Goal: Use online tool/utility: Utilize a website feature to perform a specific function

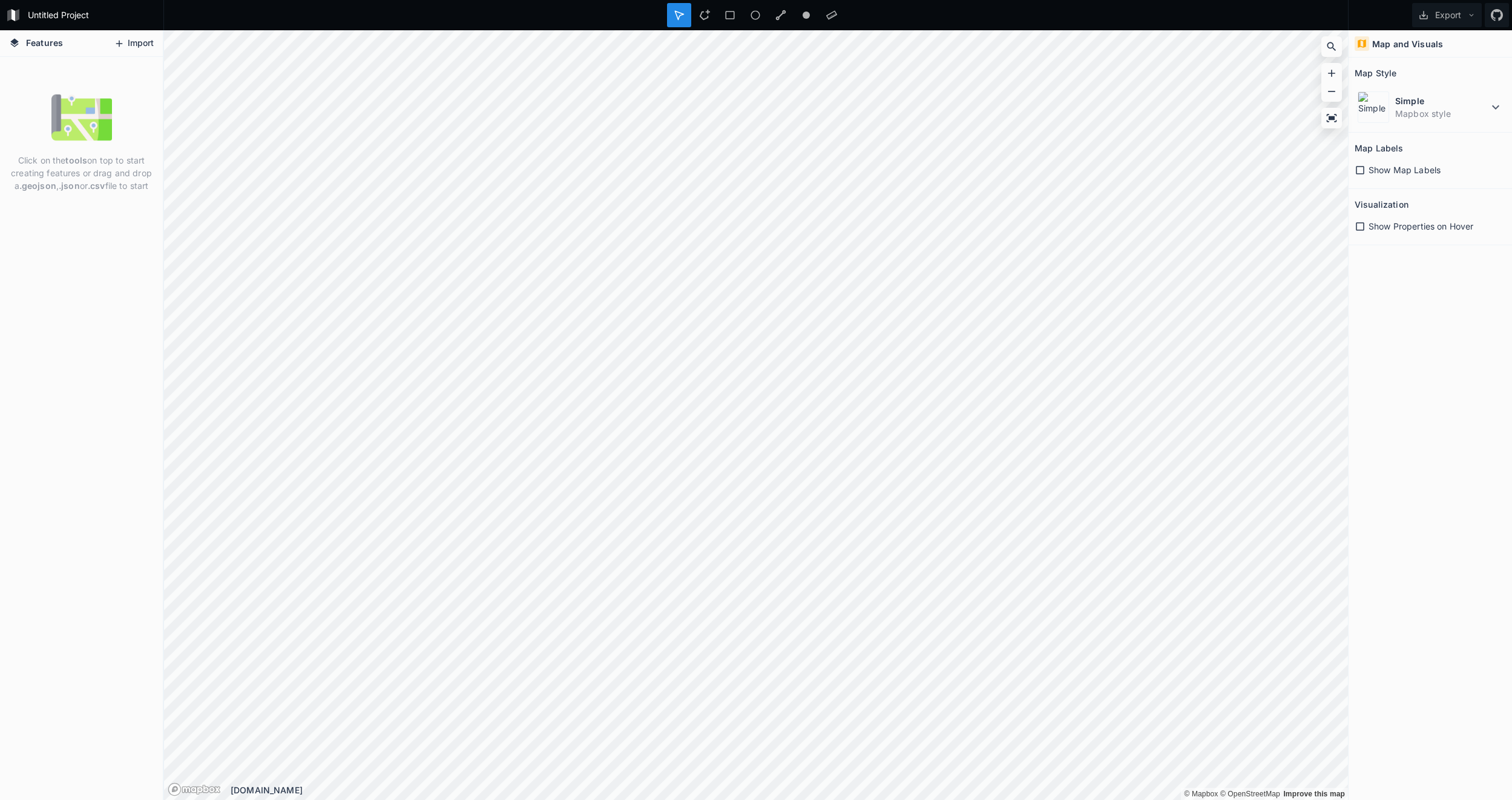
click at [129, 39] on button "Import" at bounding box center [133, 43] width 52 height 19
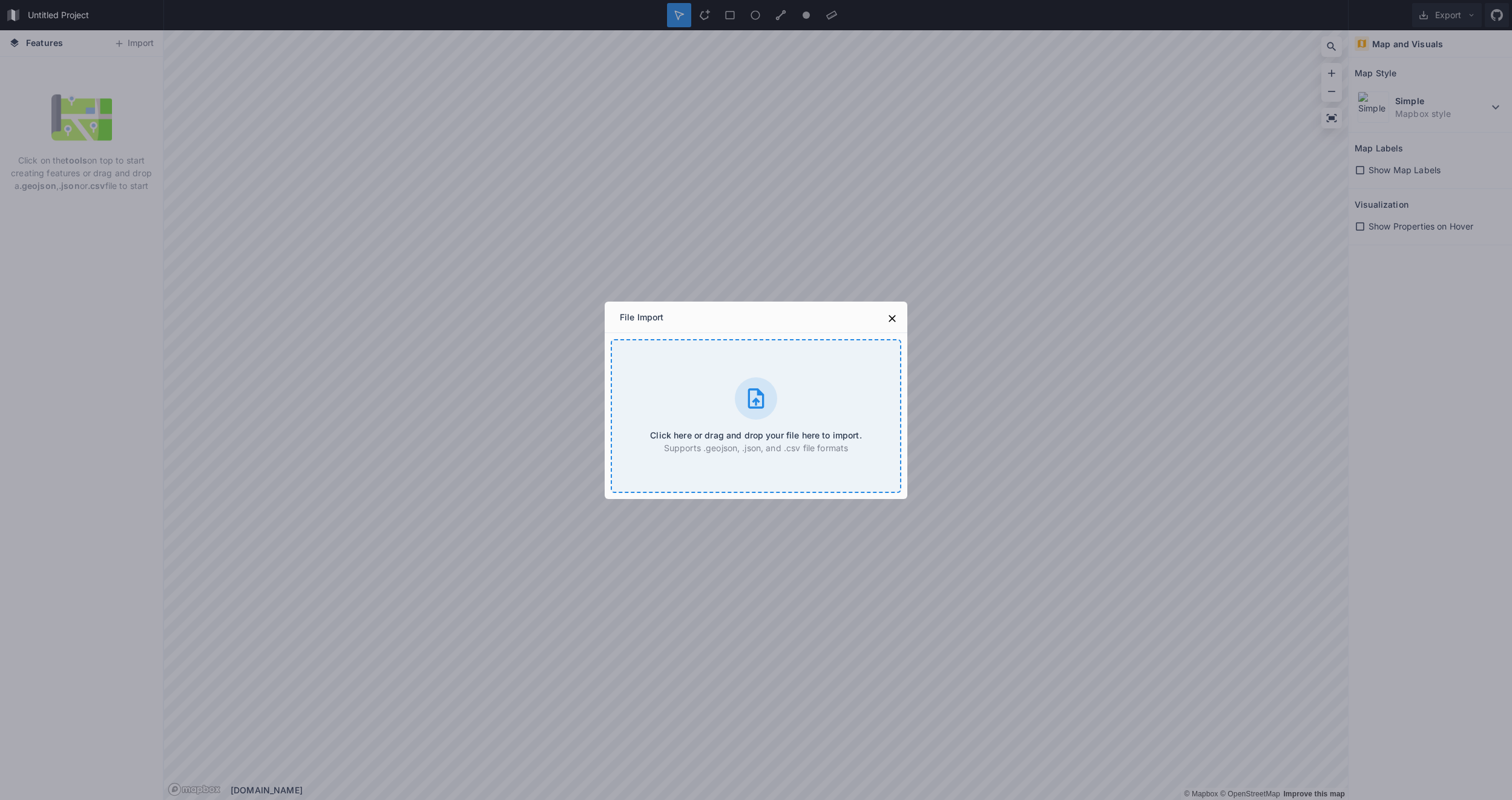
click at [729, 402] on div "Click here or drag and drop your file here to import. Supports .geojson, .json,…" at bounding box center [756, 416] width 290 height 154
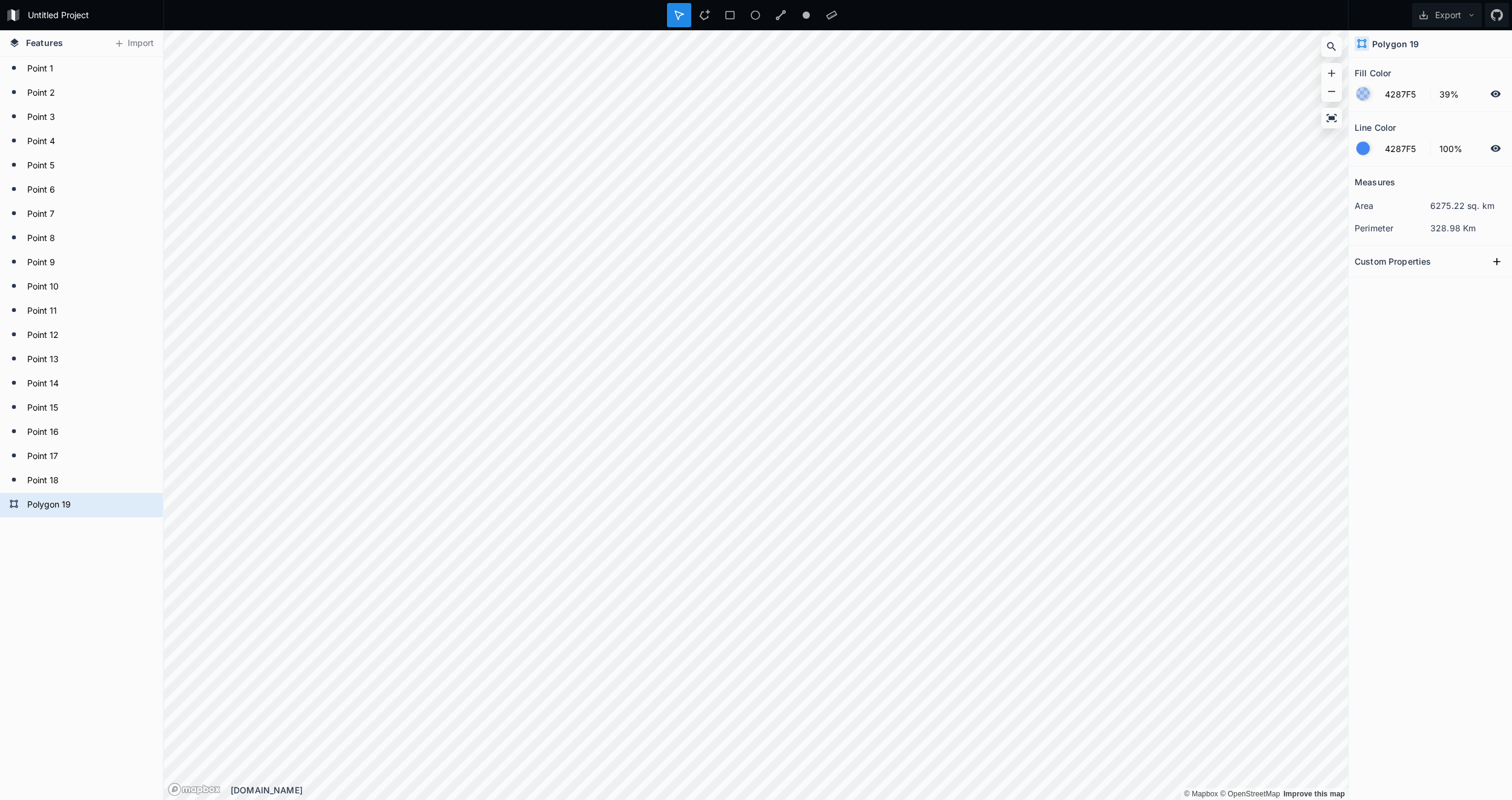
click at [1362, 97] on div at bounding box center [1363, 94] width 13 height 13
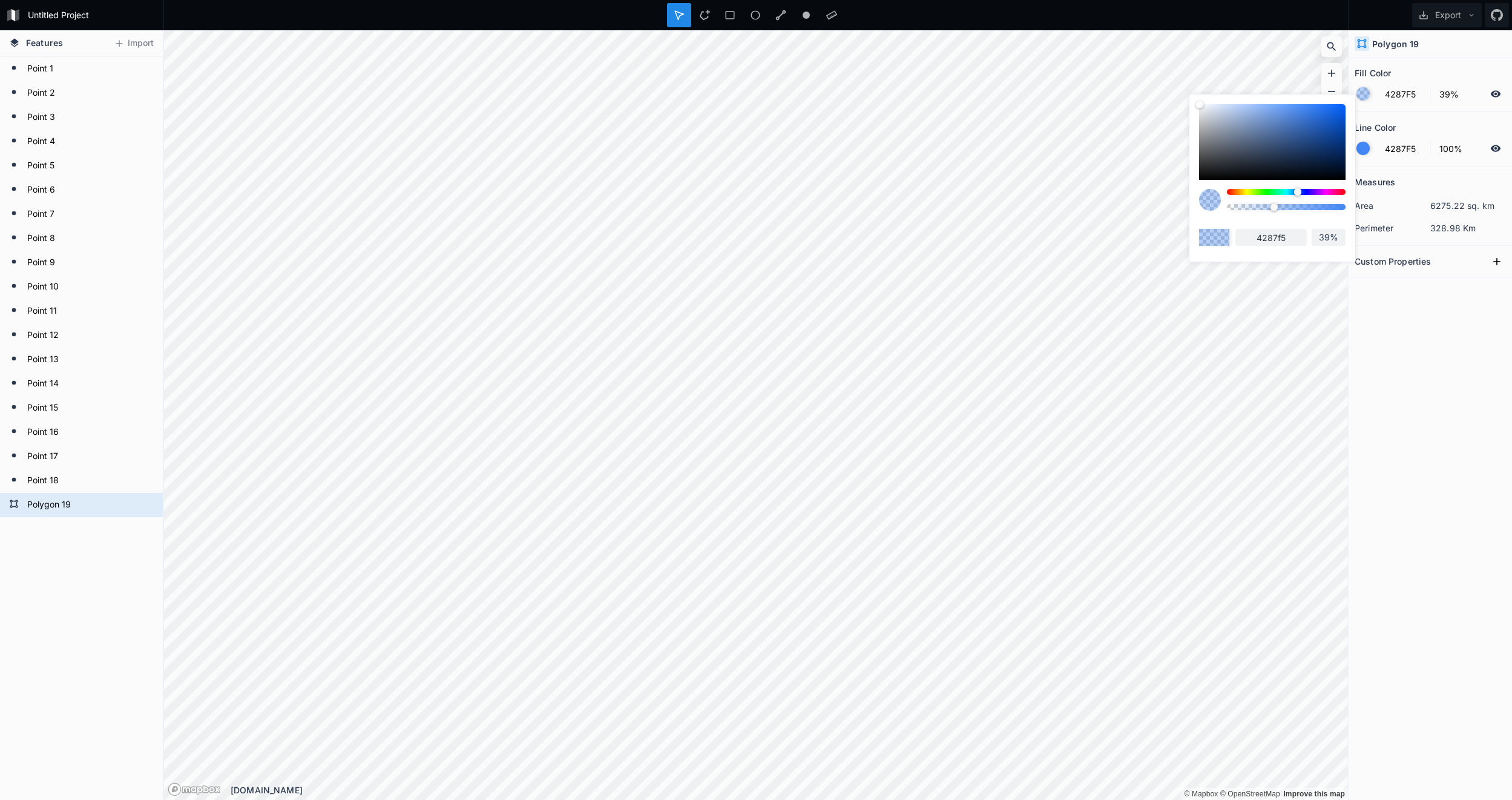
type input "FAFAFA"
type input "fafafa"
type input "F0F0F0"
type input "f0f0f0"
type input "EBEBEB"
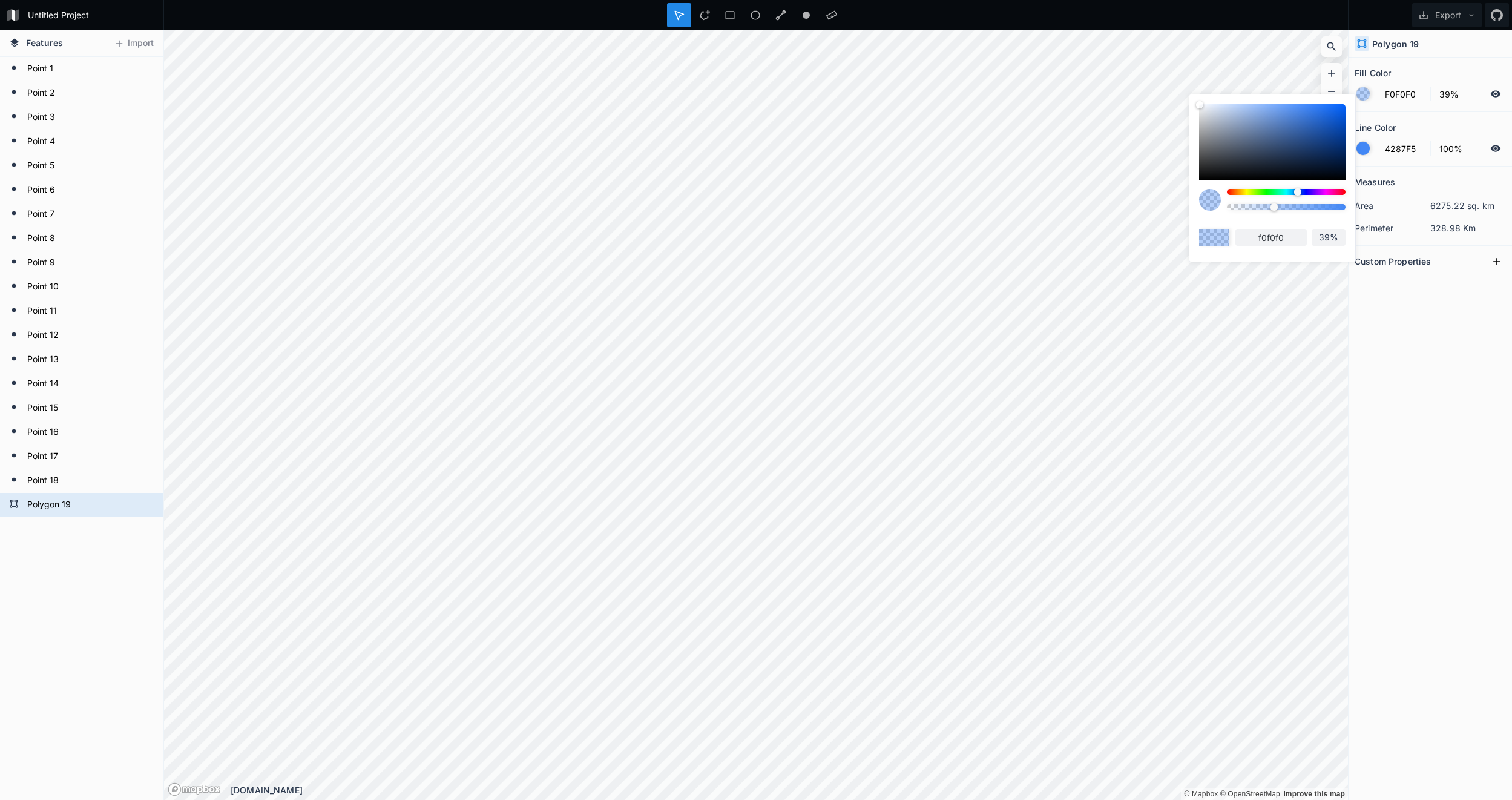
type input "ebebeb"
type input "E6E6E6"
type input "e6e6e6"
type input "DEDEDE"
type input "dedede"
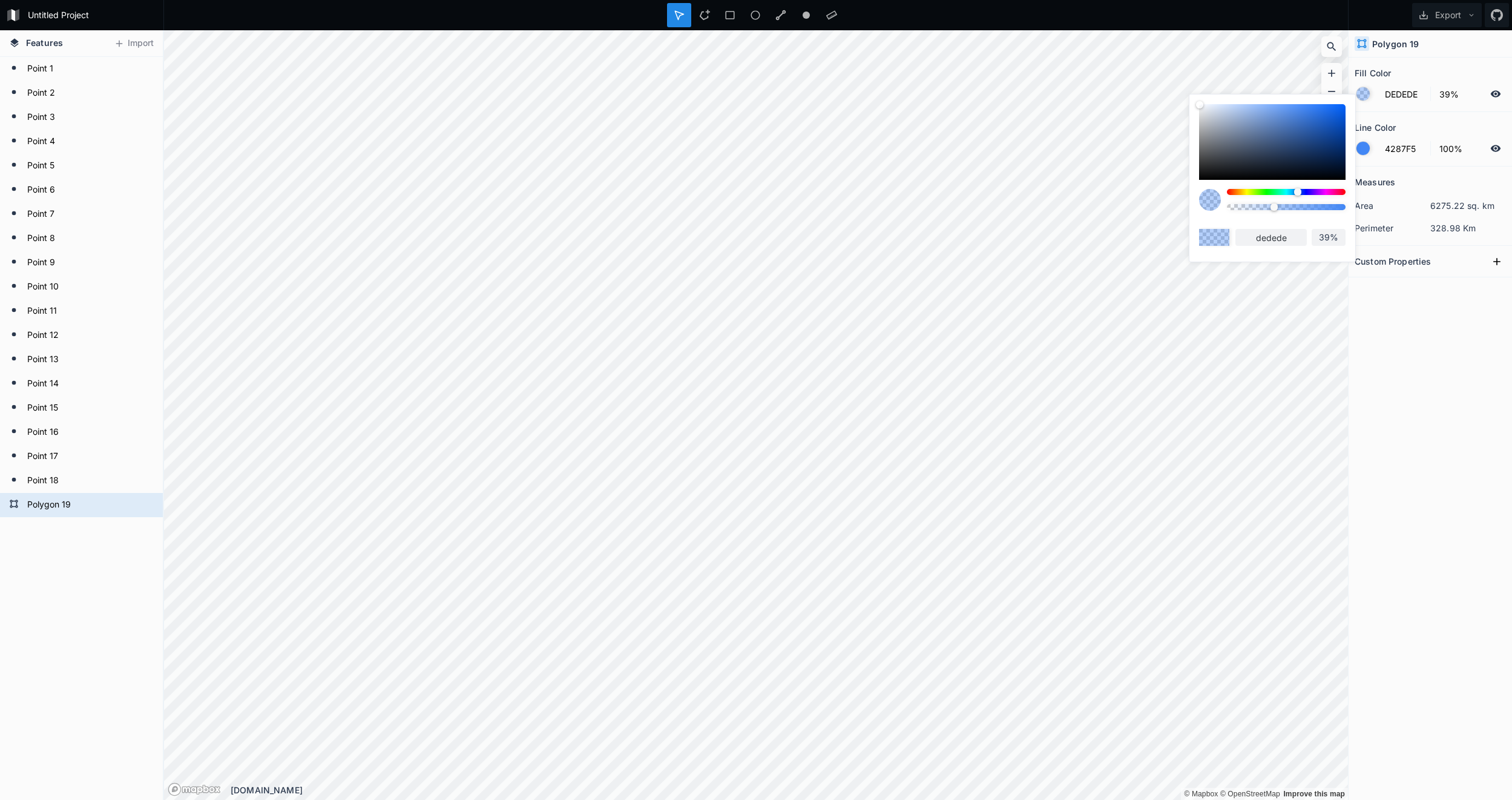
type input "DBDBDB"
type input "dbdbdb"
type input "D1D1D1"
type input "d1d1d1"
type input "CCCCCC"
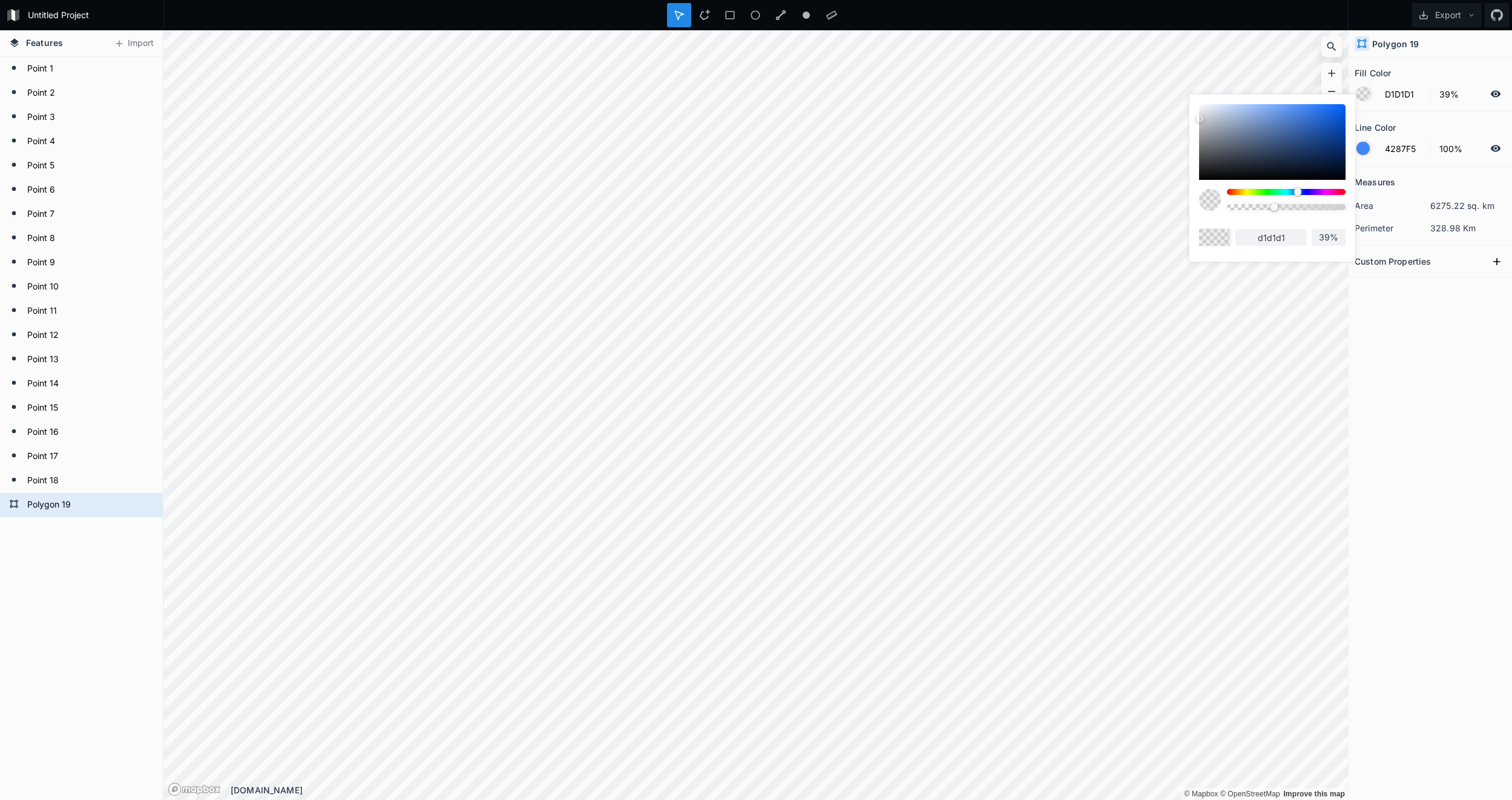
type input "cccccc"
type input "C7C7C7"
type input "c7c7c7"
type input "C2C2C2"
type input "c2c2c2"
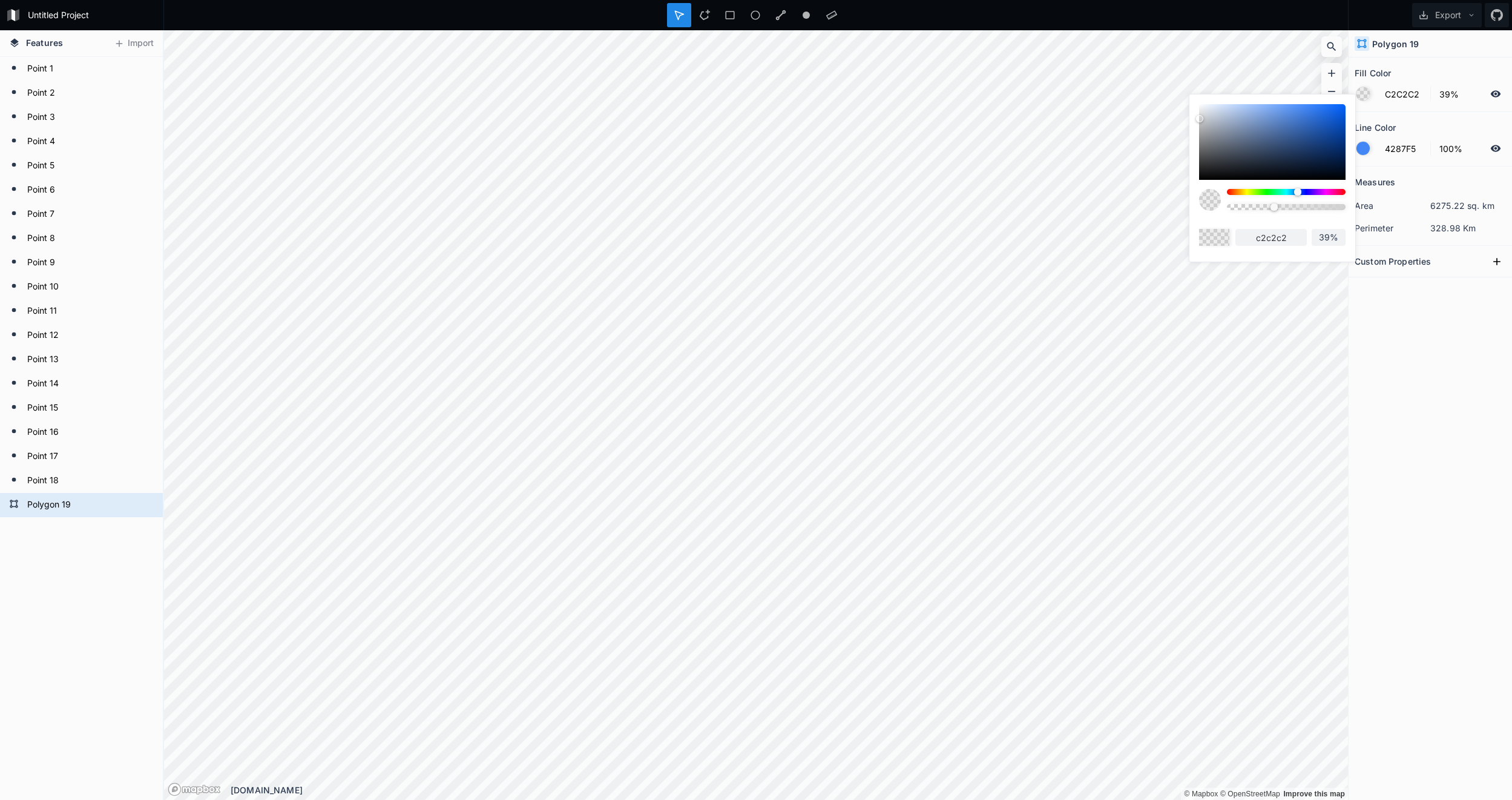
type input "BFBFBF"
type input "bfbfbf"
type input "BDBDBD"
type input "bdbdbd"
type input "B5B5B5"
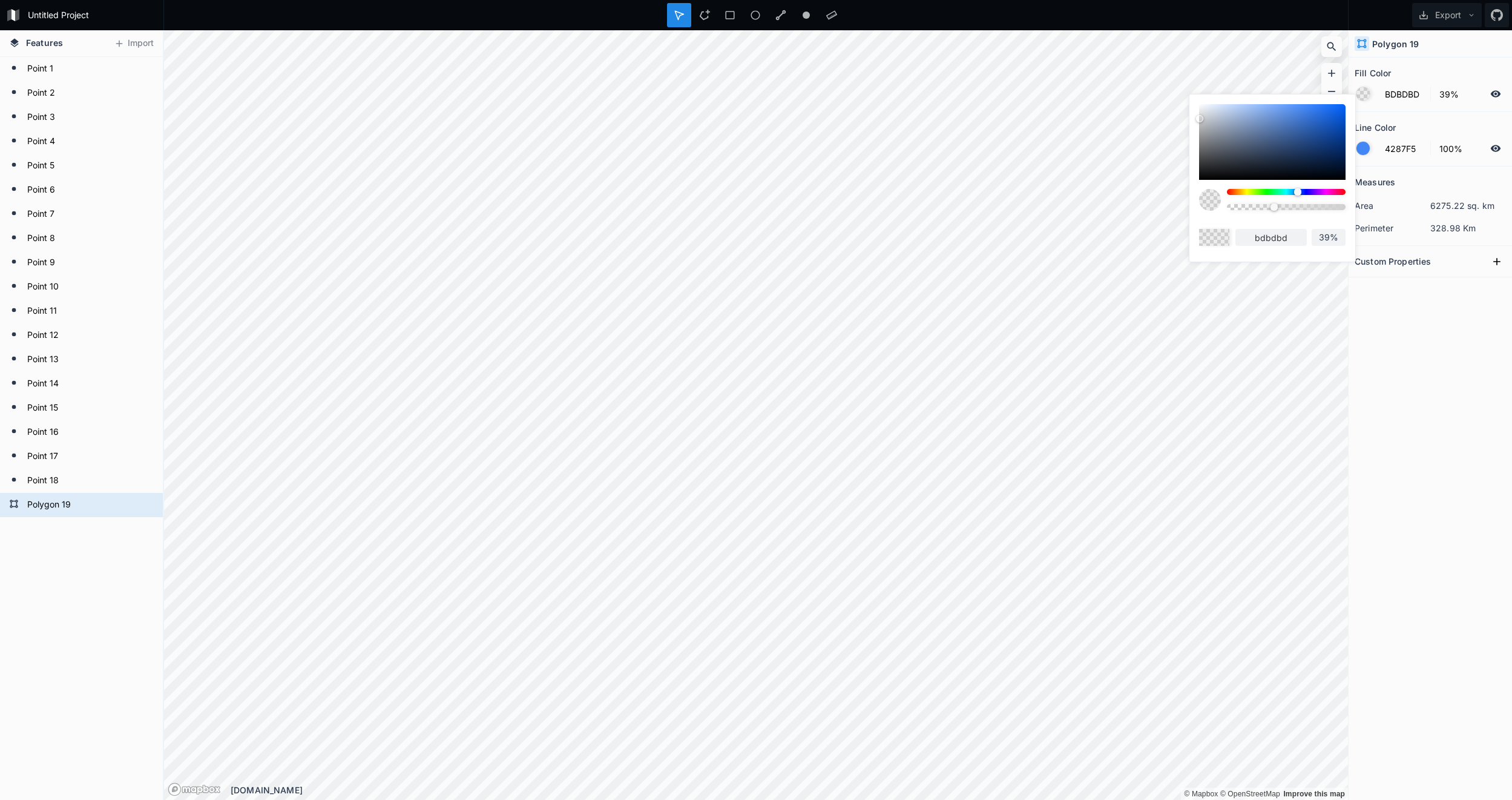
type input "b5b5b5"
type input "B3B3B3"
type input "b3b3b3"
type input "B0B0B0"
type input "b0b0b0"
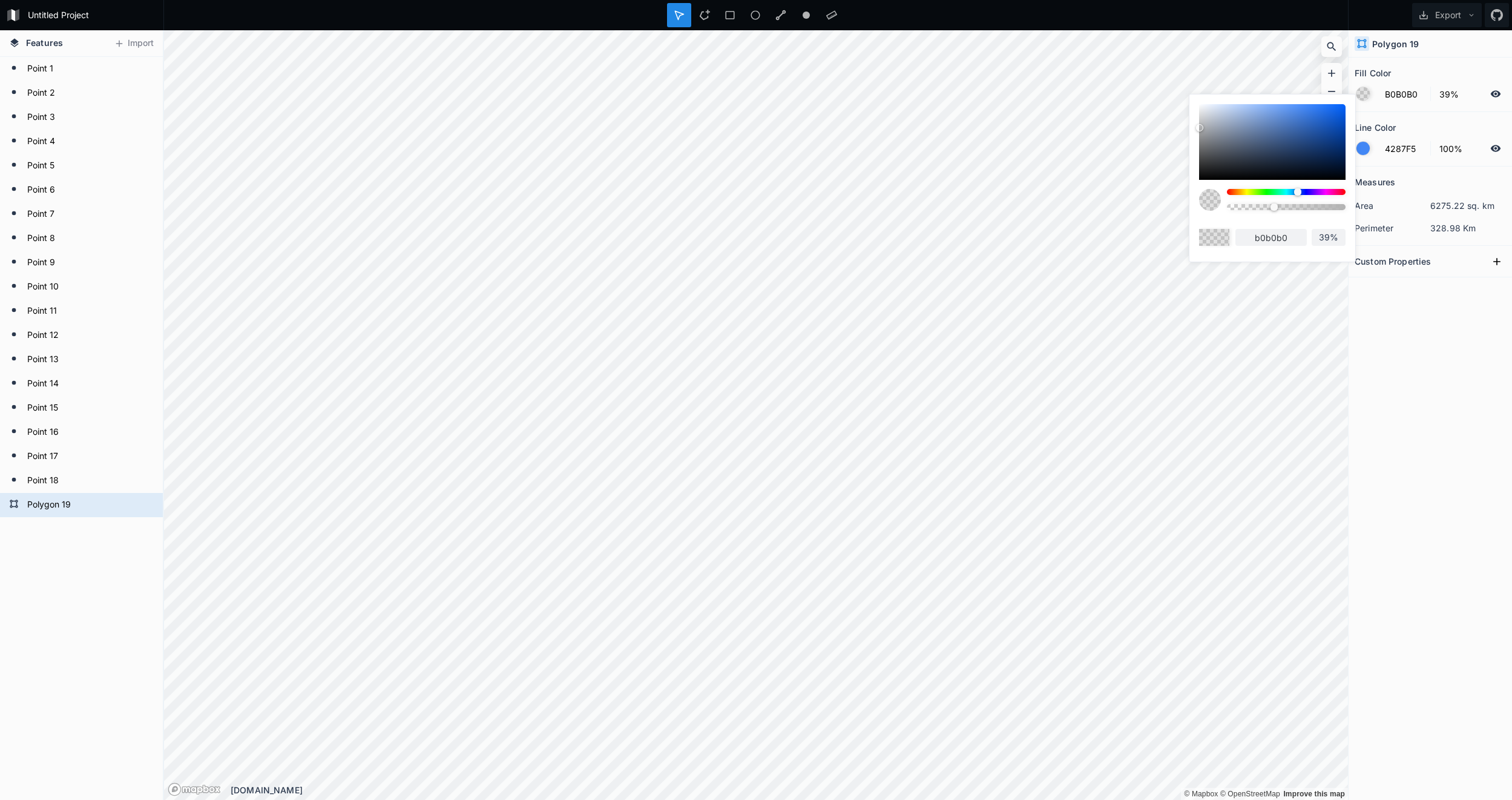
type input "ABABAB"
type input "ababab"
type input "A8A8A8"
type input "a8a8a8"
type input "A6A6A6"
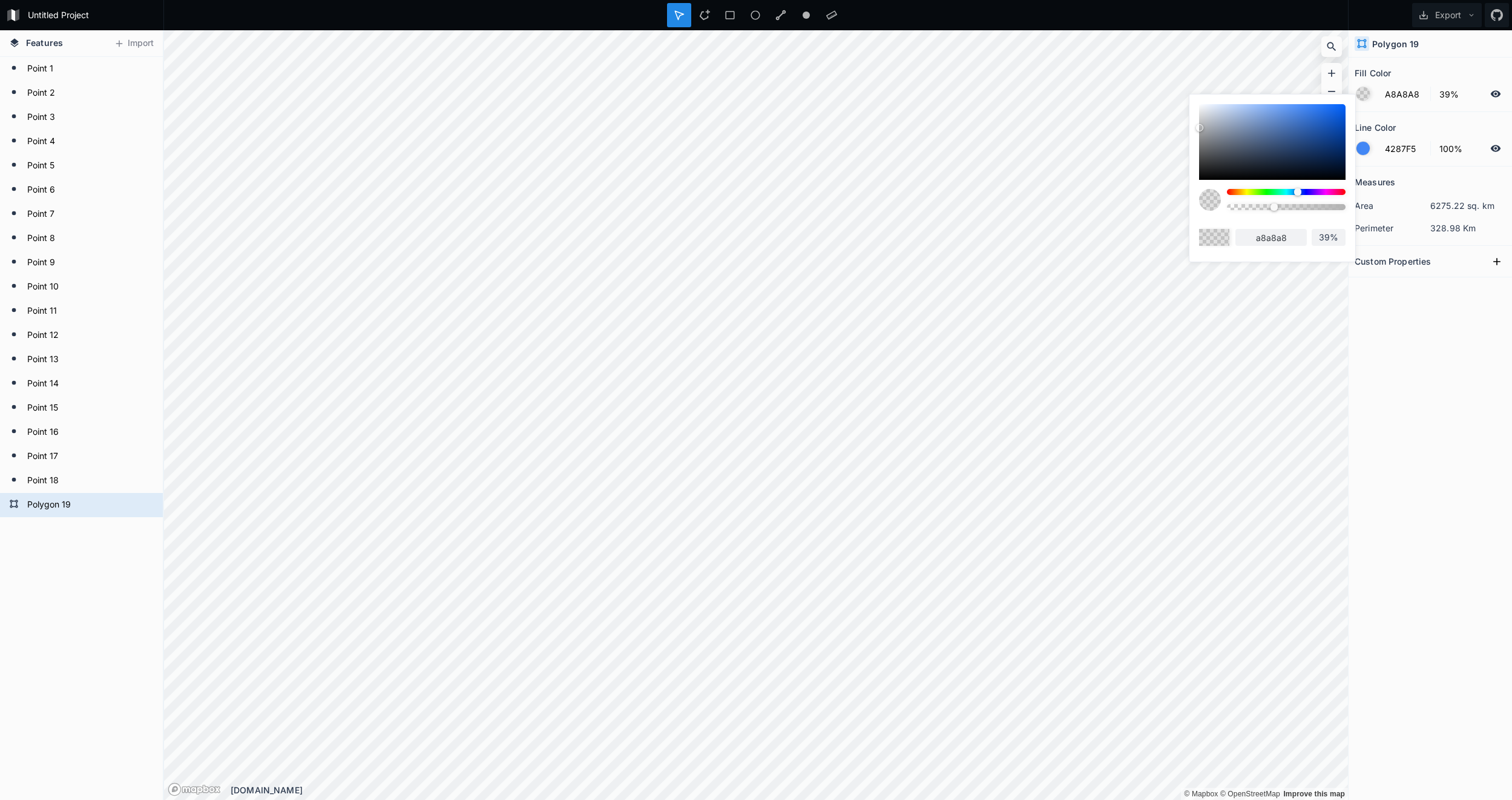
type input "a6a6a6"
type input "A3A3A3"
type input "a3a3a3"
type input "9E9E9E"
type input "9e9e9e"
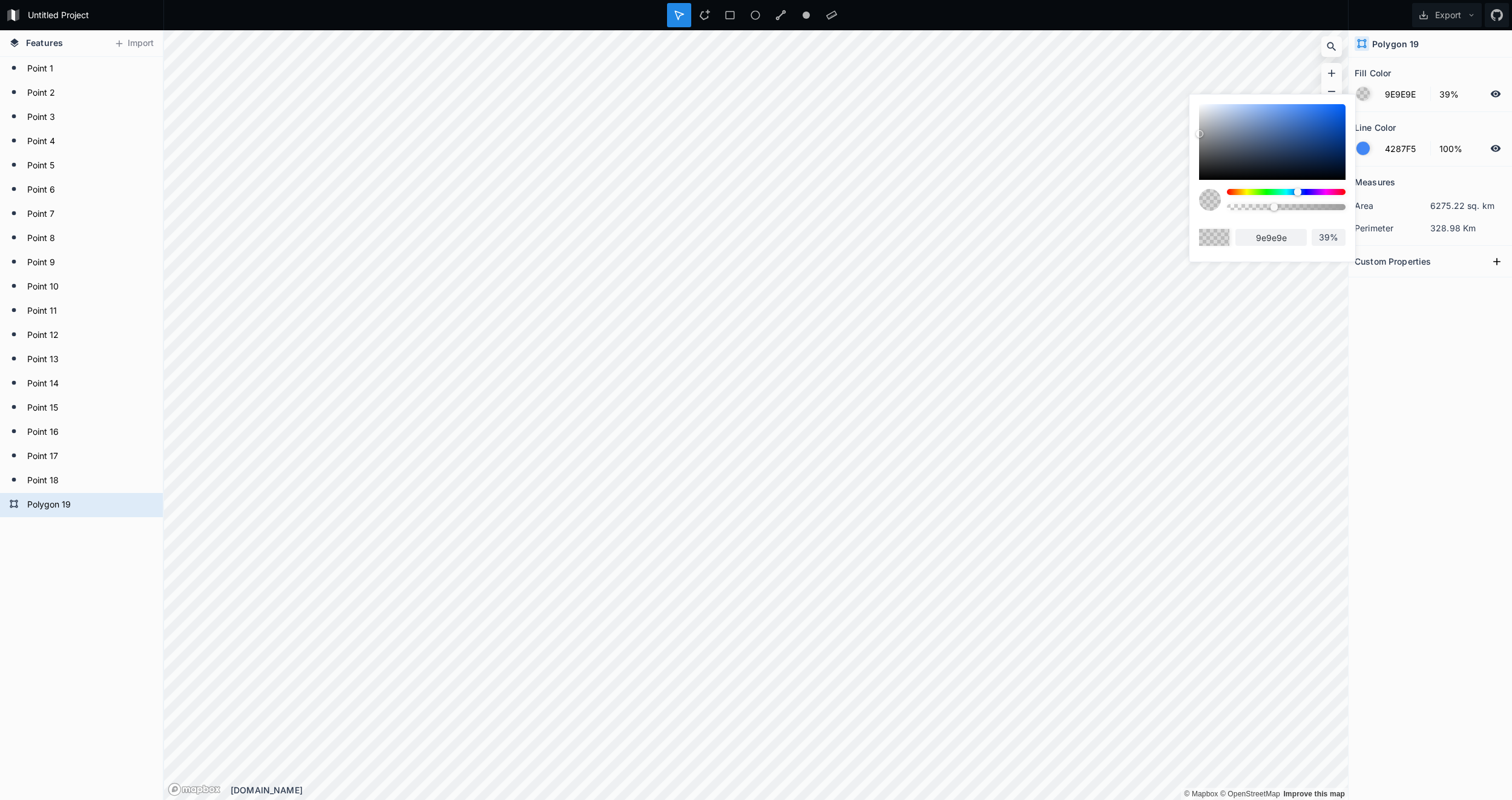
type input "9C9C9C"
type input "9c9c9c"
type input "A8A8A8"
type input "a8a8a8"
type input "B0B0B0"
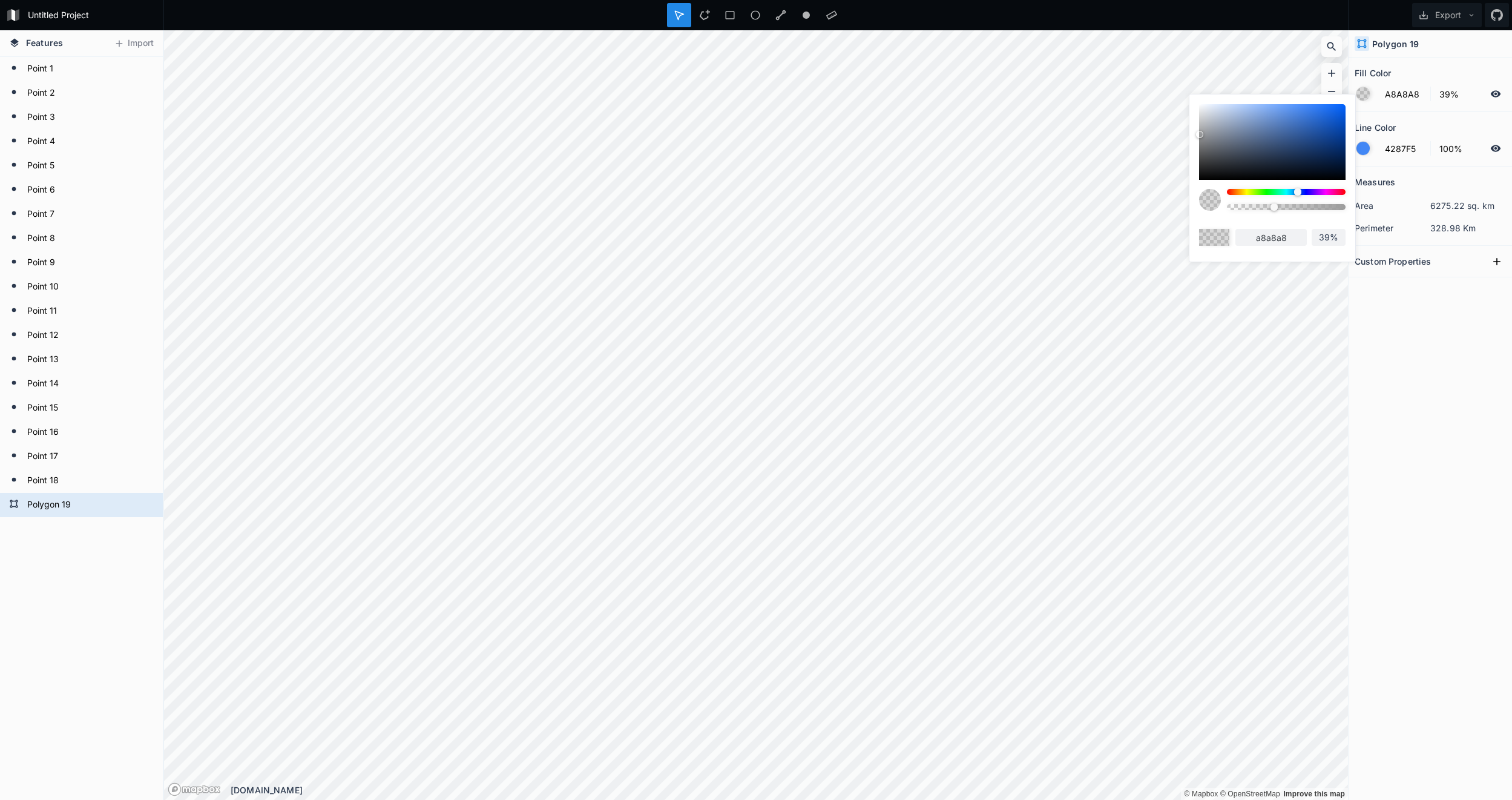
type input "b0b0b0"
type input "B5B5B5"
type input "b5b5b5"
type input "BFBFBF"
type input "bfbfbf"
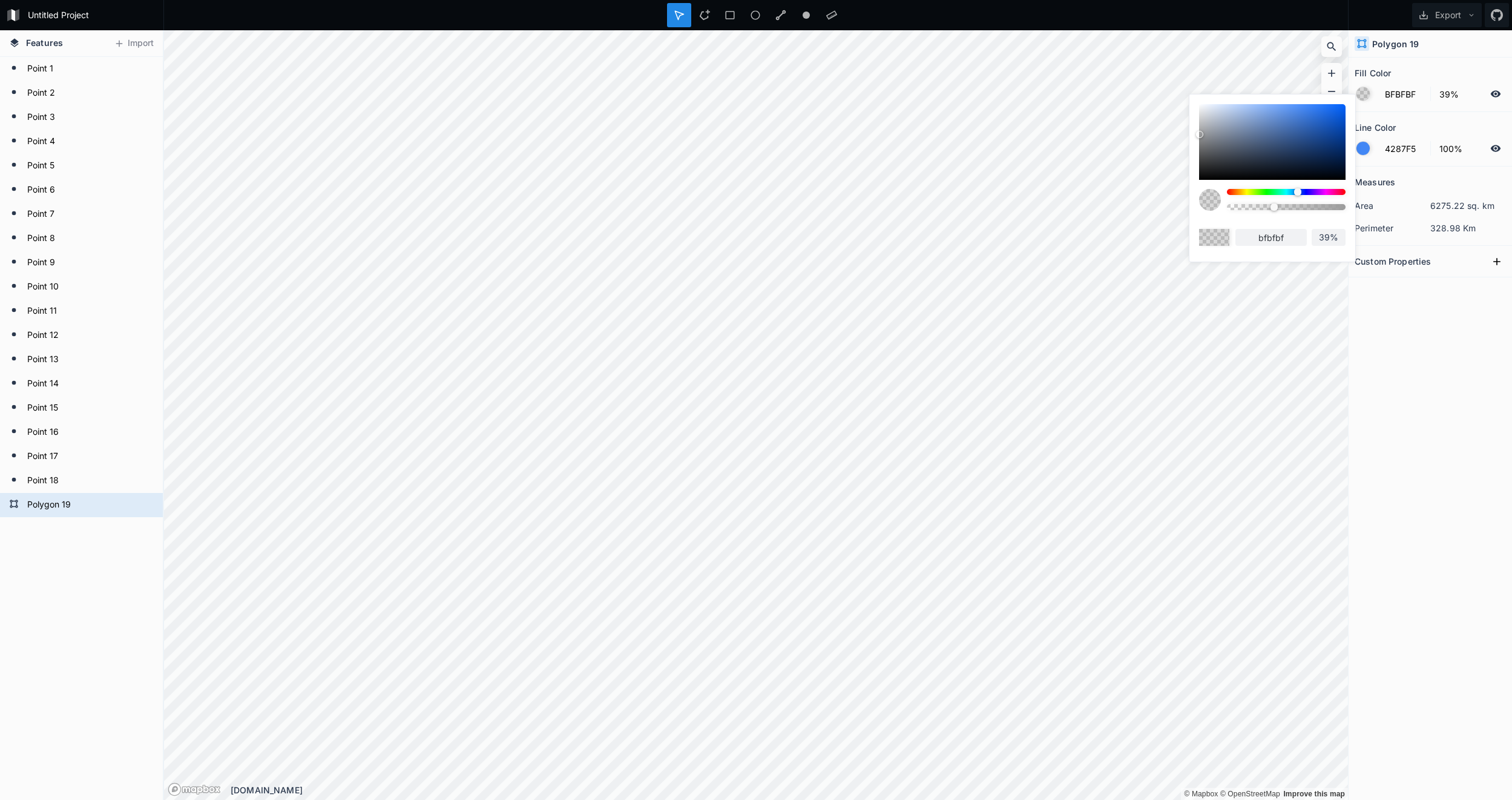
type input "C4C4C4"
type input "c4c4c4"
type input "C9C9C9"
type input "c9c9c9"
type input "CFCFCF"
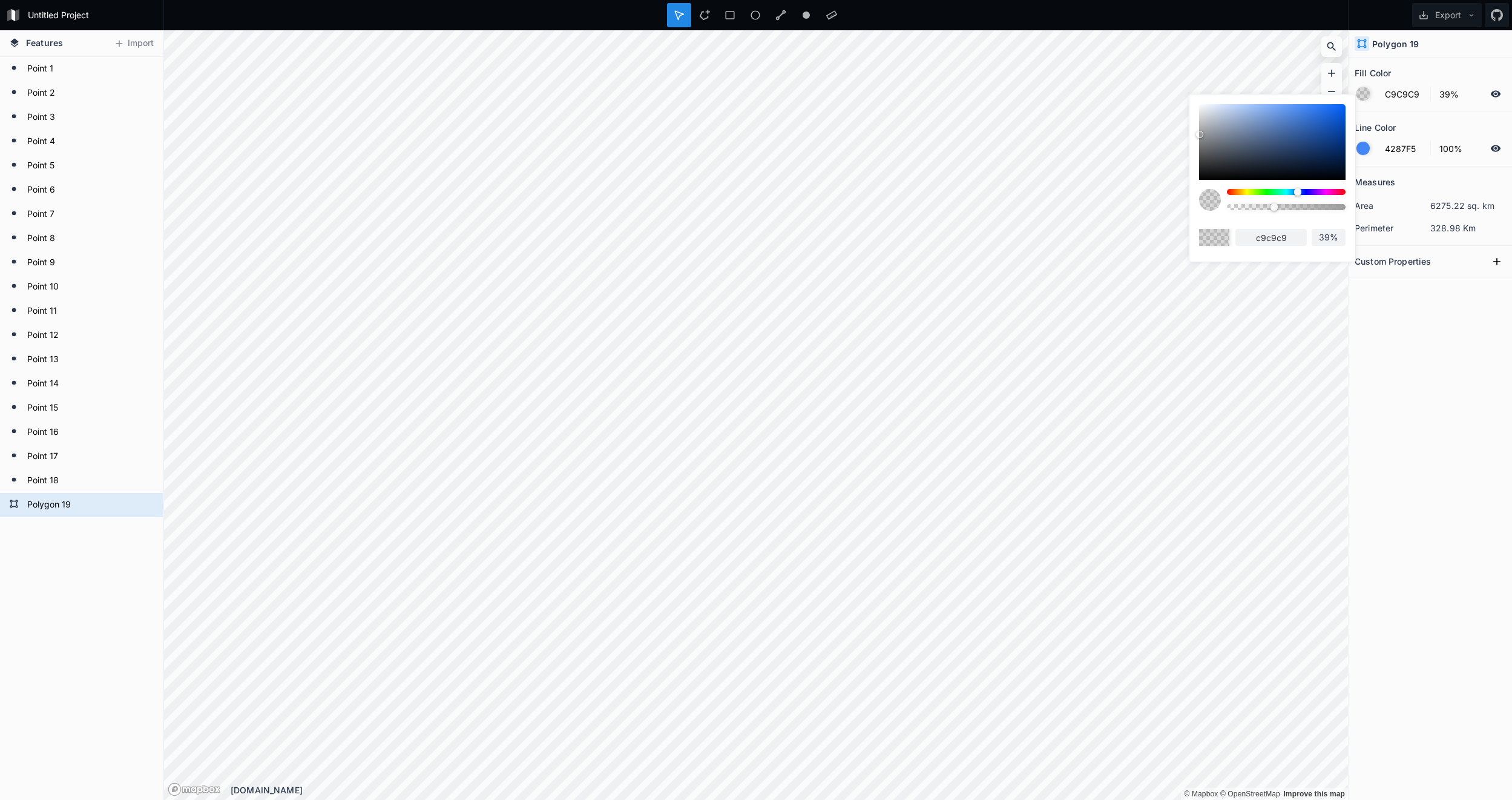
type input "cfcfcf"
type input "D4D4D4"
type input "d4d4d4"
type input "D6D6D6"
type input "d6d6d6"
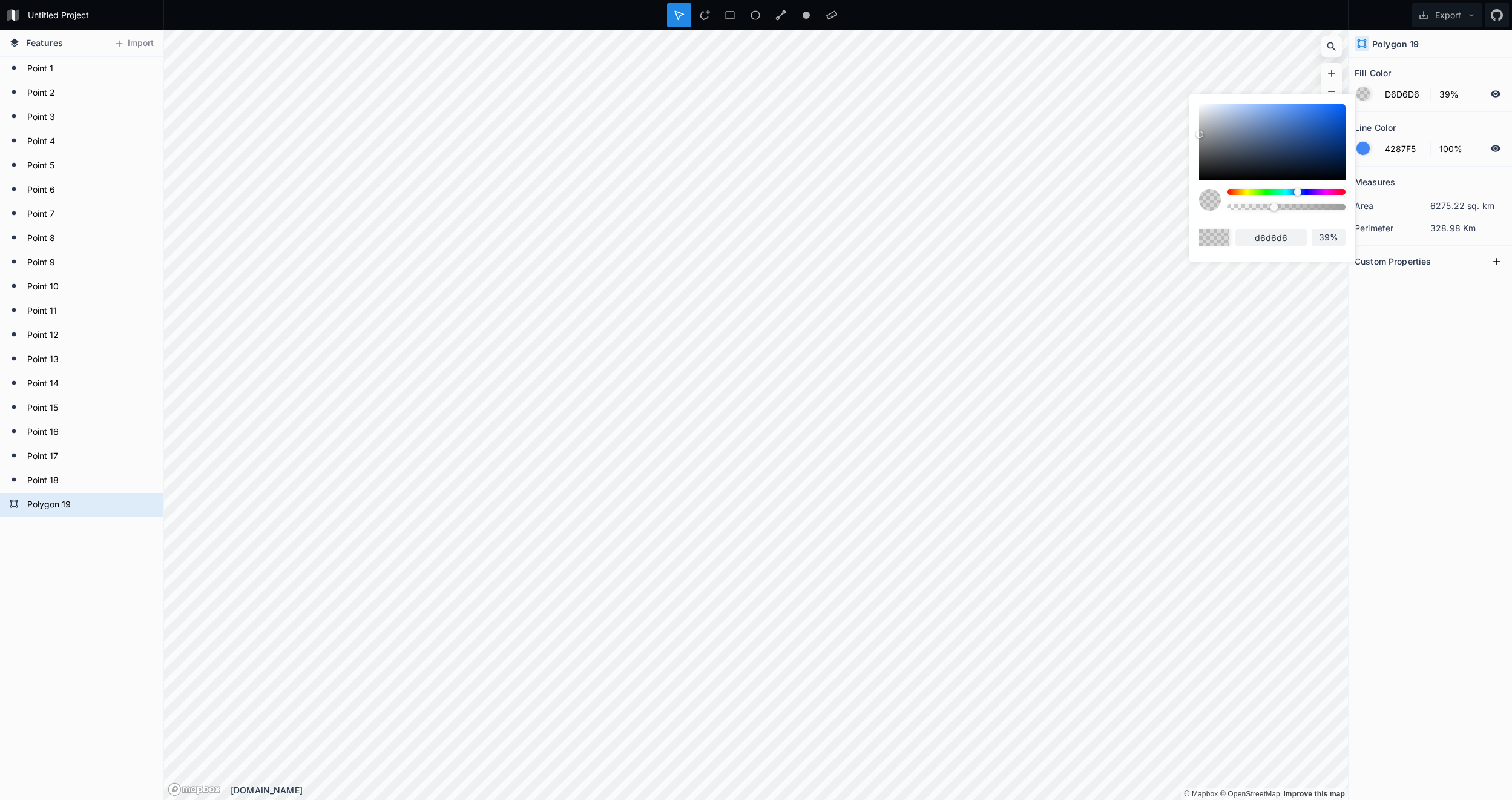
type input "D9D9D9"
type input "d9d9d9"
type input "DBDBDB"
type input "dbdbdb"
type input "DEDEDE"
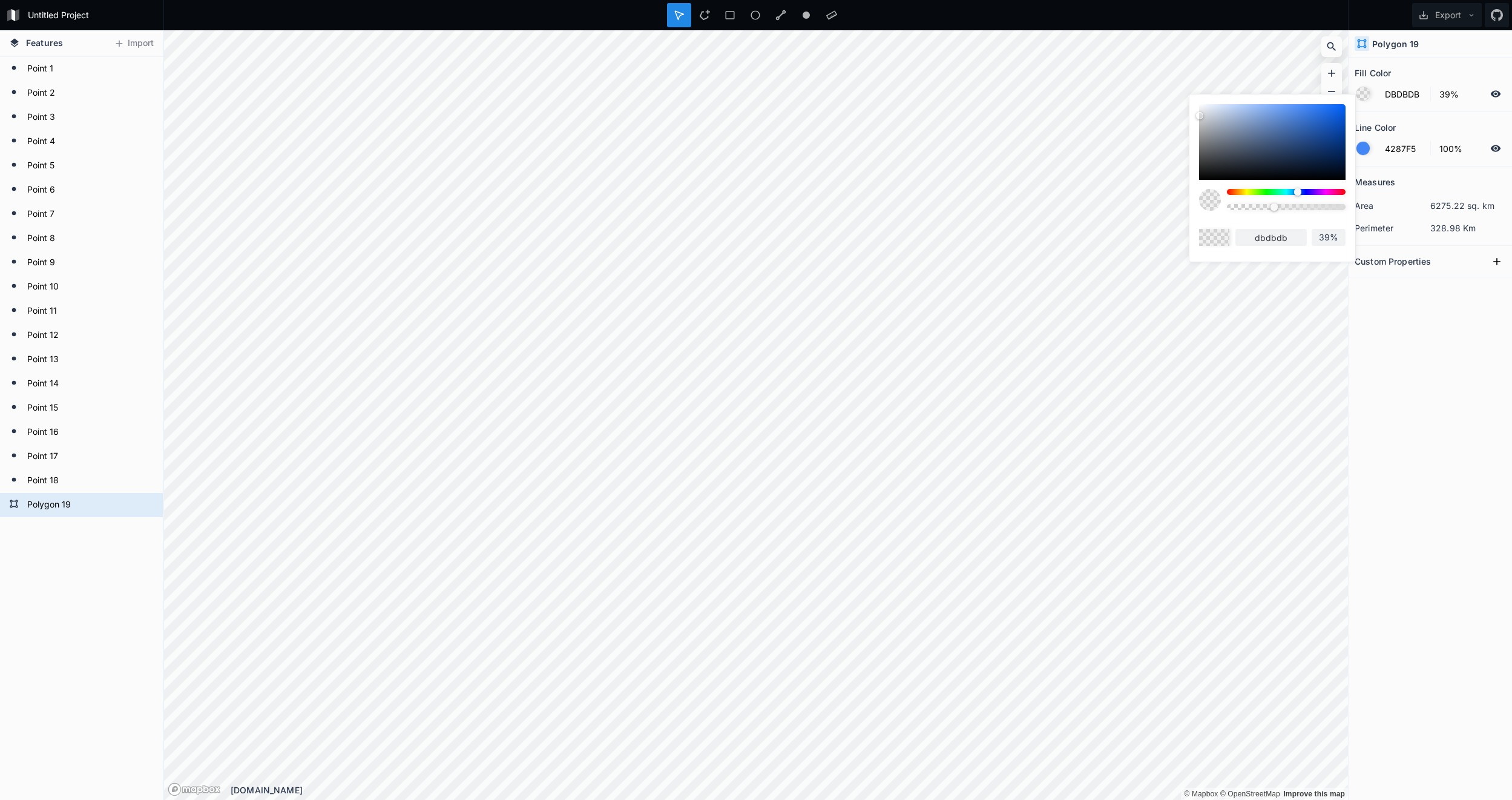
type input "dedede"
type input "E0E0E0"
type input "e0e0e0"
type input "E3E3E3"
type input "e3e3e3"
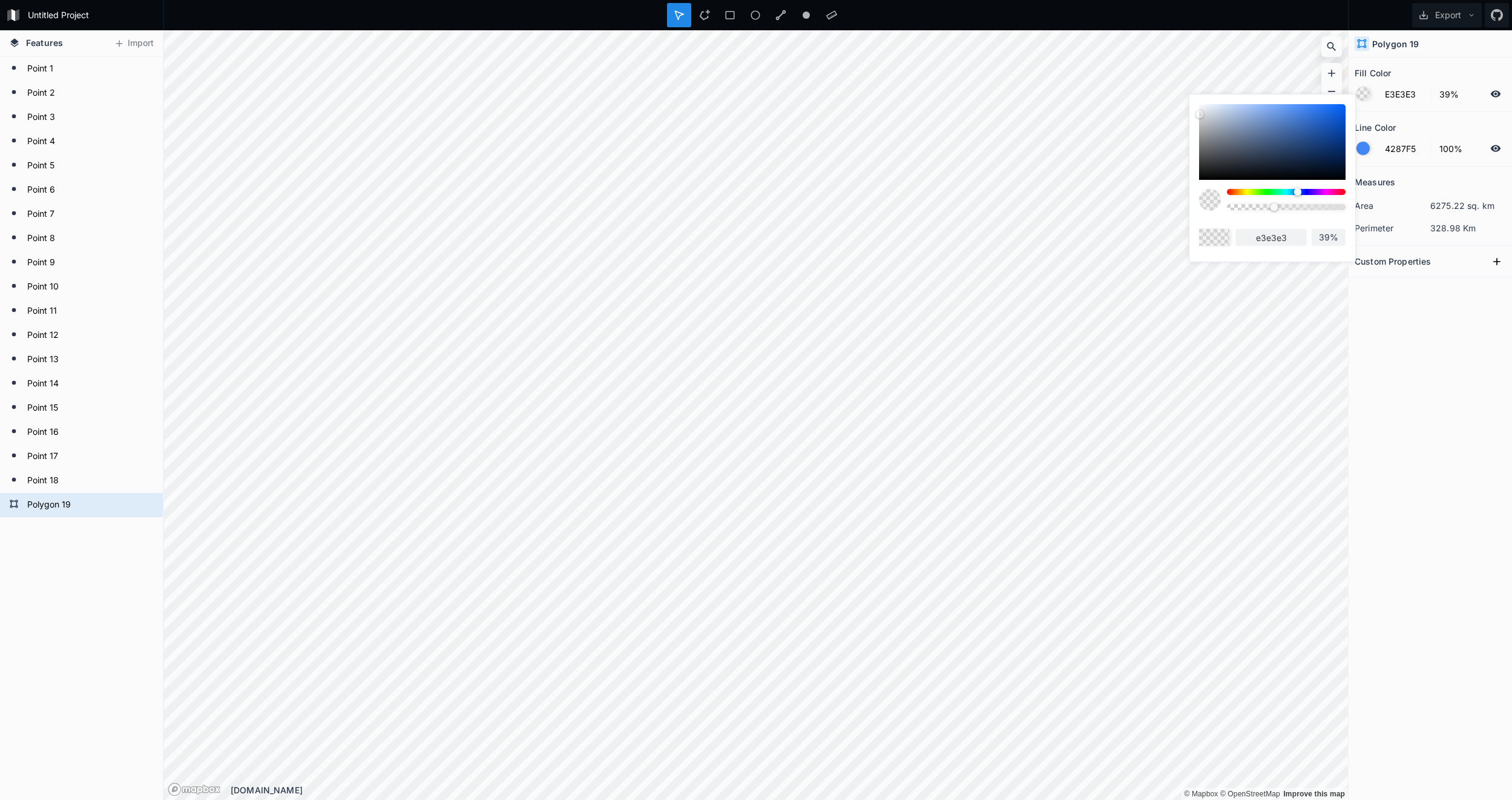
type input "E6E6E6"
type input "e6e6e6"
type input "E8E8E8"
type input "e8e8e8"
type input "EBEBEB"
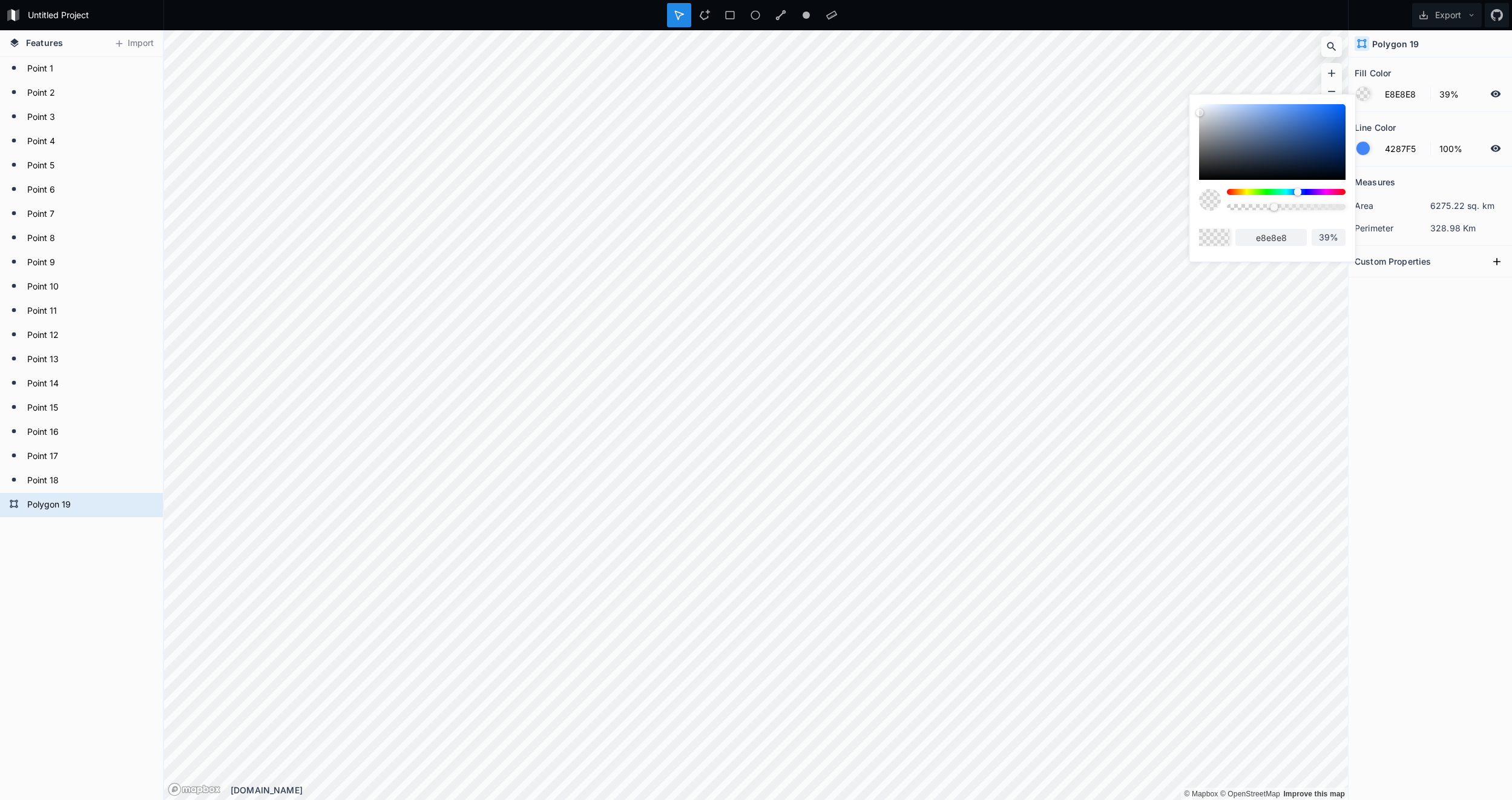
type input "ebebeb"
type input "EDEDED"
type input "ededed"
type input "EBEBEB"
type input "ebebeb"
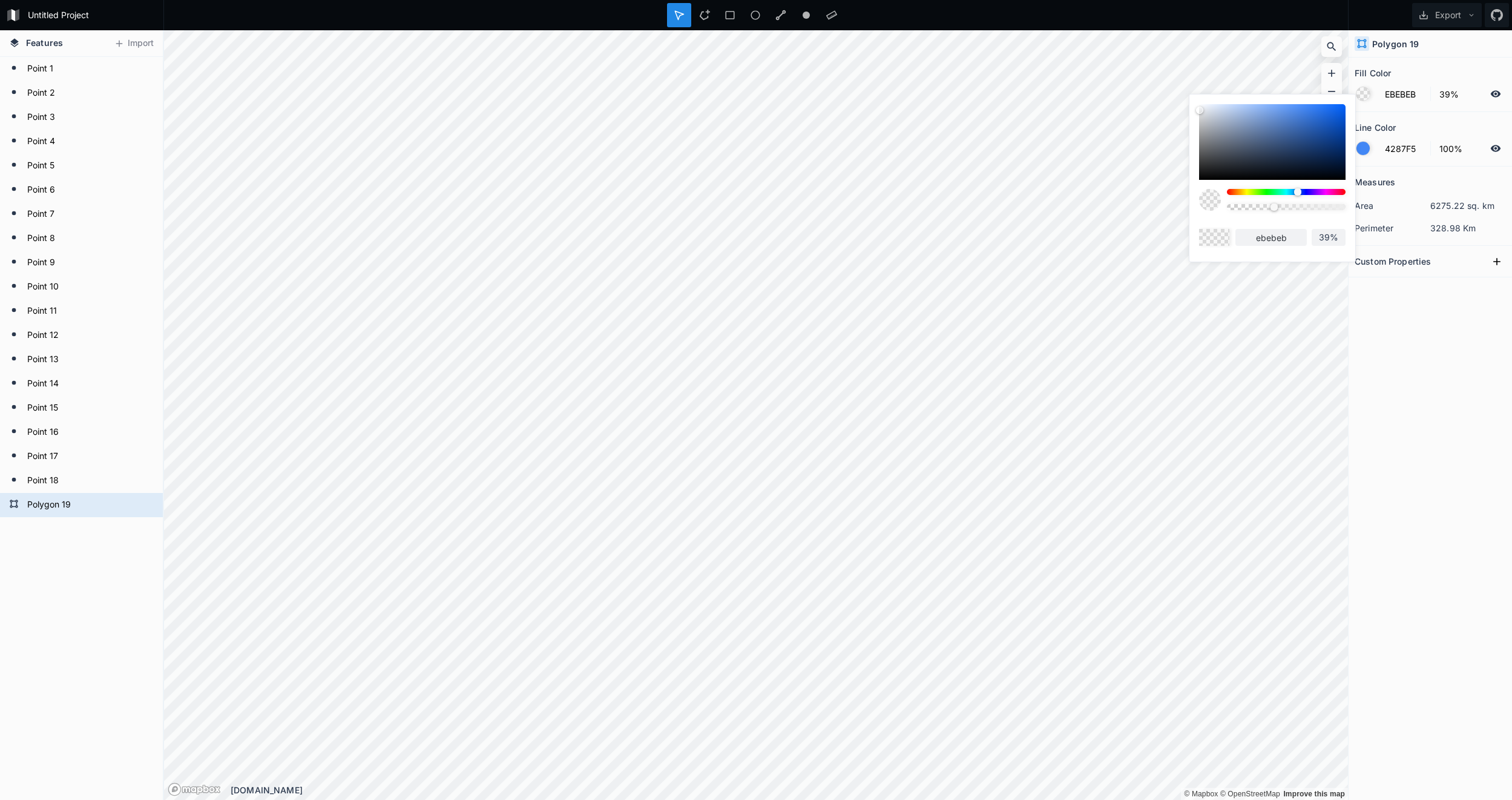
type input "E8E8E8"
type input "e8e8e8"
type input "E6E6E6"
type input "e6e6e6"
type input "E3E3E3"
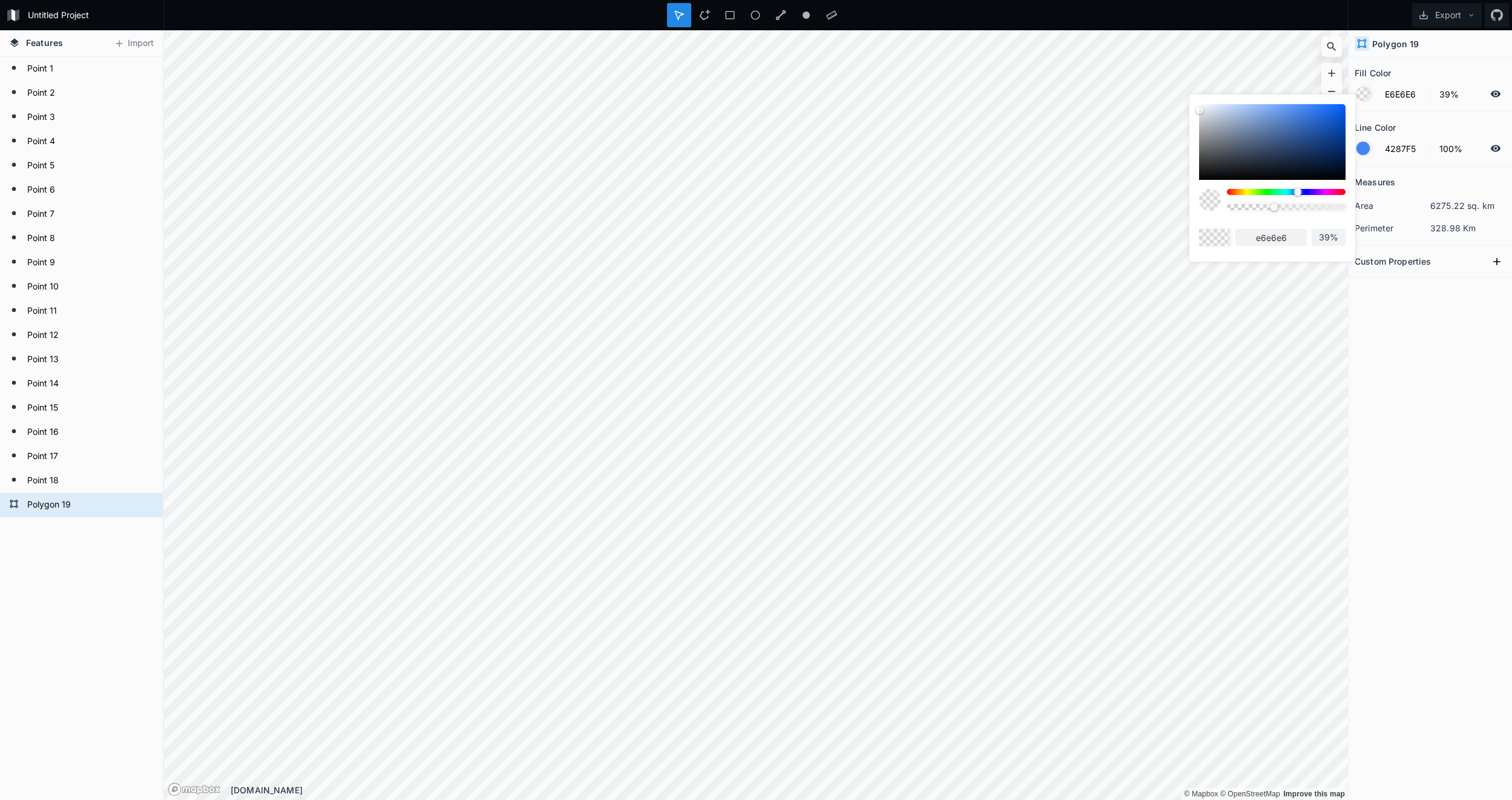
type input "e3e3e3"
type input "E0E0E0"
type input "e0e0e0"
type input "DEDEDE"
type input "dedede"
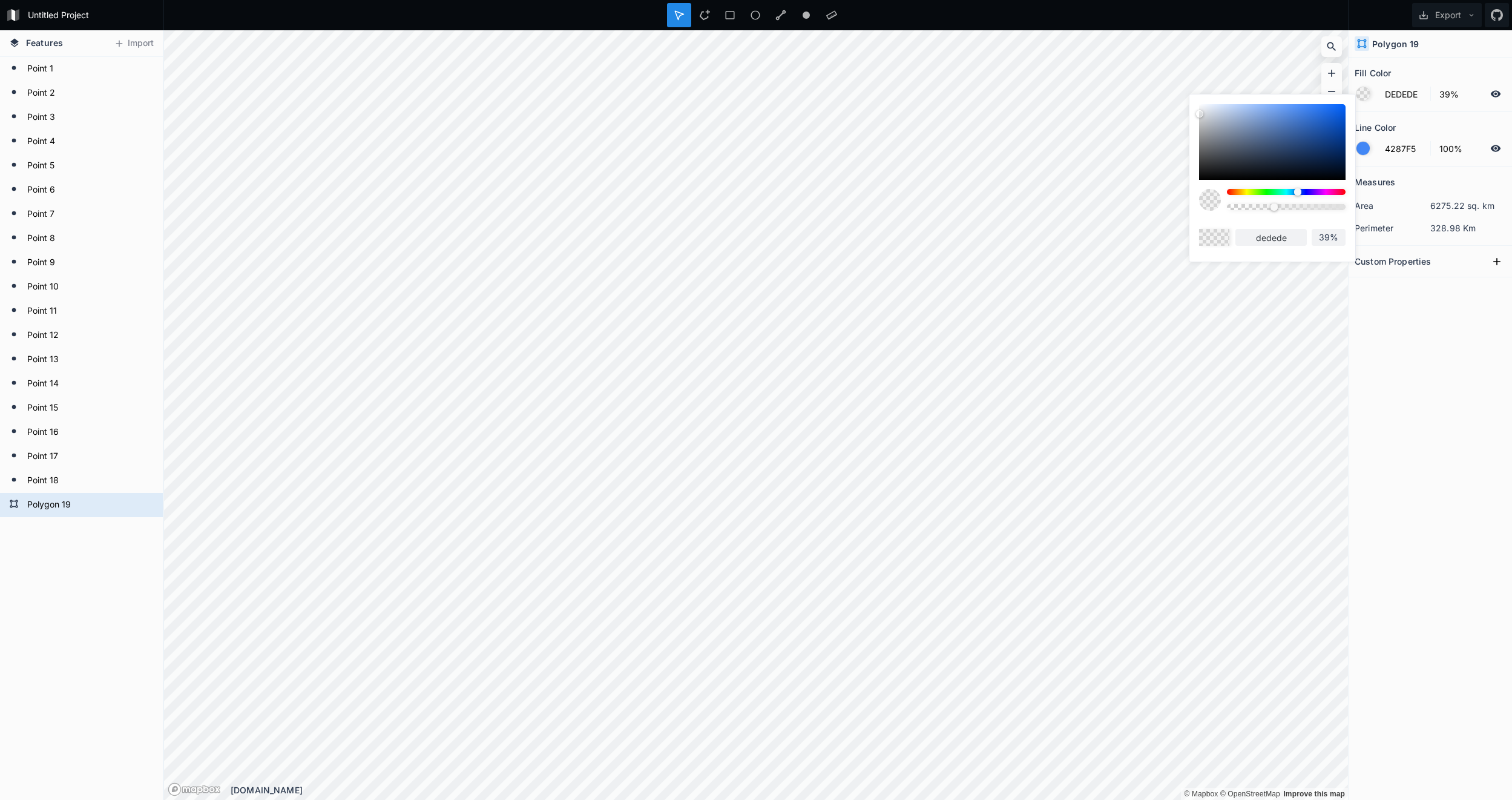
type input "DBDBDB"
type input "dbdbdb"
type input "D9D9D9"
type input "d9d9d9"
type input "D6D6D6"
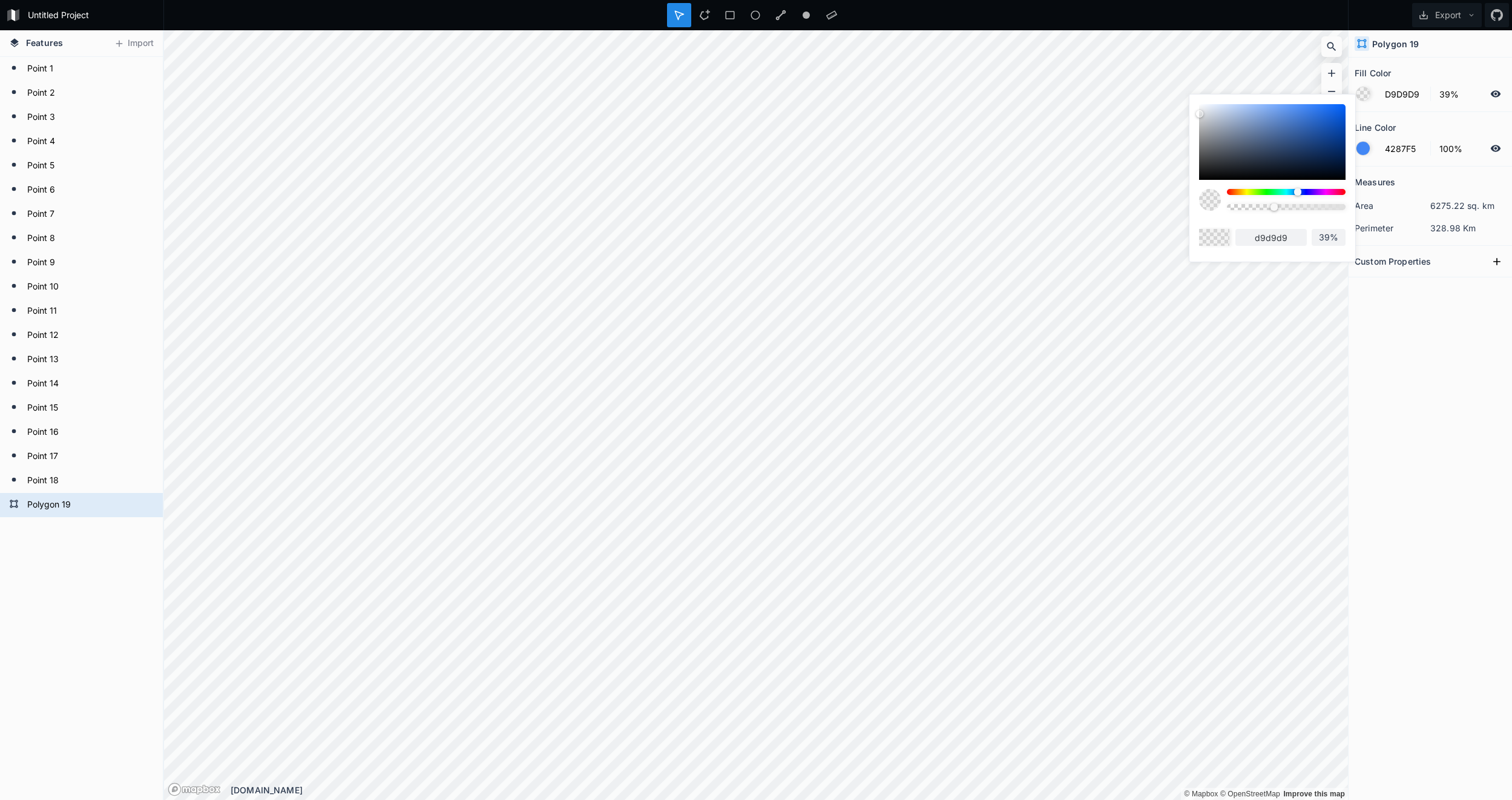
type input "d6d6d6"
type input "D1D1D1"
type input "d1d1d1"
type input "CFCFCF"
type input "cfcfcf"
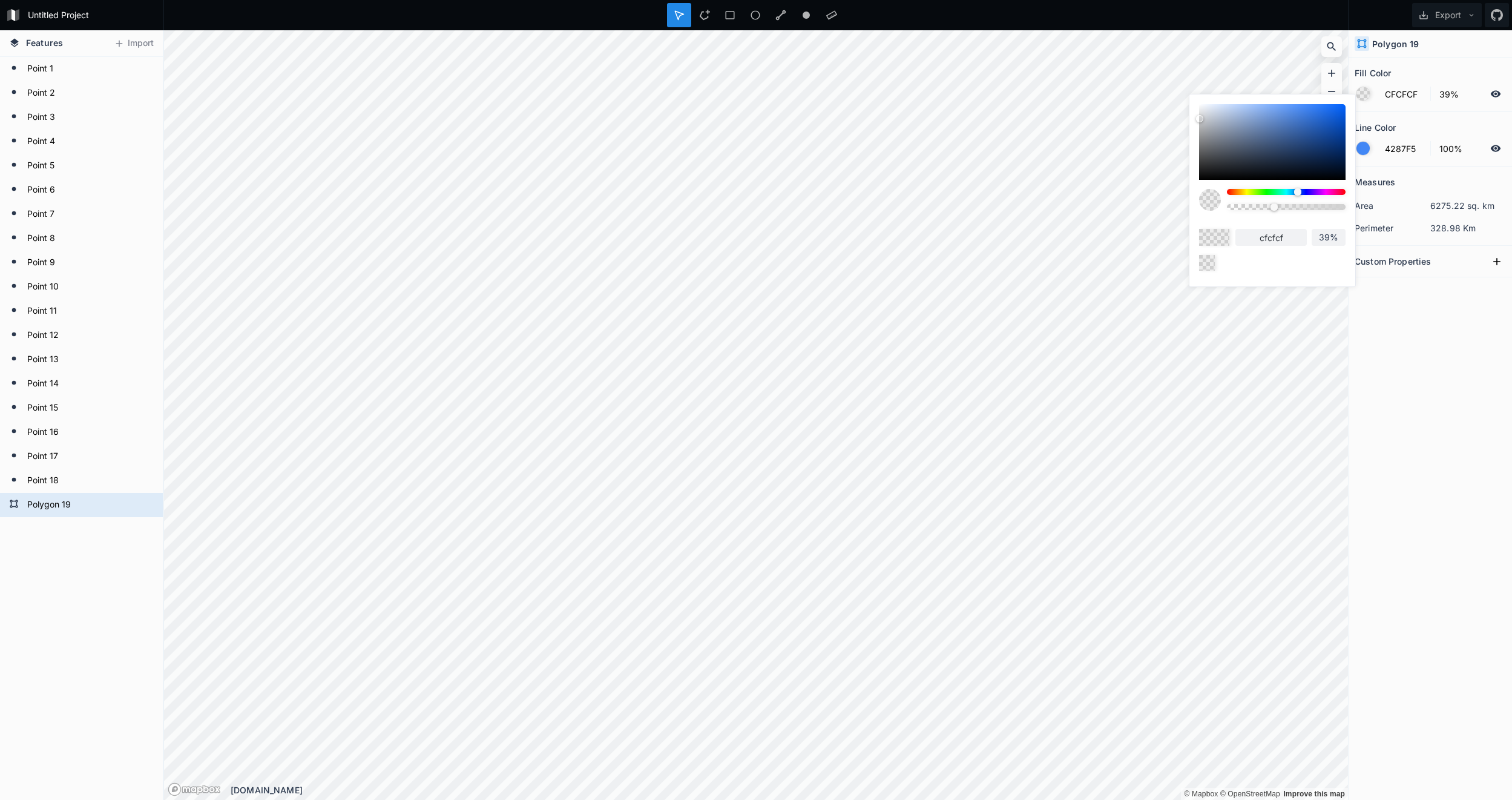
type input "CACBCC"
type input "cacbcc"
type input "CACCCF"
type input "cacccf"
type input "CBCDD1"
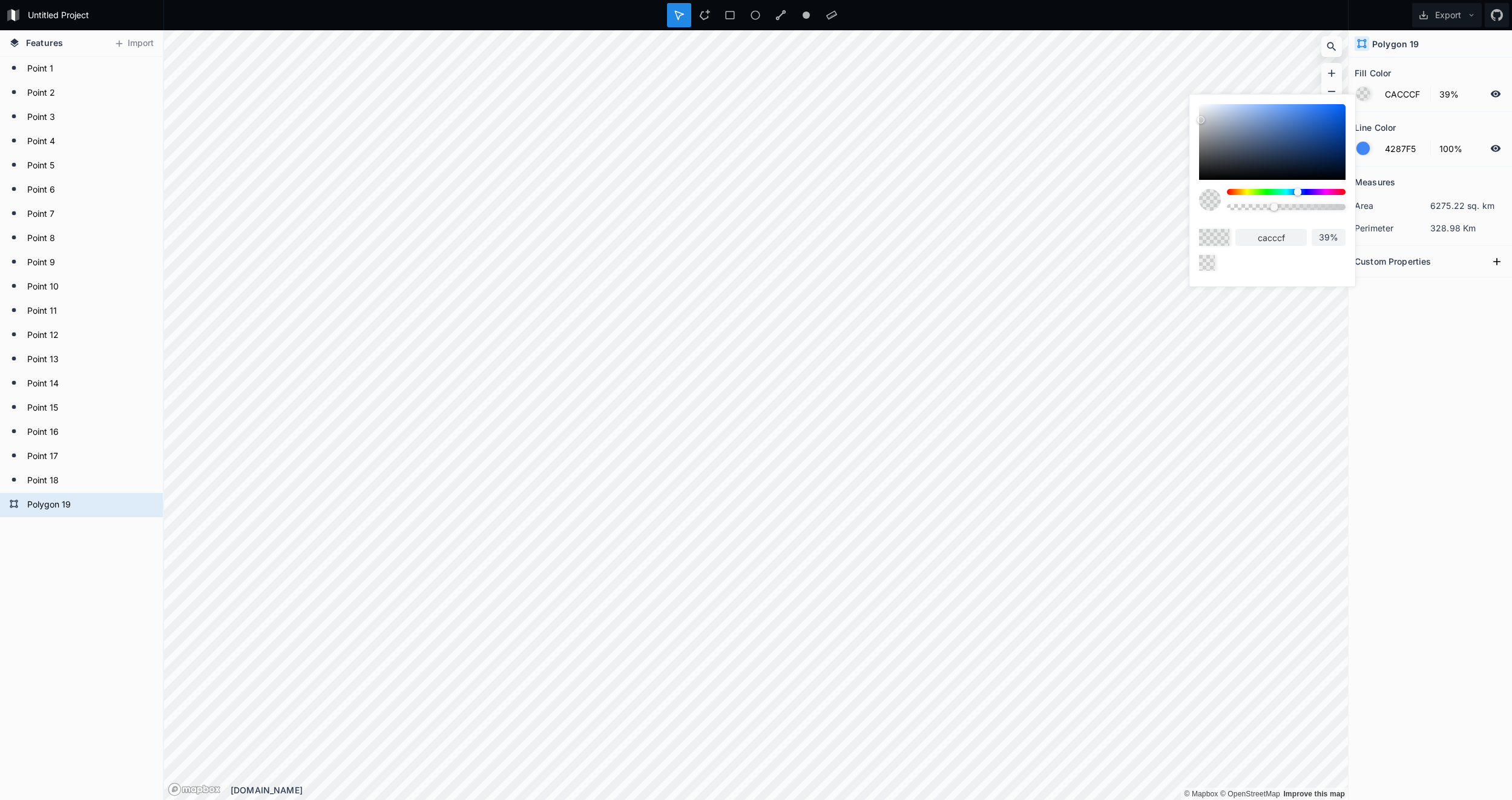
type input "cbcdd1"
type input "C9CCD1"
type input "c9ccd1"
type input "C7CBD1"
type input "c7cbd1"
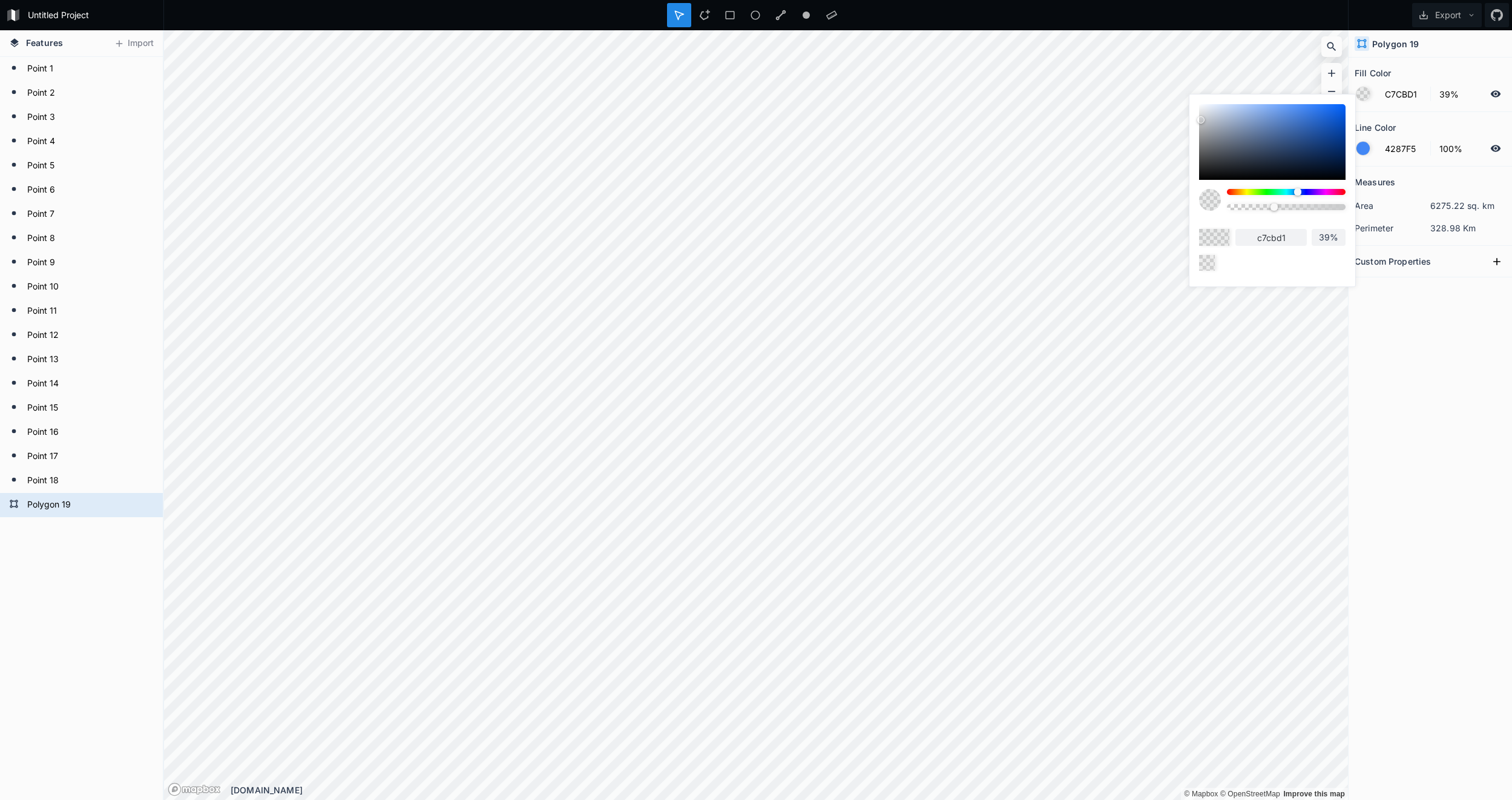
type input "C5C9D1"
type input "c5c9d1"
type input "C5CBD4"
type input "c5cbd4"
type input "C5CDD9"
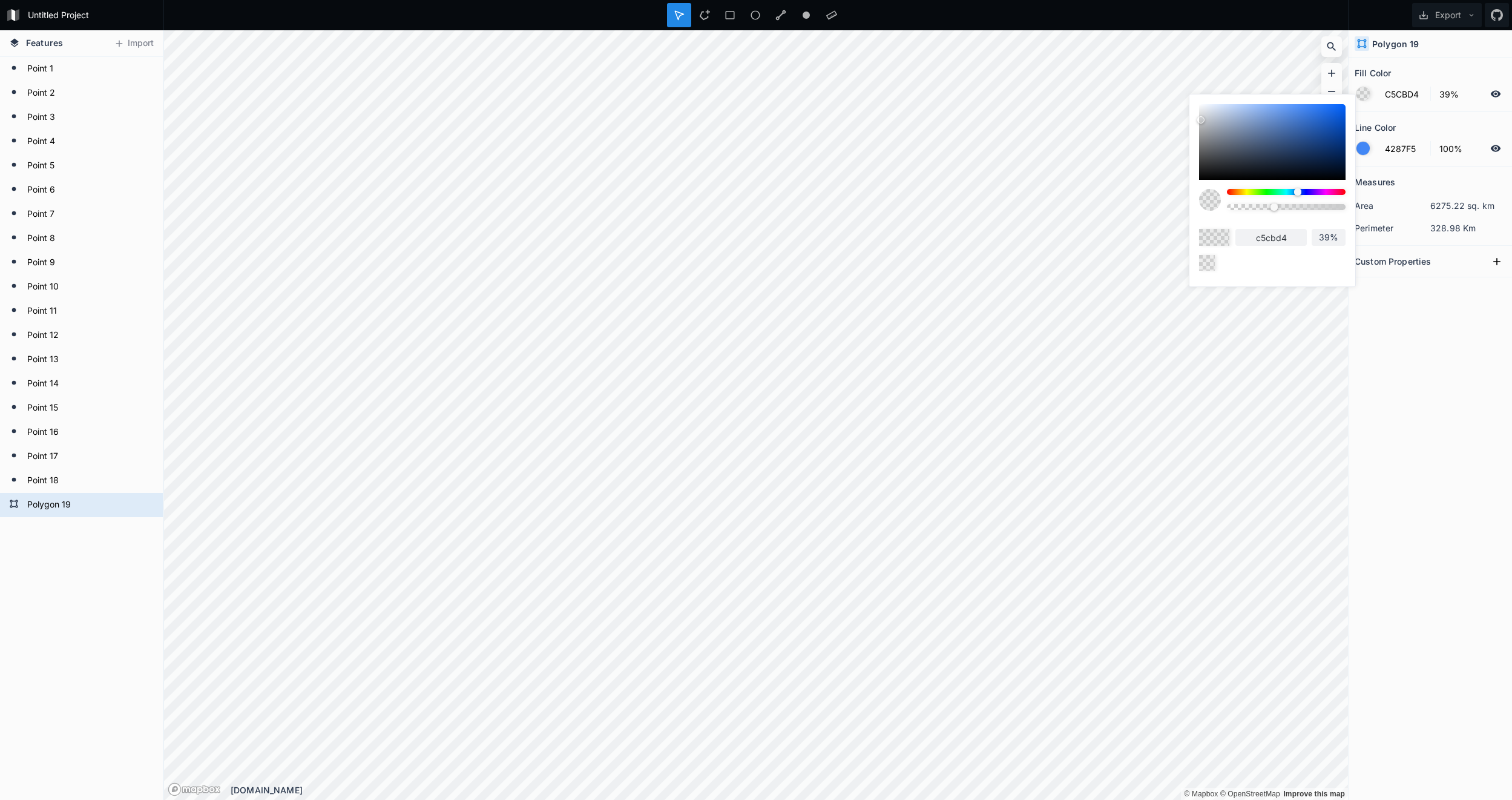
type input "c5cdd9"
type input "C3CBD9"
type input "c3cbd9"
type input "C1CAD9"
type input "c1cad9"
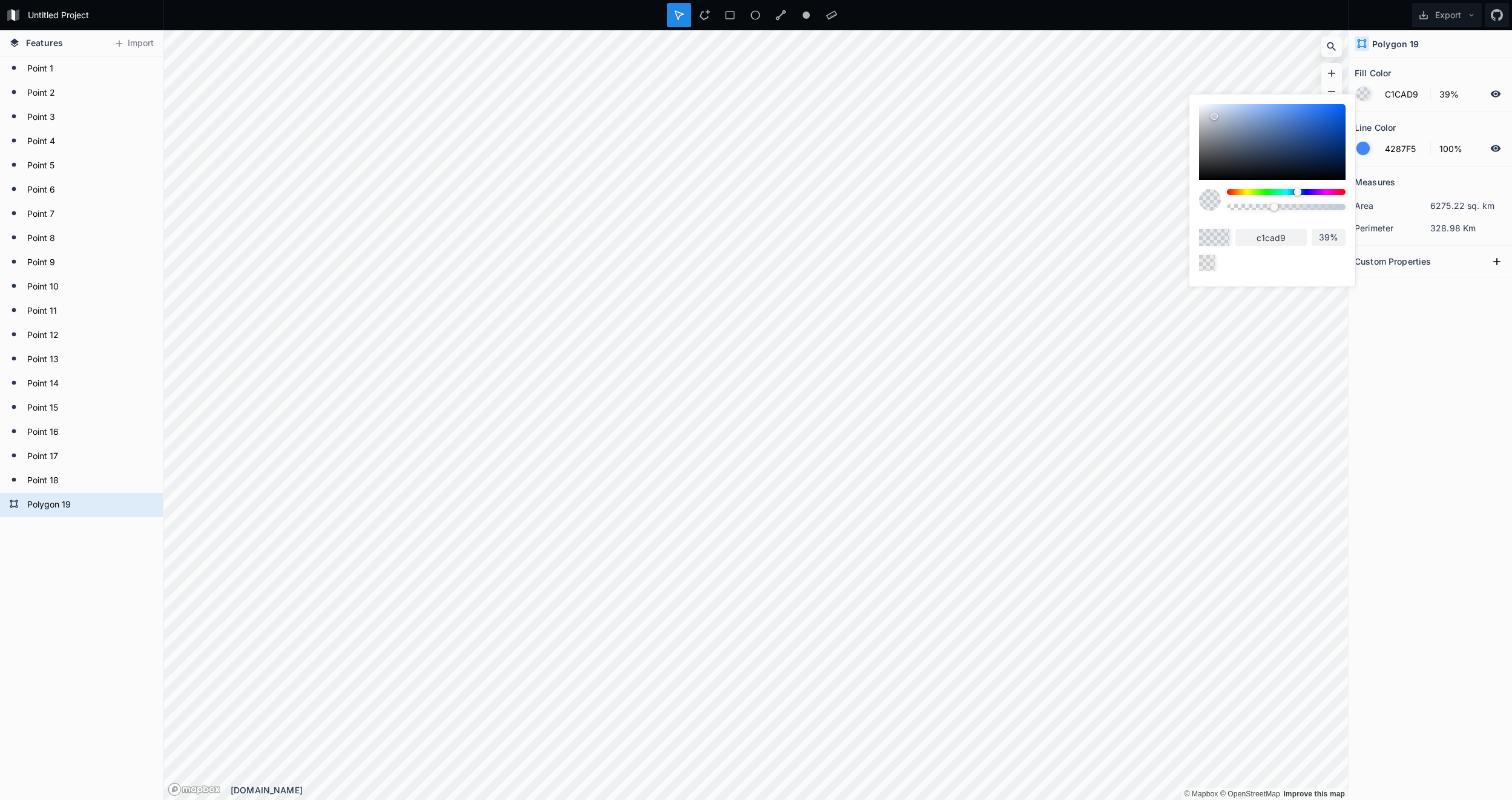
type input "C1CBDB"
type input "c1cbdb"
type input "BFCADB"
type input "bfcadb"
type input "BDC7D9"
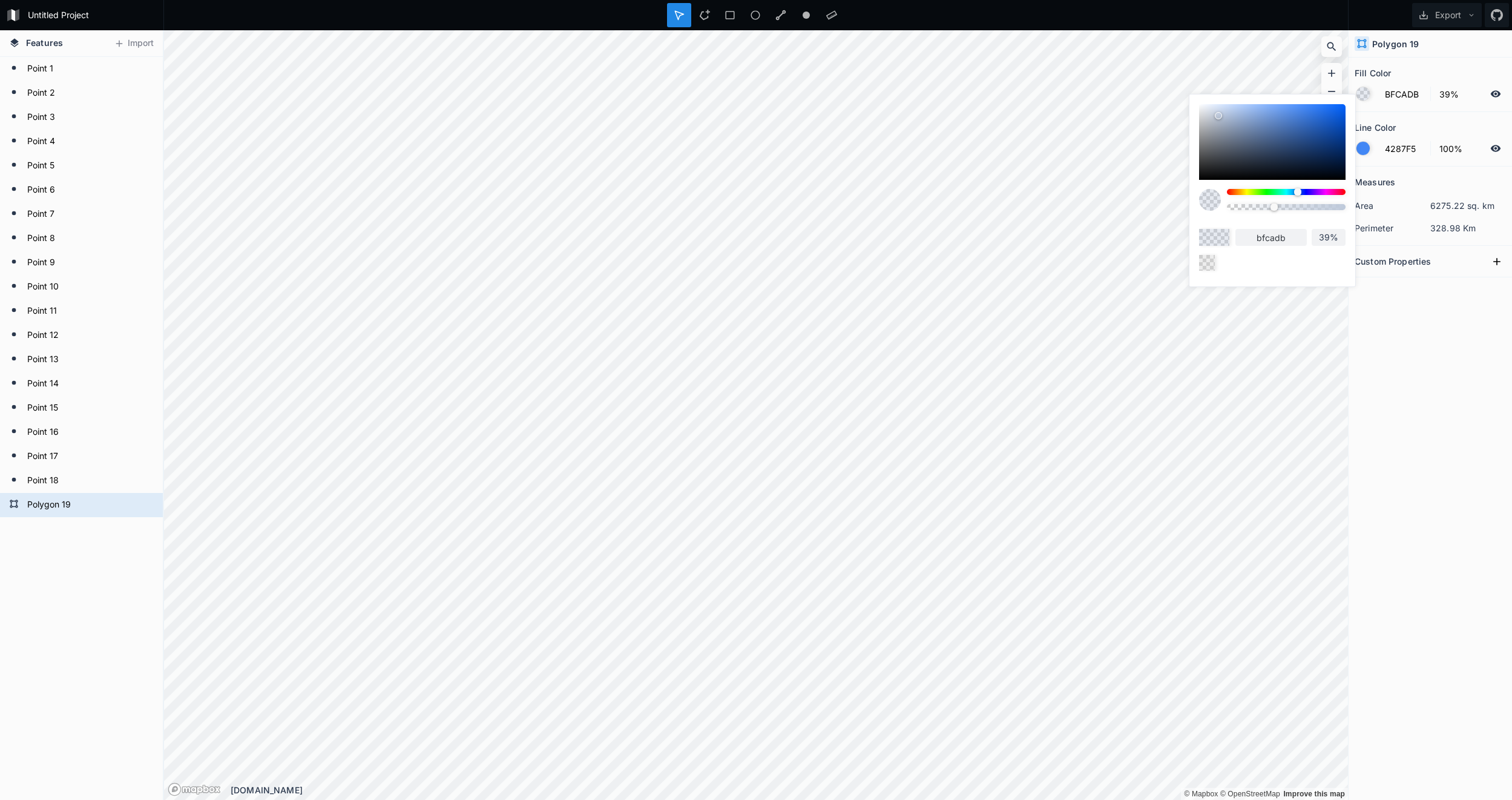
type input "bdc7d9"
type input "BAC5D6"
type input "bac5d6"
type input "B8C2D1"
type input "b8c2d1"
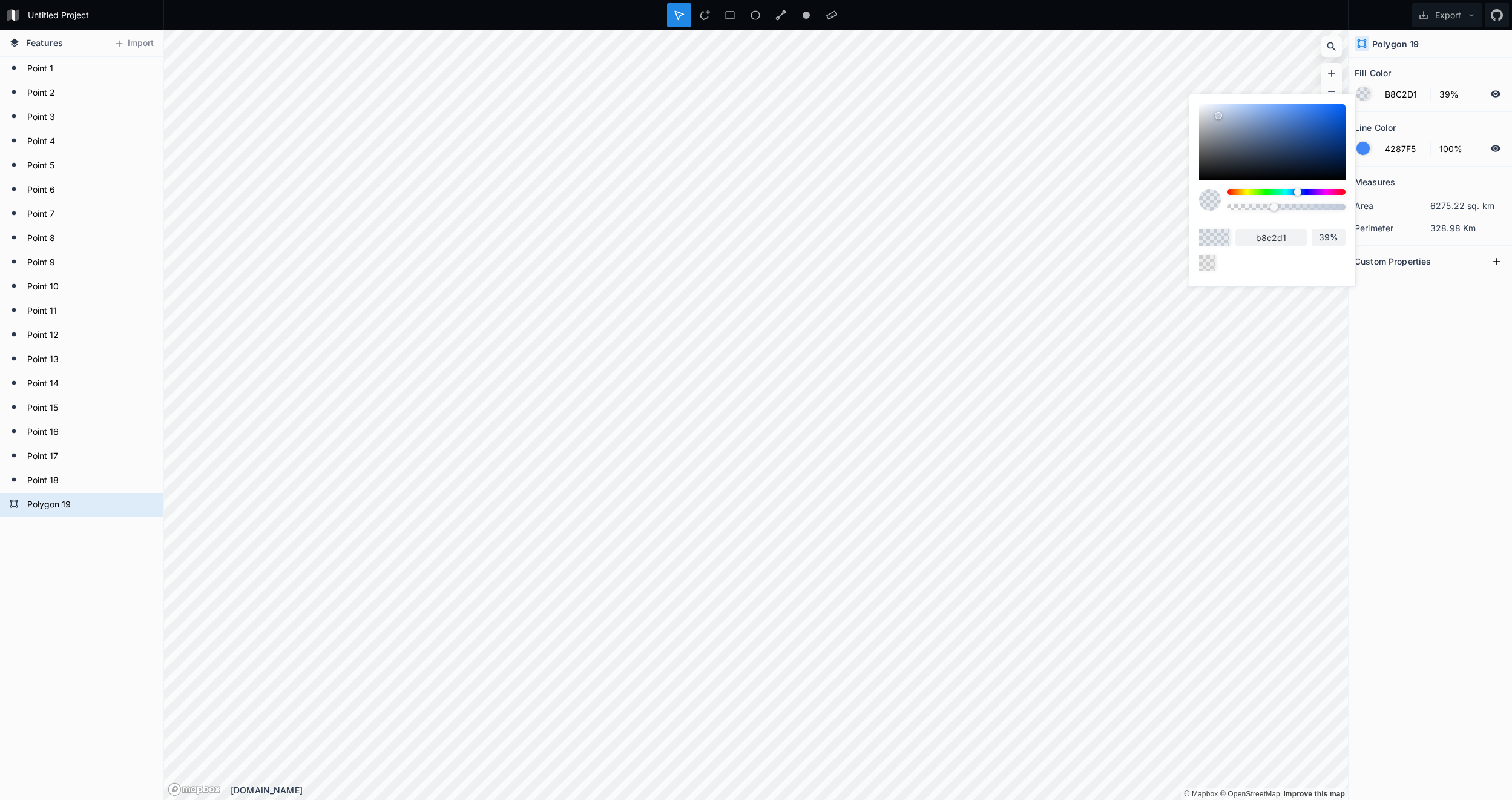
type input "BAC2CF"
type input "bac2cf"
type input "B8BFCC"
type input "b8bfcc"
type input "B7BEC9"
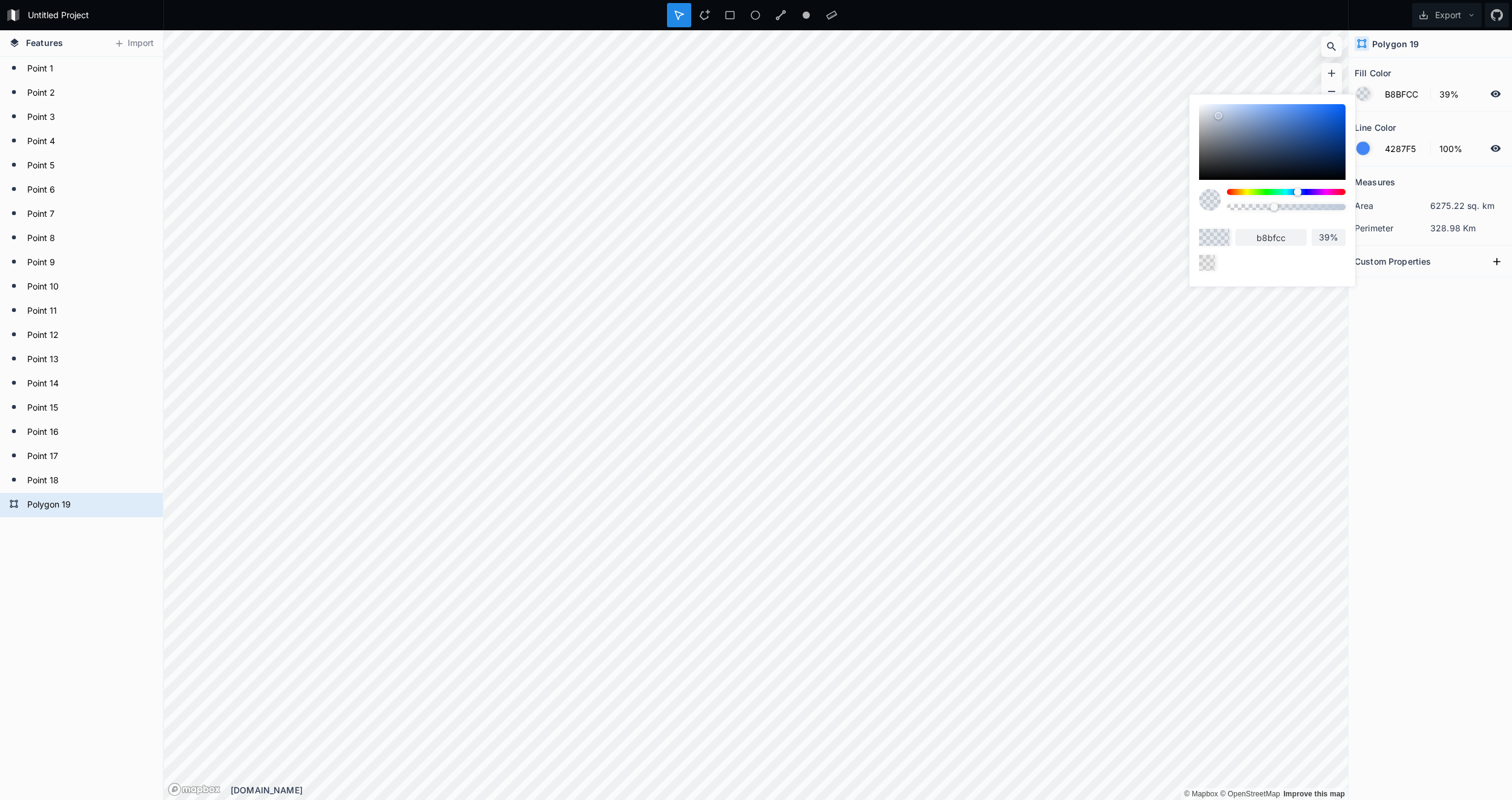
type input "b7bec9"
type input "B9C0C9"
type input "b9c0c9"
type input "B9BEC7"
type input "b9bec7"
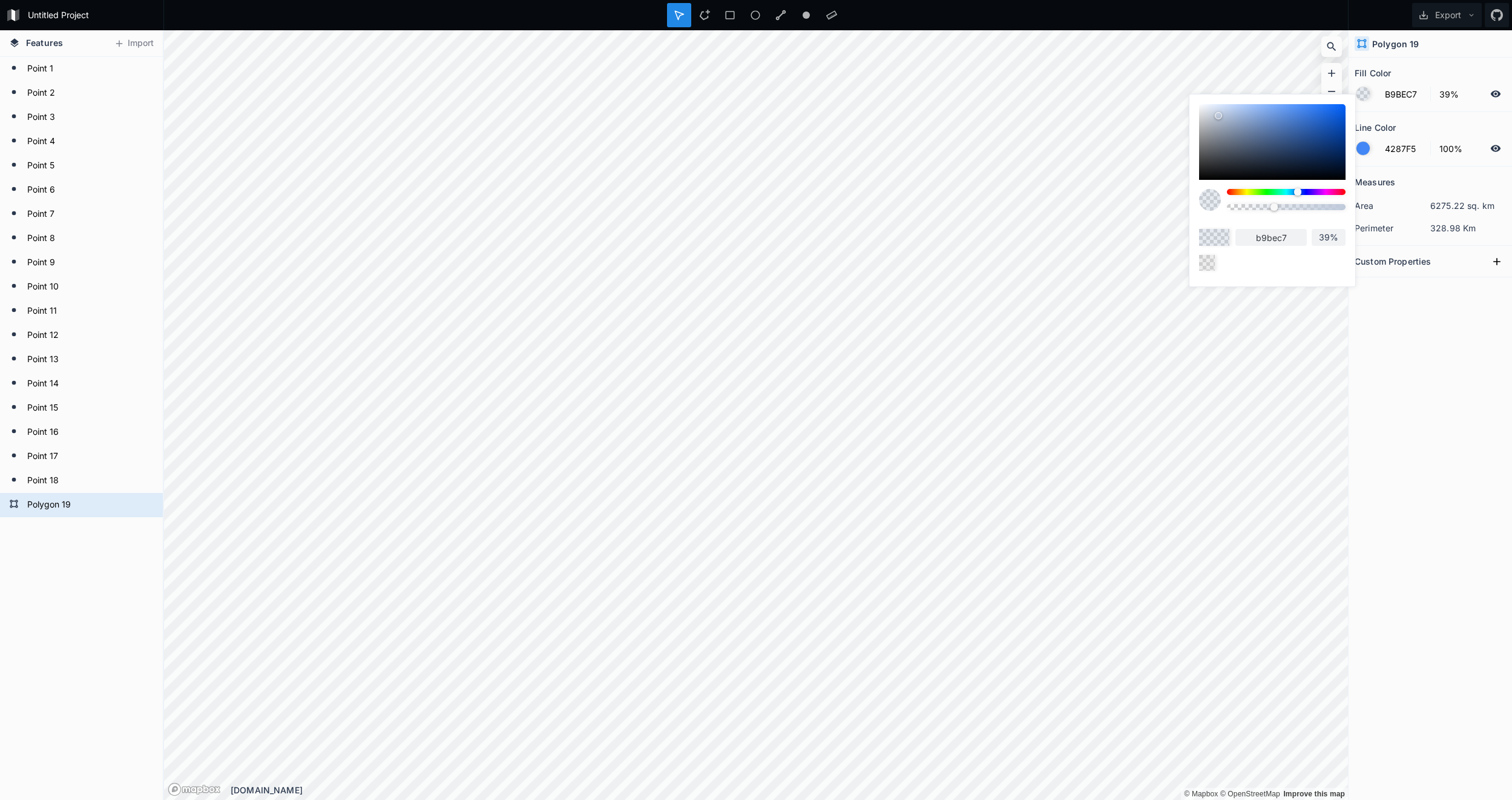
type input "BBC0C7"
type input "bbc0c7"
type input "B9BDC4"
type input "b9bdc4"
type input "BBBEC4"
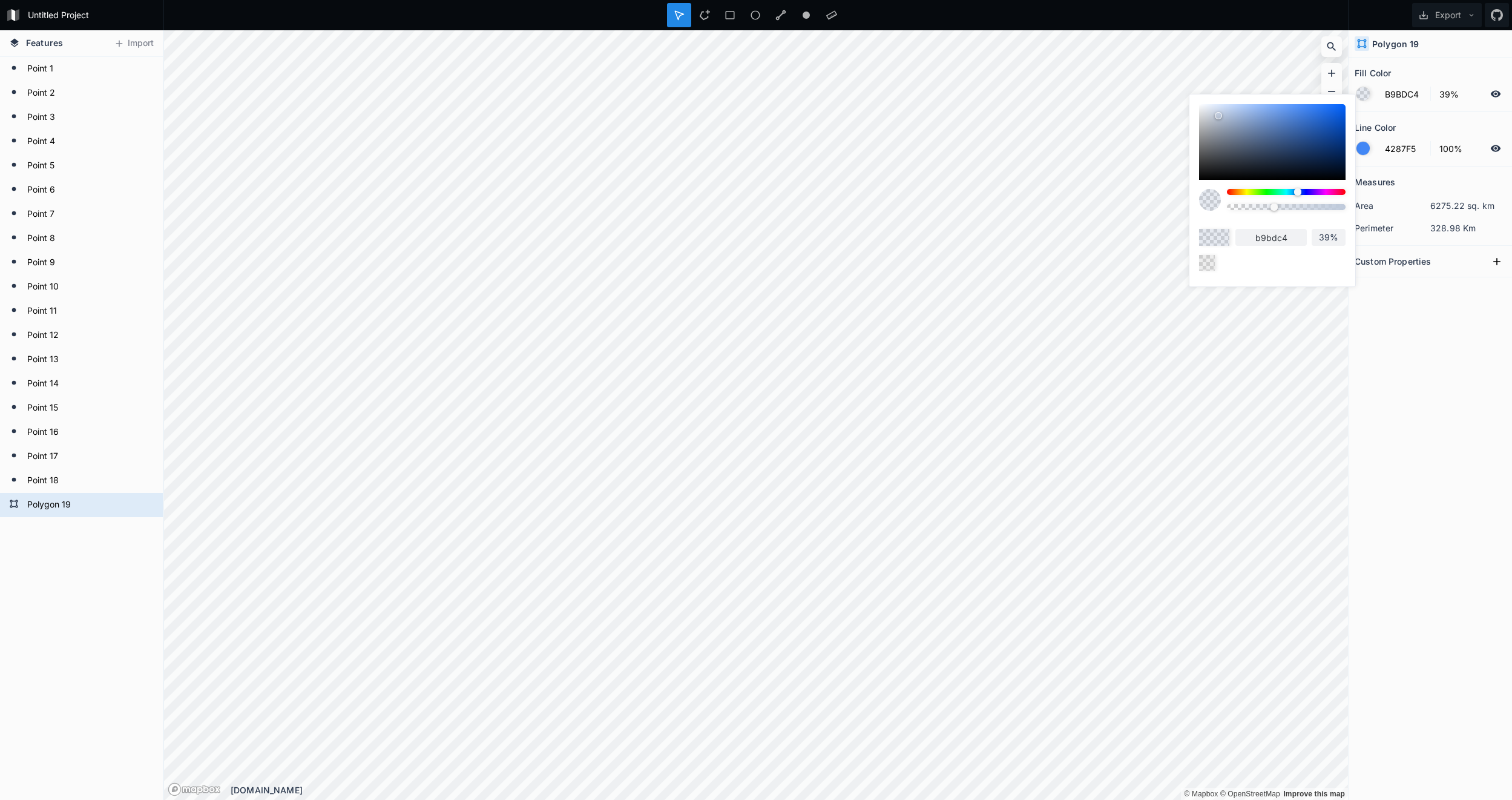
type input "bbbec4"
type input "BABDC2"
type input "babdc2"
type input "B8BBBF"
type input "b8bbbf"
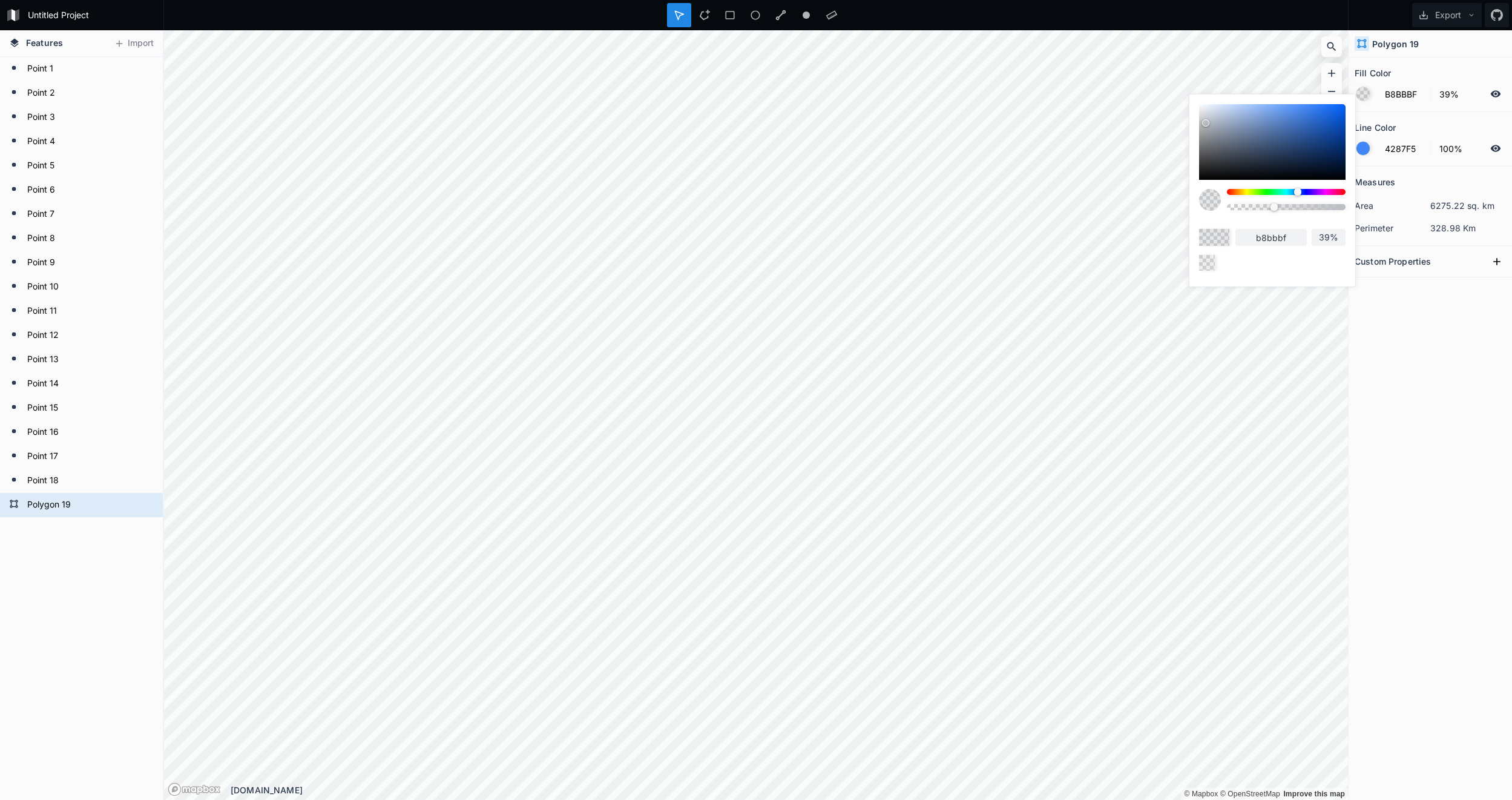
type input "BABCBF"
type input "babcbf"
type input "B9BABD"
type input "b9babd"
type input "B8B9BA"
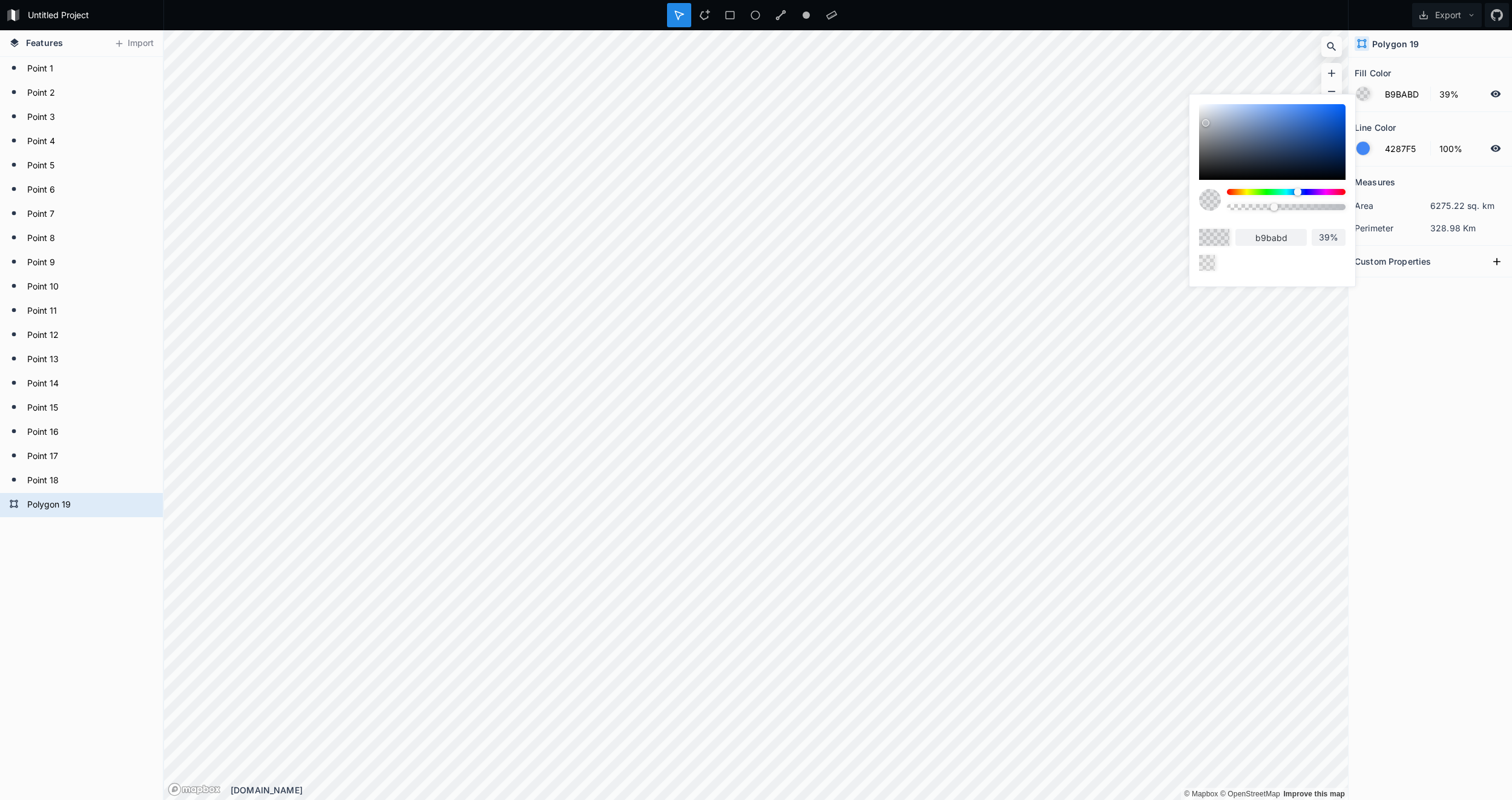
type input "b8b9ba"
type input "B8B8B8"
type input "b8b8b8"
type input "B5B5B5"
type input "b5b5b5"
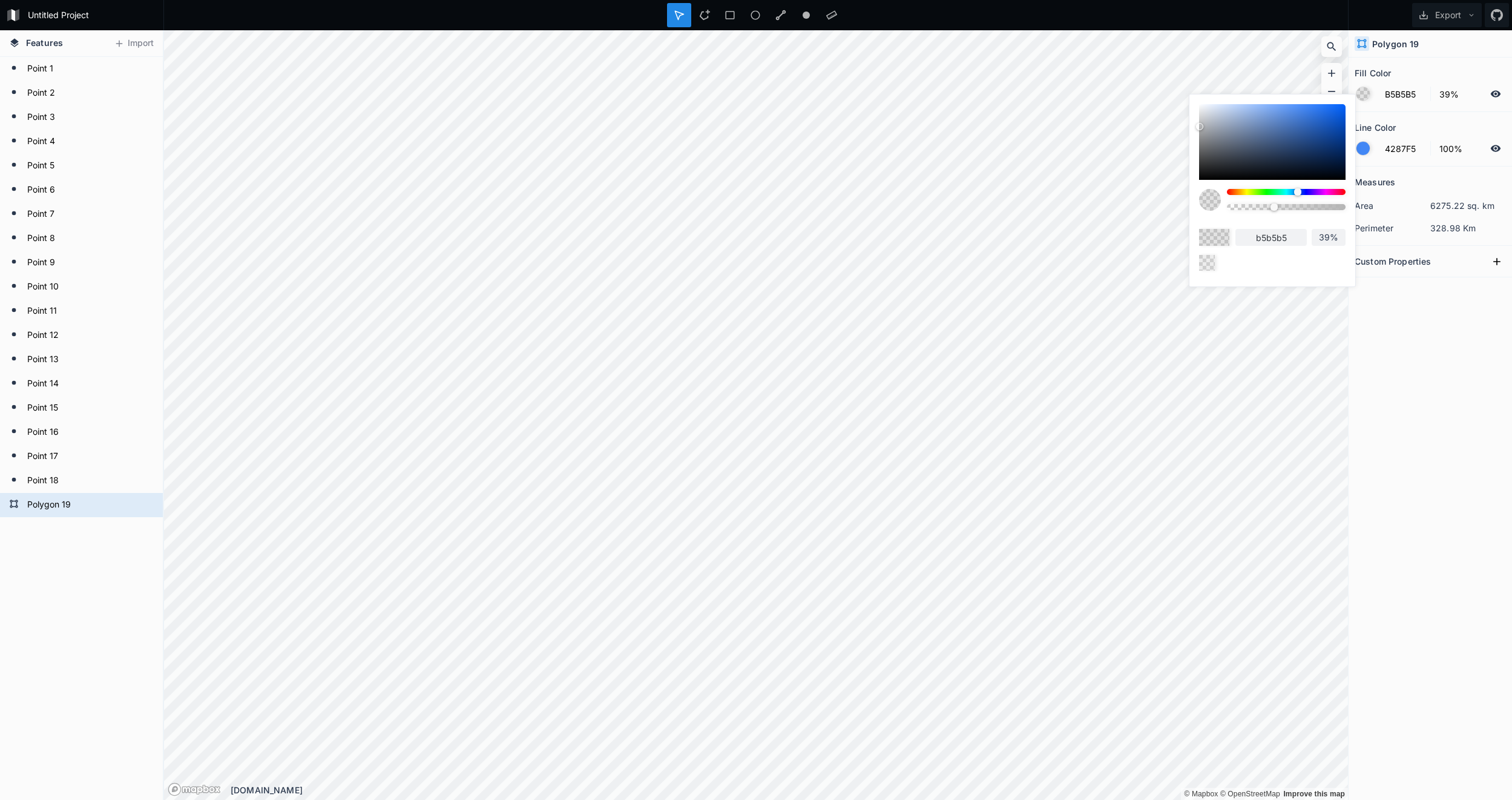
type input "B3B3B3"
type input "b3b3b3"
type input "ADADAD"
type input "adadad"
type input "A3A3A3"
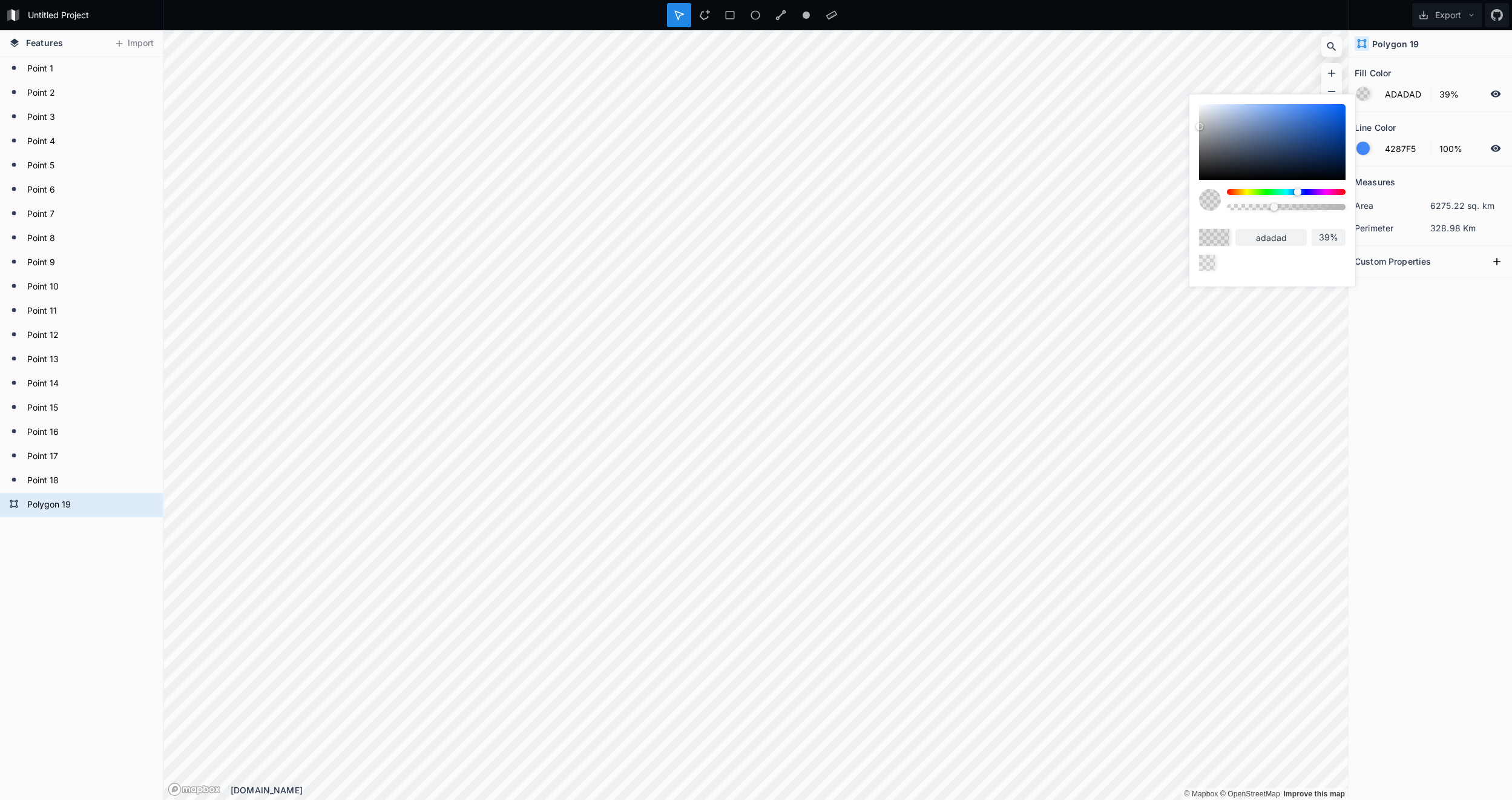
type input "a3a3a3"
type input "9E9E9E"
type input "9e9e9e"
type input "9C9C9C"
type input "9c9c9c"
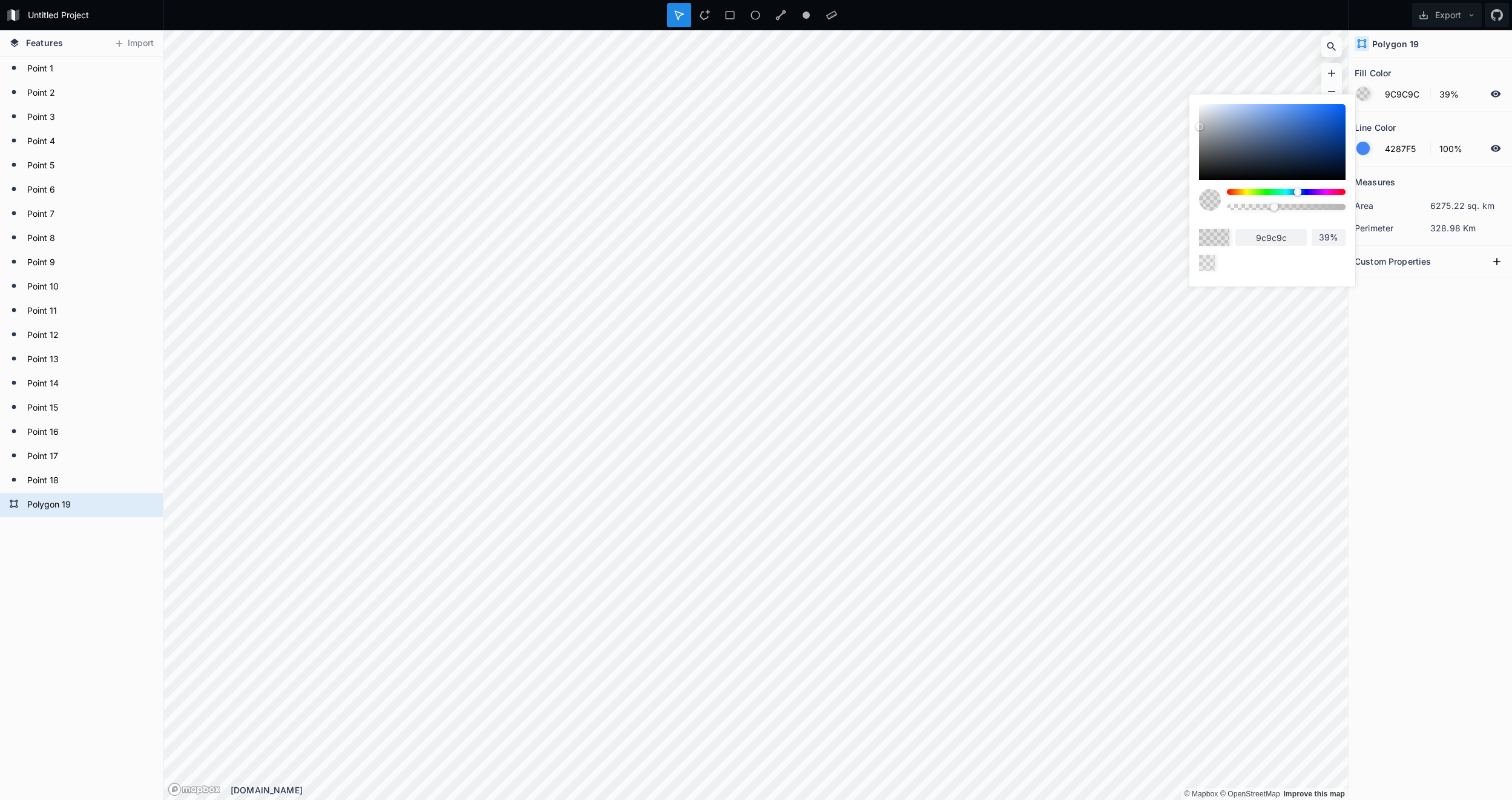
type input "949494"
type input "8F8F8F"
type input "8f8f8f"
type input "8A8A8A"
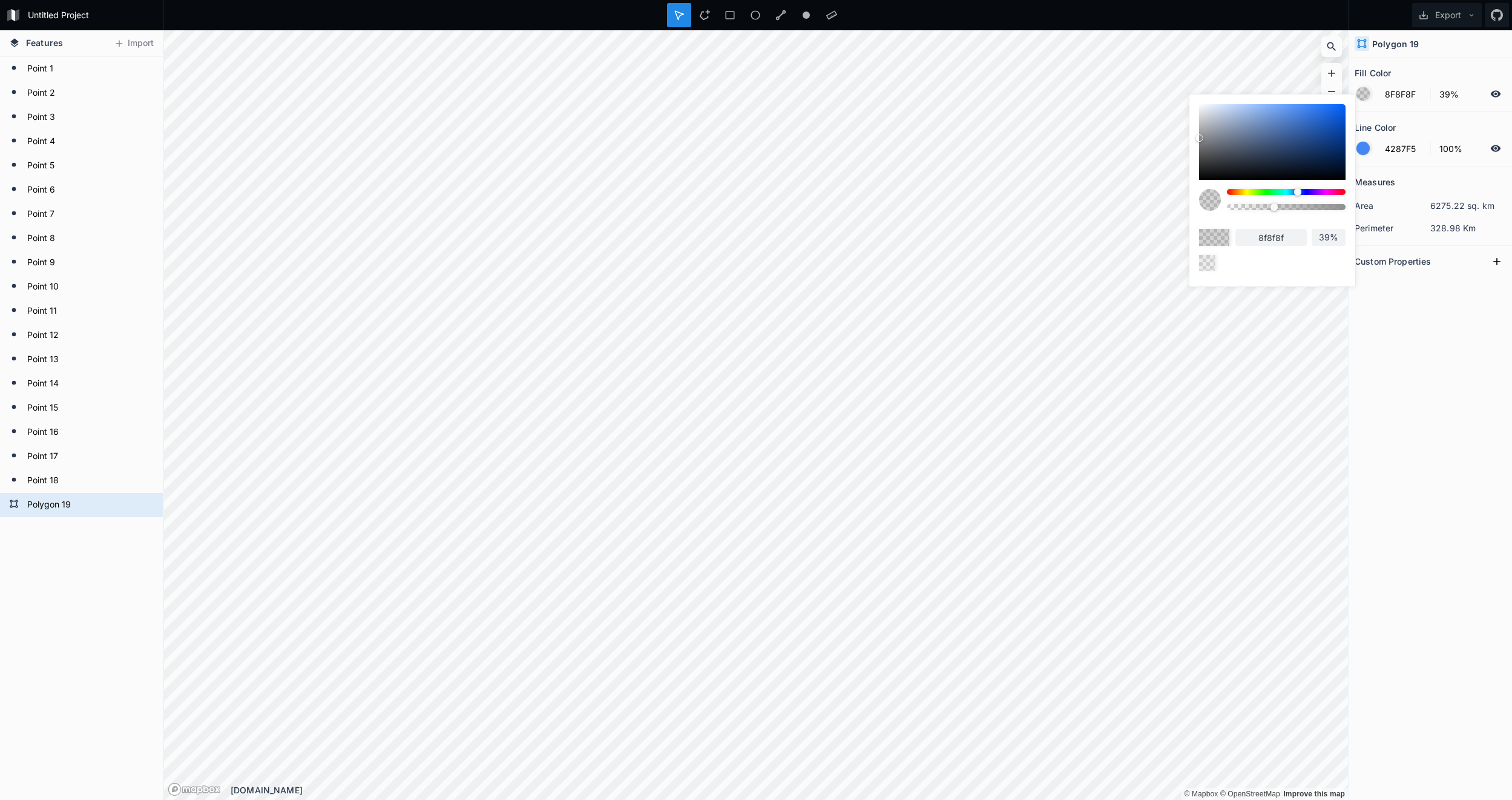
type input "8a8a8a"
type input "878787"
type input "858585"
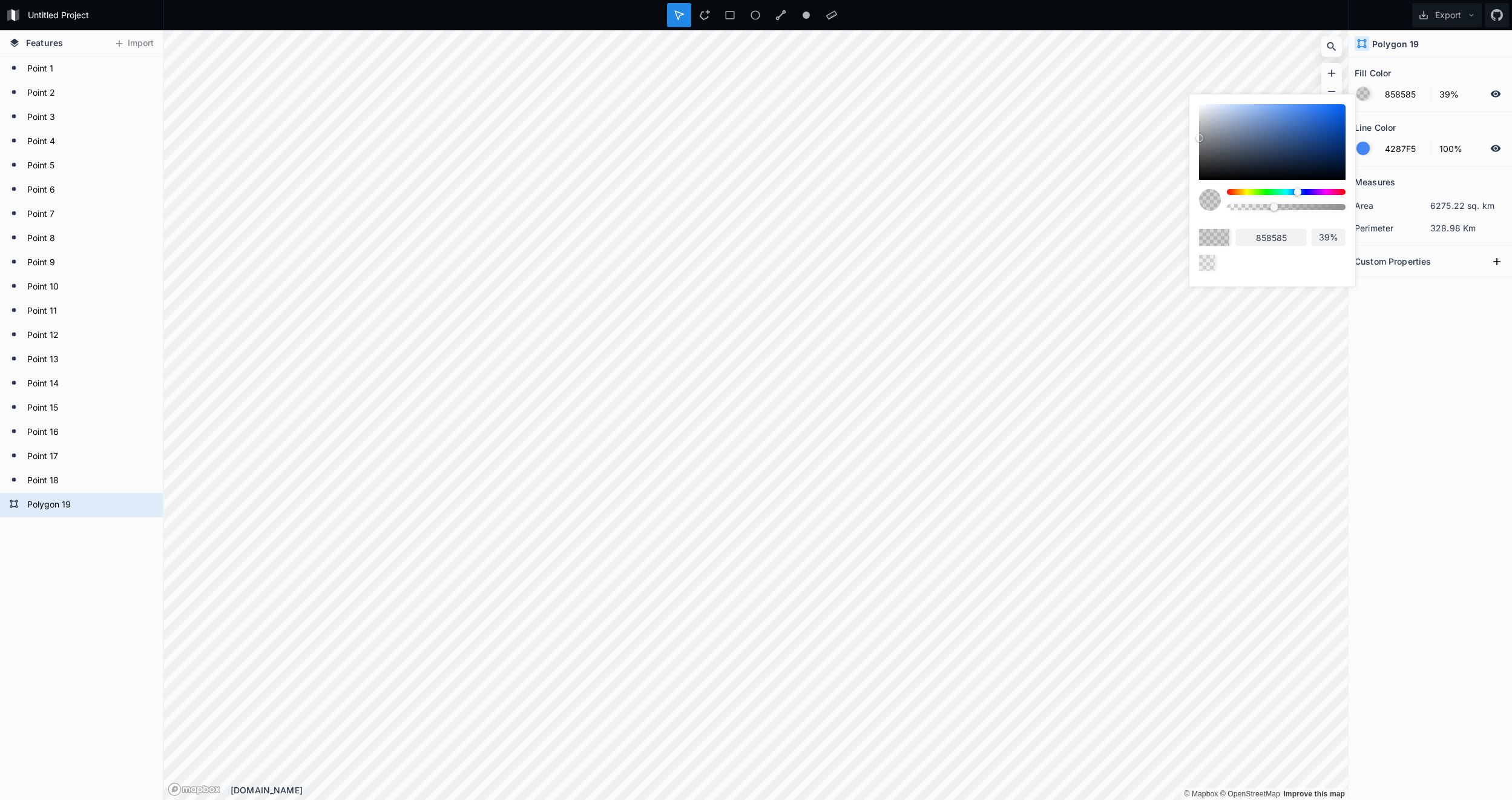
type input "828282"
type input "808080"
type input "7D7D7D"
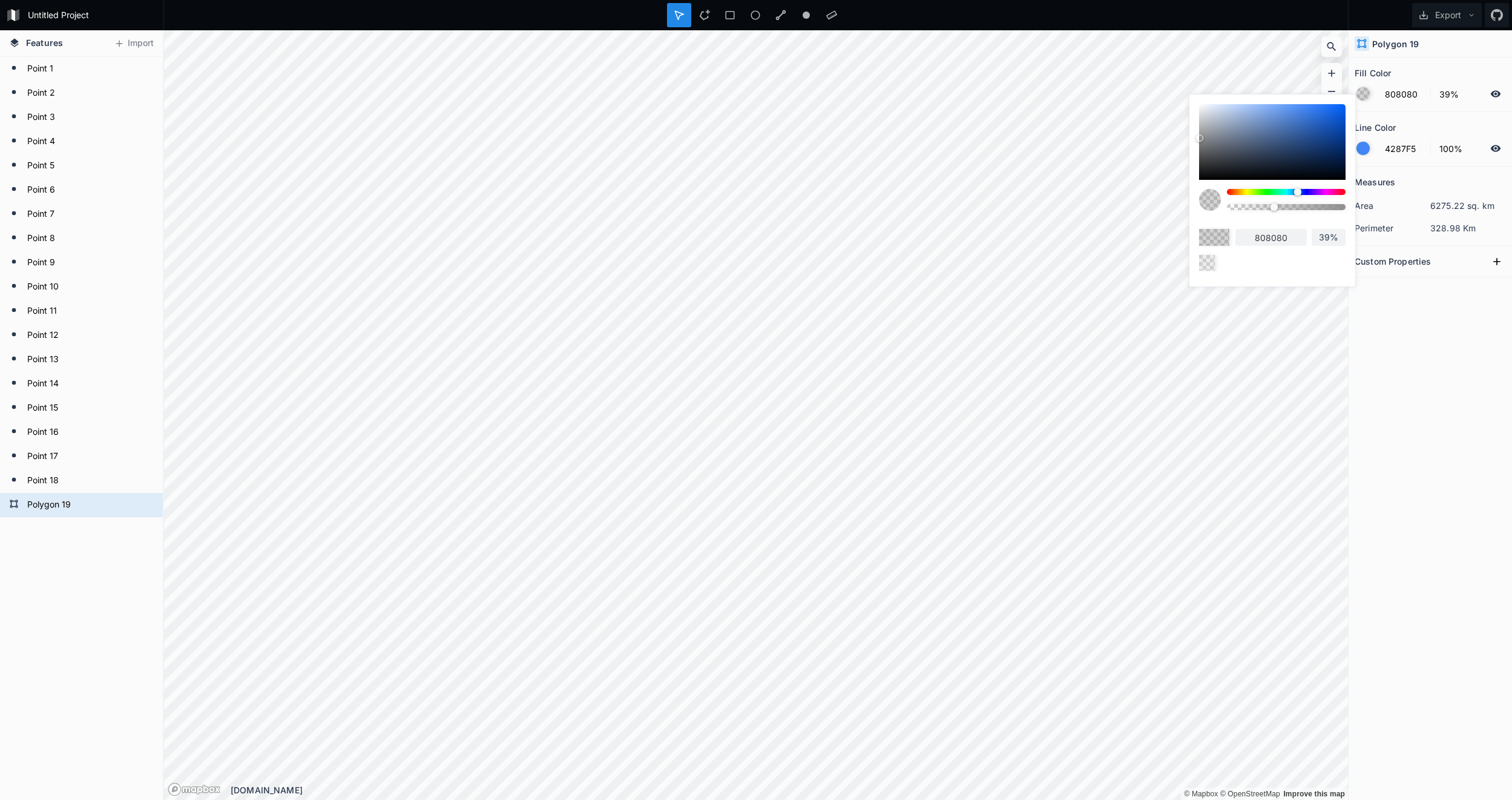
type input "7d7d7d"
type input "787878"
type input "757575"
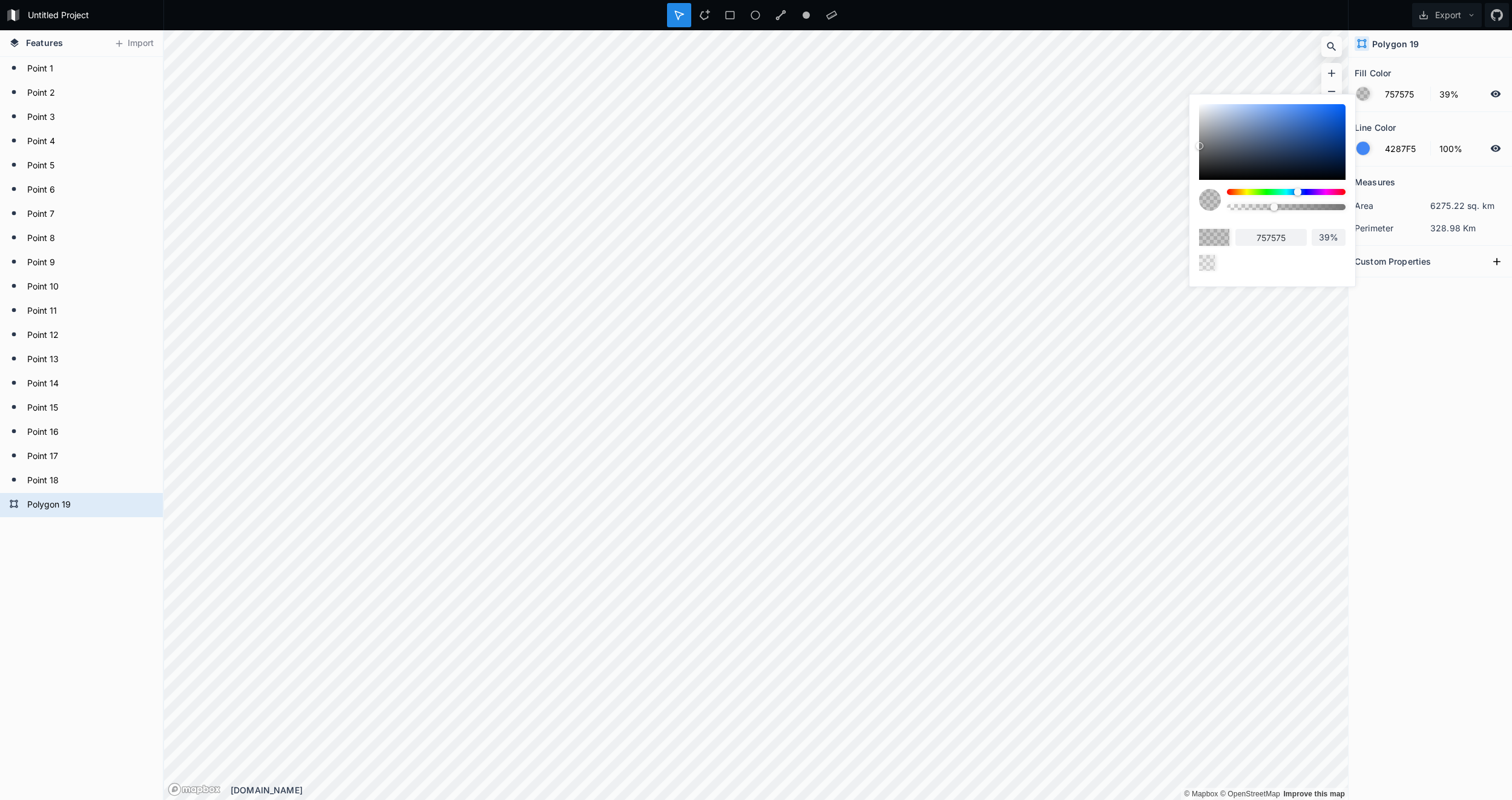
drag, startPoint x: 1199, startPoint y: 105, endPoint x: 1191, endPoint y: 146, distance: 41.8
click at [1191, 146] on div "757575 39%" at bounding box center [1272, 187] width 166 height 186
type input "41%"
type input "46%"
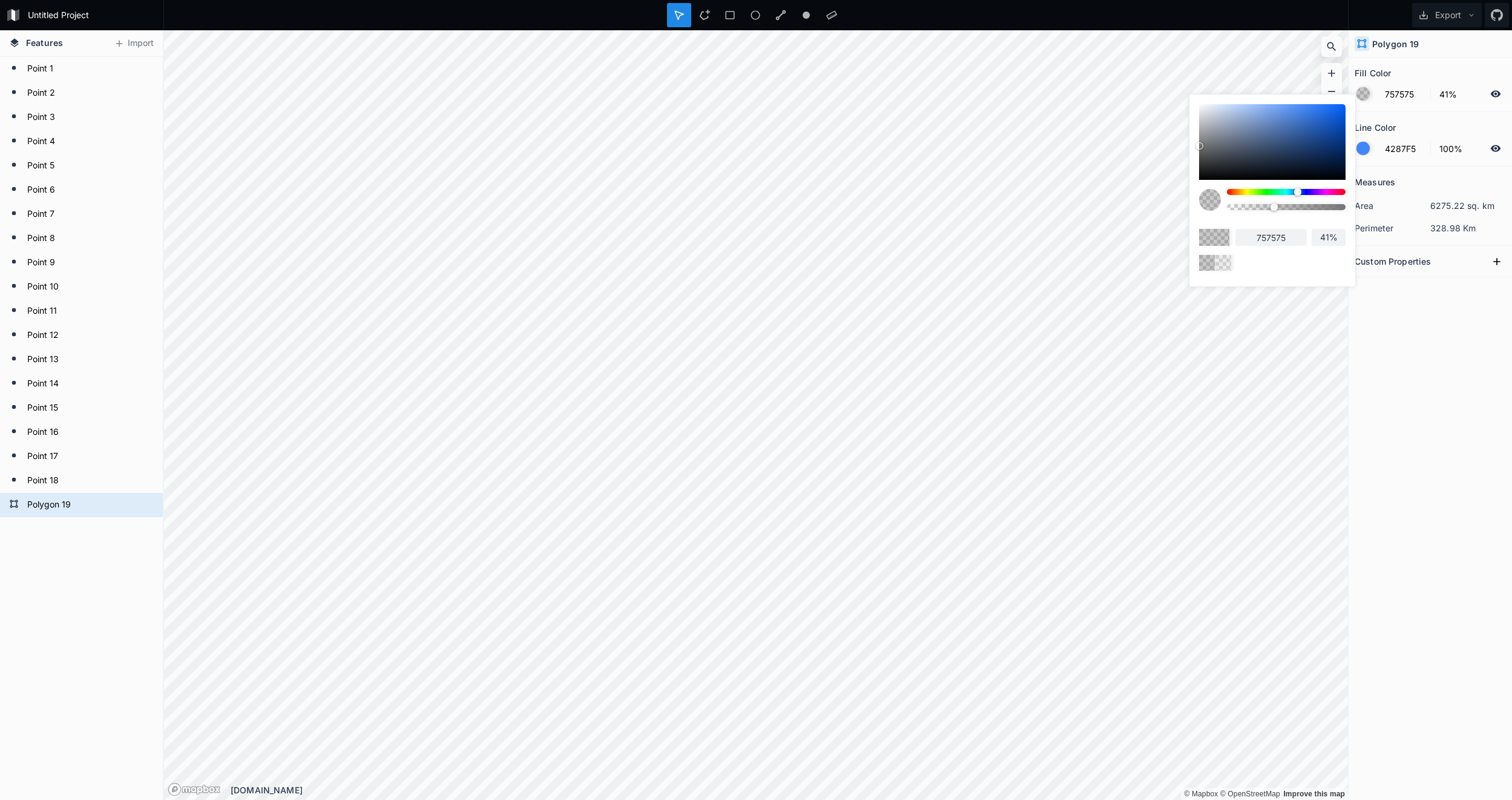
type input "46%"
type input "58%"
type input "65%"
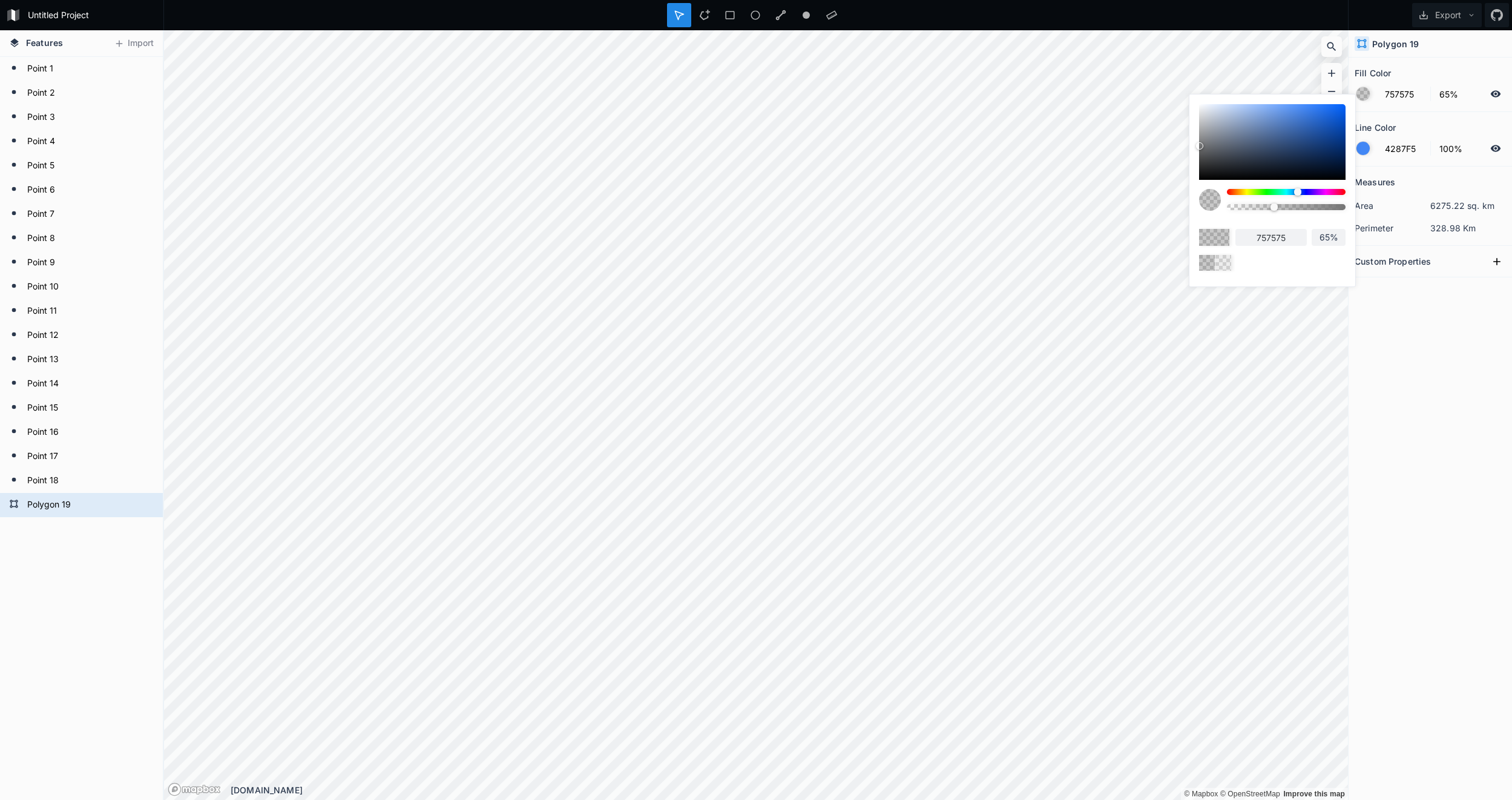
type input "73%"
drag, startPoint x: 1271, startPoint y: 208, endPoint x: 1247, endPoint y: 209, distance: 24.0
click at [1247, 209] on div at bounding box center [1247, 207] width 7 height 7
click at [60, 72] on form "Point 1" at bounding box center [80, 69] width 114 height 18
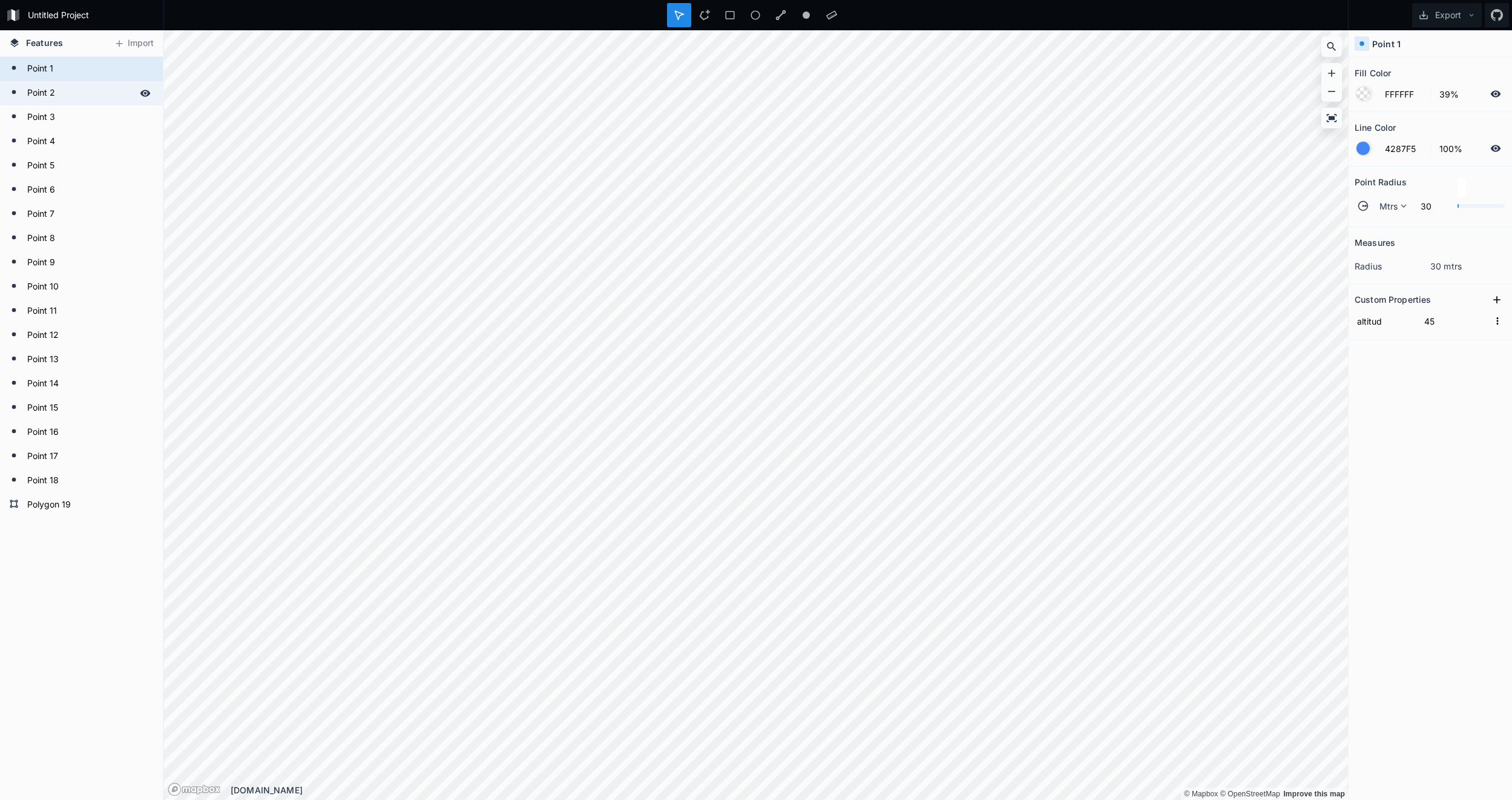
click at [66, 89] on form "Point 2" at bounding box center [80, 94] width 114 height 18
click at [72, 114] on form "Point 3" at bounding box center [80, 118] width 114 height 18
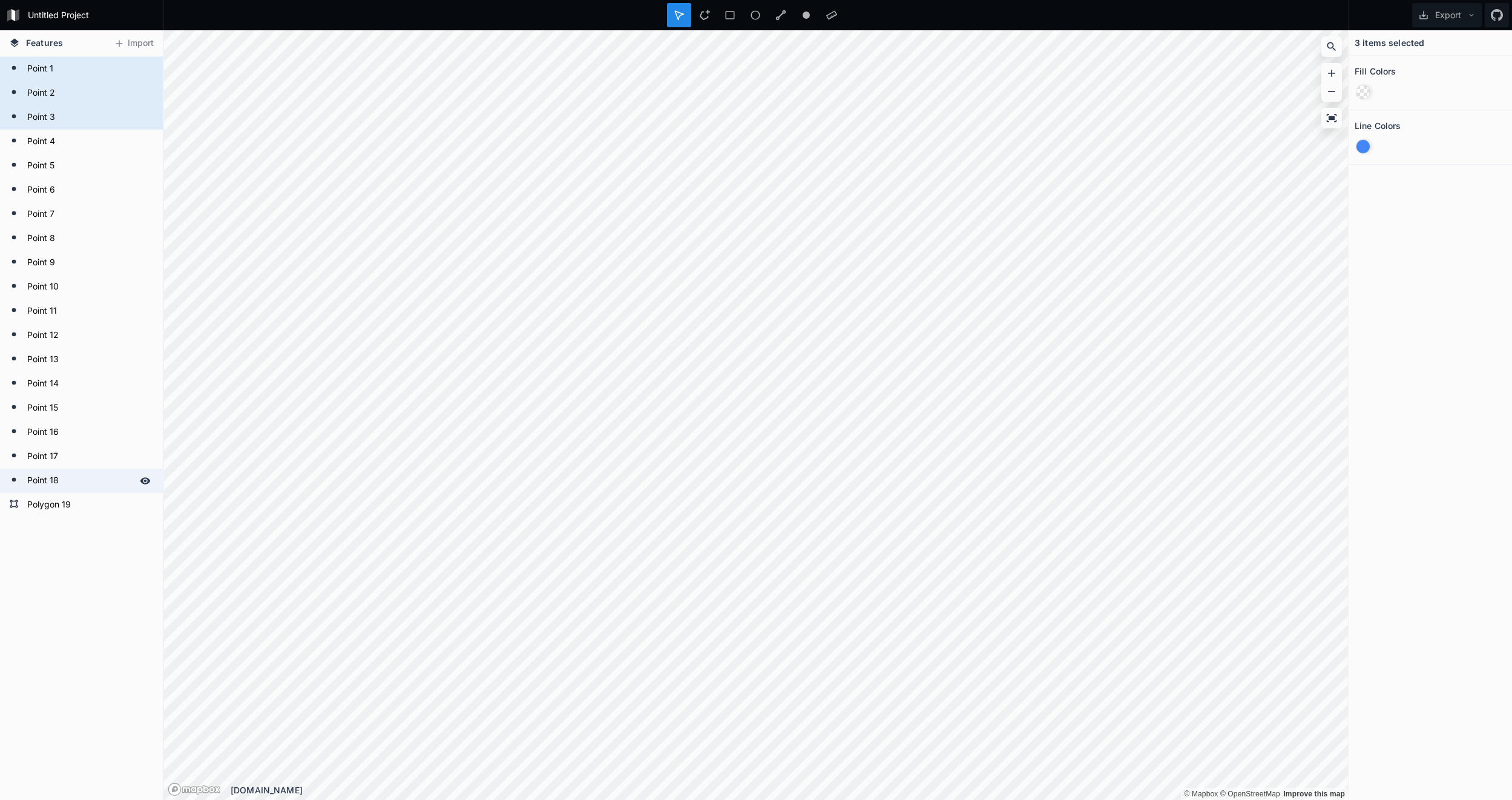
click at [84, 476] on form "Point 18" at bounding box center [80, 481] width 114 height 18
click at [76, 456] on form "Point 17" at bounding box center [80, 456] width 114 height 18
drag, startPoint x: 69, startPoint y: 434, endPoint x: 65, endPoint y: 396, distance: 38.2
click at [68, 432] on form "Point 16" at bounding box center [88, 432] width 130 height 18
drag, startPoint x: 65, startPoint y: 396, endPoint x: 65, endPoint y: 381, distance: 15.0
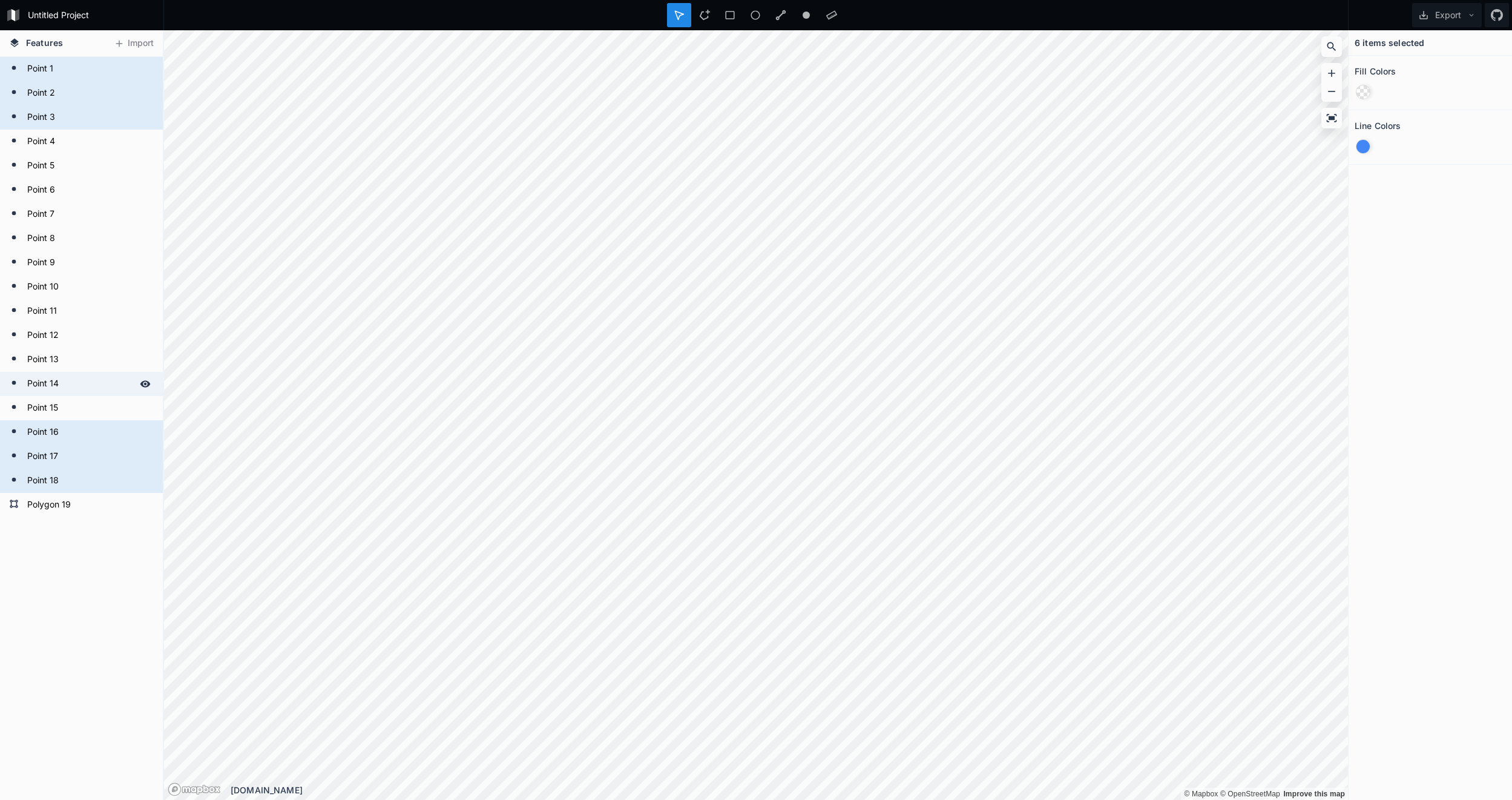
click at [65, 395] on div "Polygon [GEOGRAPHIC_DATA] [GEOGRAPHIC_DATA] [GEOGRAPHIC_DATA] [GEOGRAPHIC_DATA]…" at bounding box center [81, 287] width 162 height 460
click at [65, 378] on form "Point 14" at bounding box center [80, 384] width 114 height 18
click at [62, 406] on form "Point 15" at bounding box center [80, 408] width 114 height 18
drag, startPoint x: 62, startPoint y: 362, endPoint x: 62, endPoint y: 354, distance: 8.0
click at [62, 357] on form "Point 13" at bounding box center [80, 360] width 114 height 18
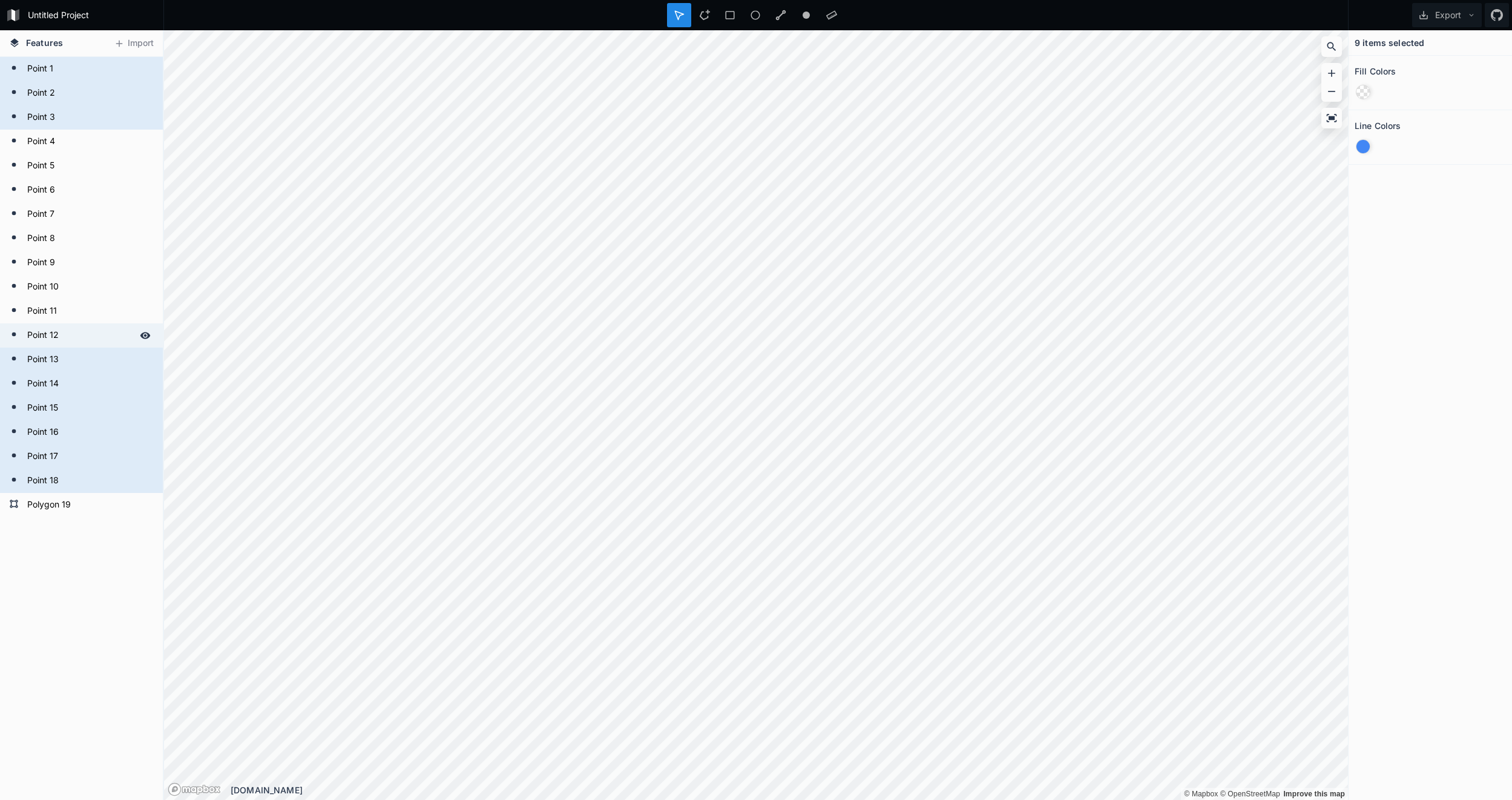
click at [62, 331] on form "Point 12" at bounding box center [80, 336] width 114 height 18
drag, startPoint x: 62, startPoint y: 307, endPoint x: 67, endPoint y: 284, distance: 23.5
click at [62, 307] on form "Point 11" at bounding box center [88, 312] width 130 height 18
drag, startPoint x: 67, startPoint y: 284, endPoint x: 70, endPoint y: 263, distance: 21.2
click at [67, 283] on form "Point 10" at bounding box center [80, 287] width 114 height 18
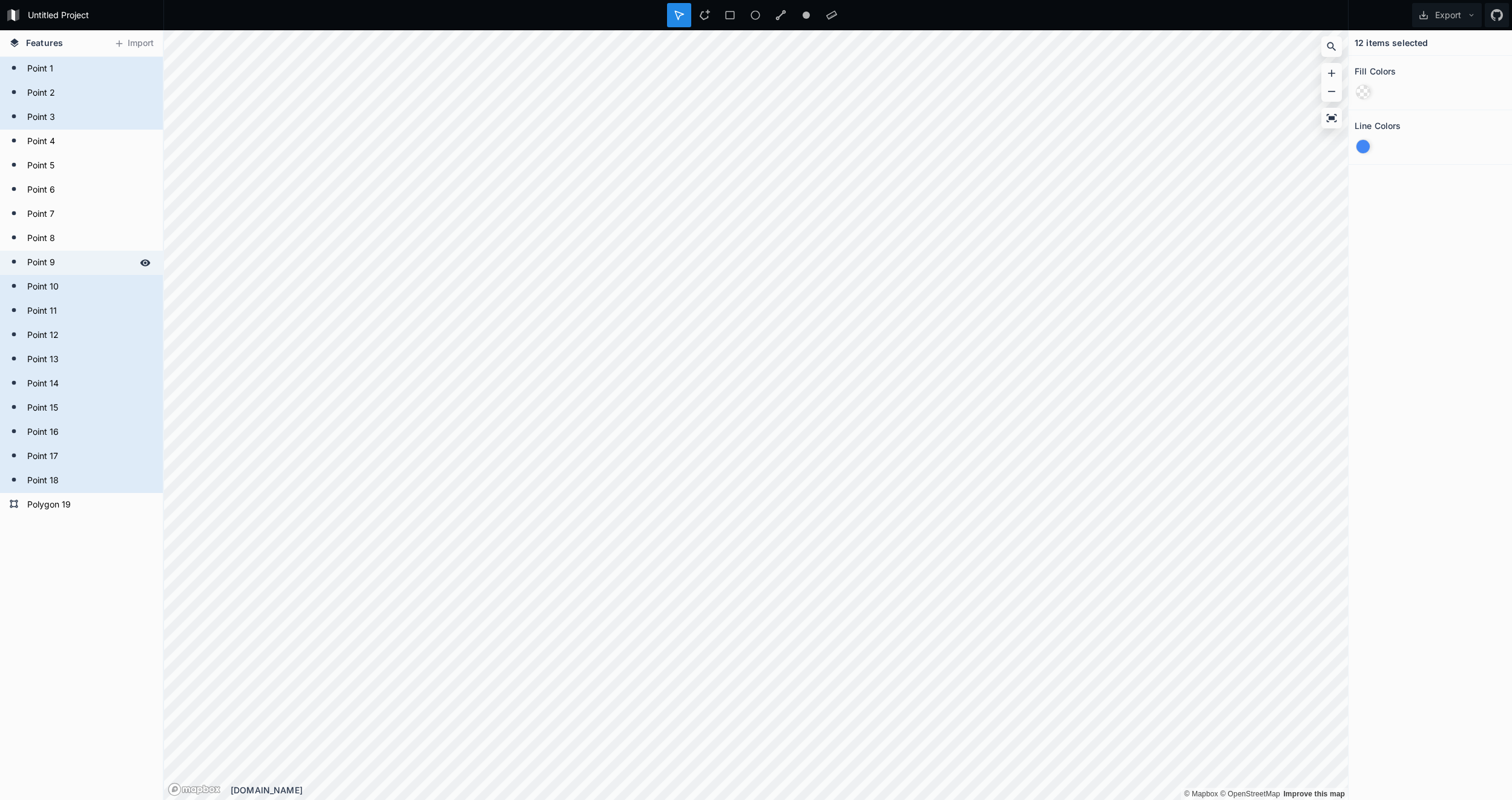
click at [70, 263] on form "Point 9" at bounding box center [80, 263] width 114 height 18
click at [71, 243] on form "Point 8" at bounding box center [80, 239] width 114 height 18
click at [72, 216] on form "Point 7" at bounding box center [80, 214] width 114 height 18
click at [76, 187] on form "Point 6" at bounding box center [80, 190] width 114 height 18
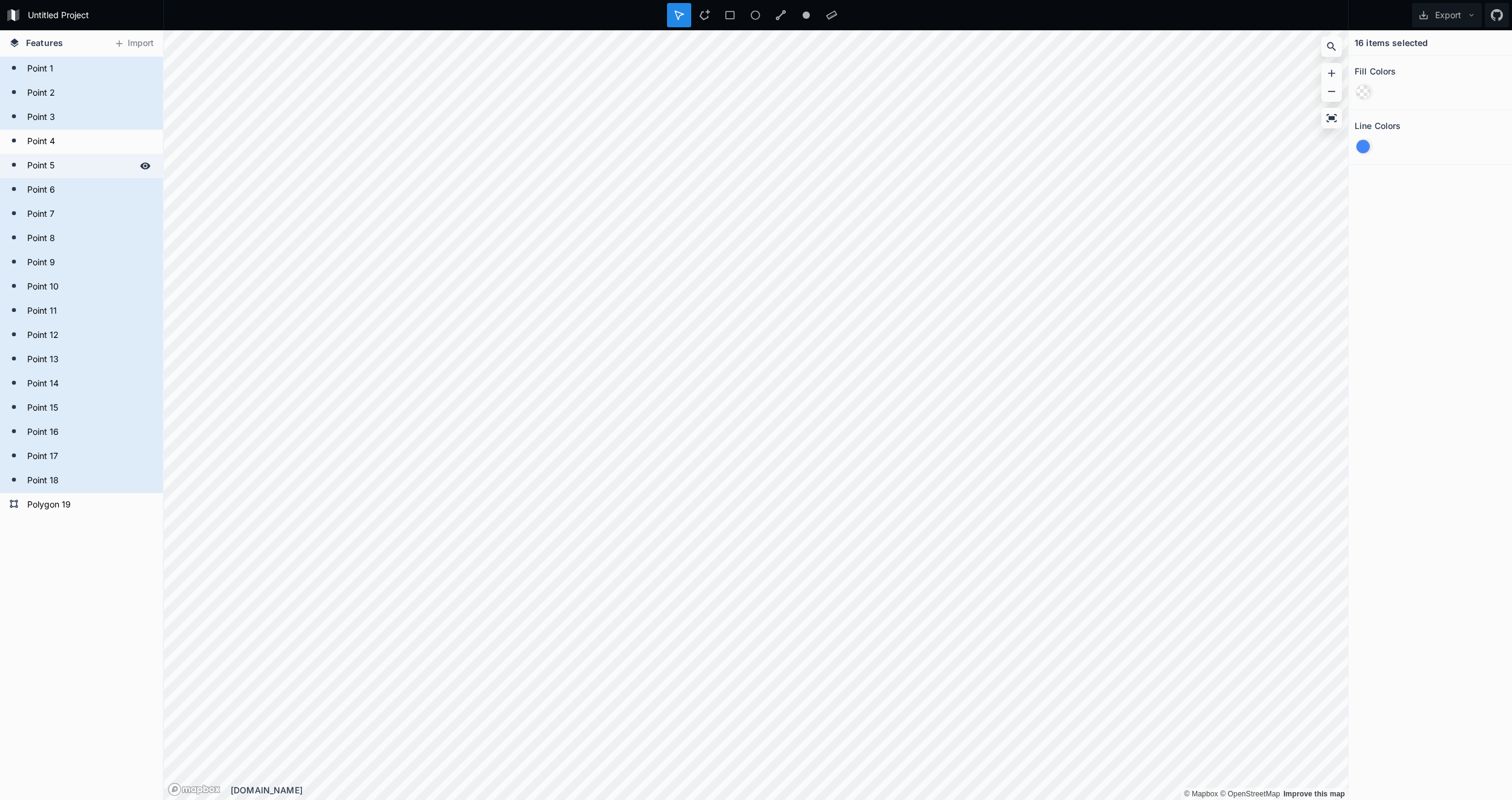
click at [76, 172] on form "Point 5" at bounding box center [80, 166] width 114 height 18
click at [80, 144] on form "Point 4" at bounding box center [80, 142] width 114 height 18
click at [1366, 89] on div at bounding box center [1363, 92] width 13 height 13
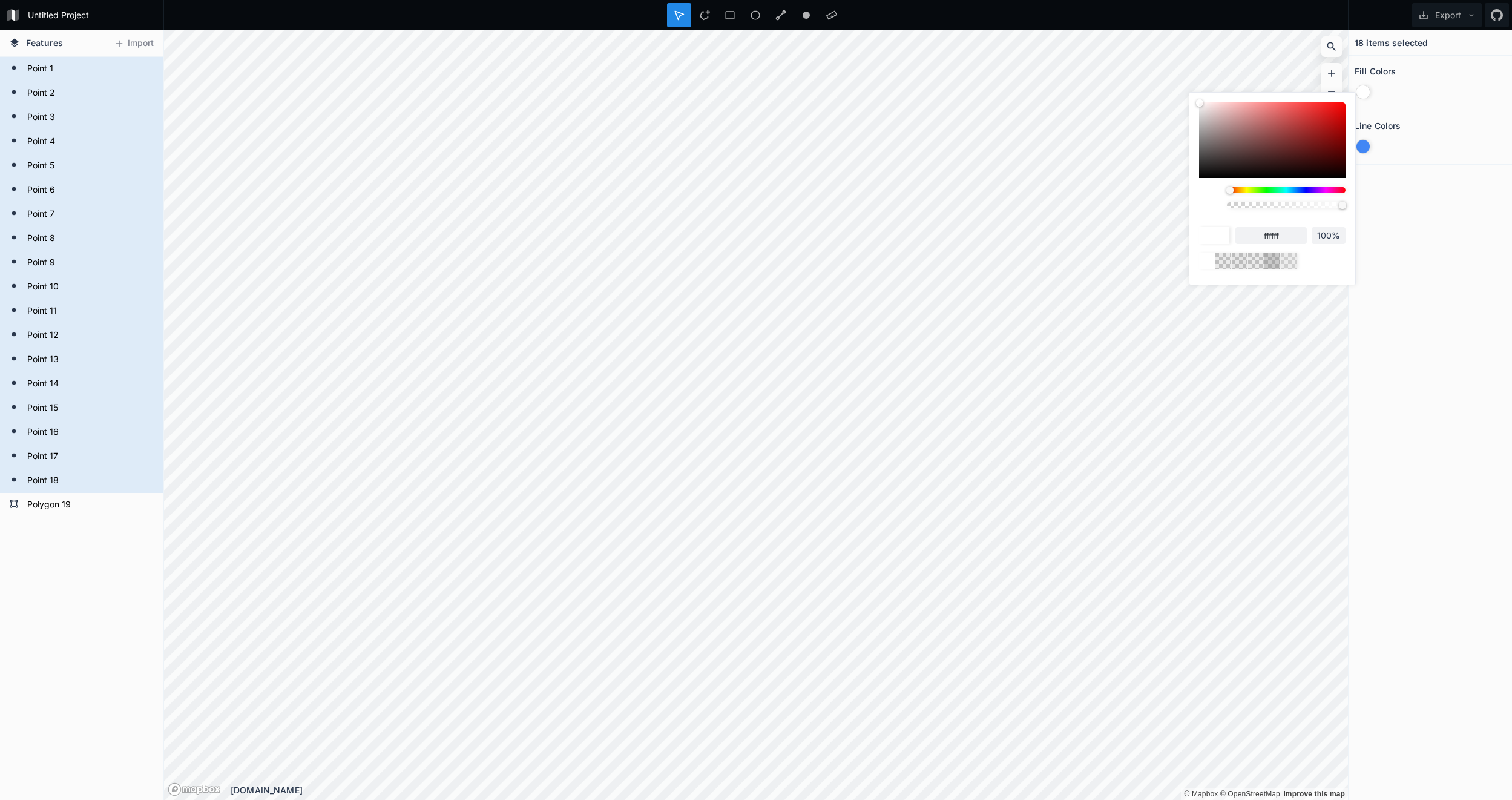
drag, startPoint x: 1275, startPoint y: 206, endPoint x: 1397, endPoint y: 205, distance: 122.0
click at [1397, 205] on body "Untitled Project Export Features Import Polygon [GEOGRAPHIC_DATA] [GEOGRAPHIC_D…" at bounding box center [756, 400] width 1512 height 800
drag, startPoint x: 1230, startPoint y: 190, endPoint x: 1270, endPoint y: 153, distance: 54.5
click at [1271, 190] on div at bounding box center [1270, 190] width 7 height 7
drag, startPoint x: 1270, startPoint y: 153, endPoint x: 1308, endPoint y: 127, distance: 46.0
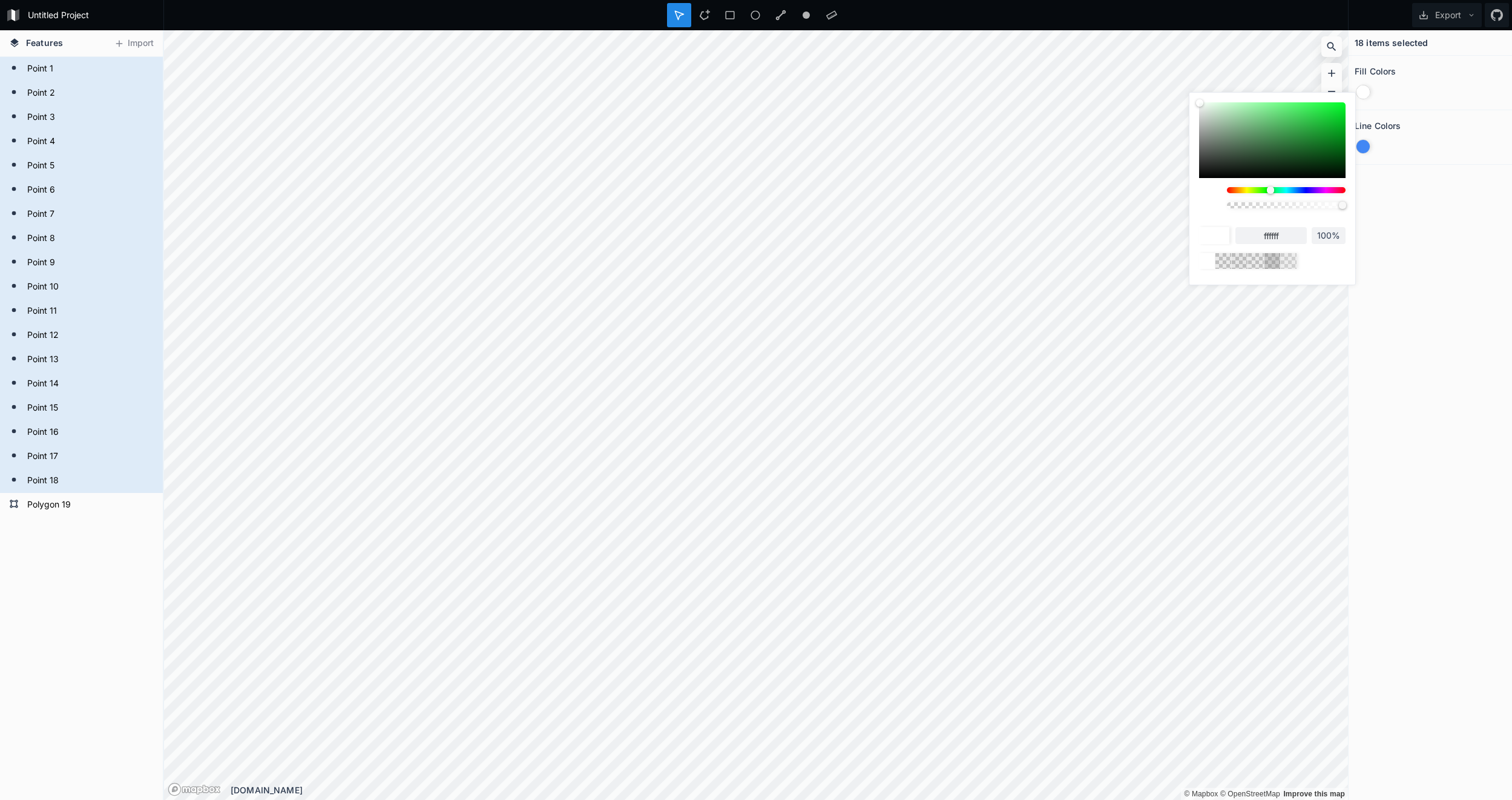
click at [1308, 127] on div at bounding box center [1272, 140] width 146 height 76
drag, startPoint x: 1308, startPoint y: 127, endPoint x: 1227, endPoint y: 150, distance: 84.2
click at [1235, 149] on div at bounding box center [1238, 150] width 7 height 7
click at [1219, 236] on div at bounding box center [1214, 236] width 31 height 17
click at [1269, 238] on input "4e6152" at bounding box center [1271, 236] width 72 height 17
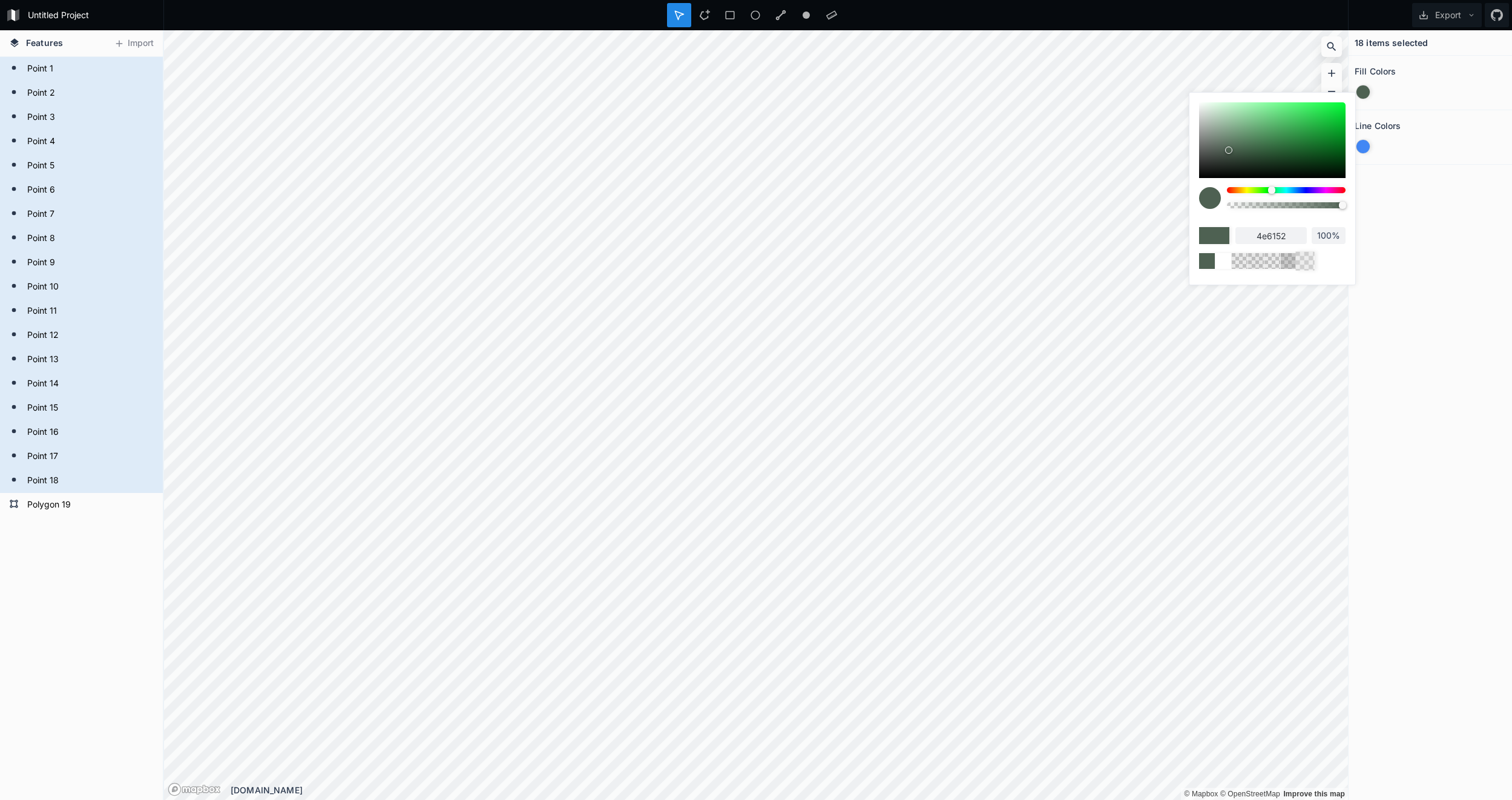
click at [1307, 263] on div at bounding box center [1305, 261] width 18 height 18
click at [1287, 266] on div at bounding box center [1288, 261] width 18 height 18
click at [1269, 266] on div at bounding box center [1272, 261] width 18 height 18
click at [1264, 269] on div at bounding box center [1272, 261] width 18 height 18
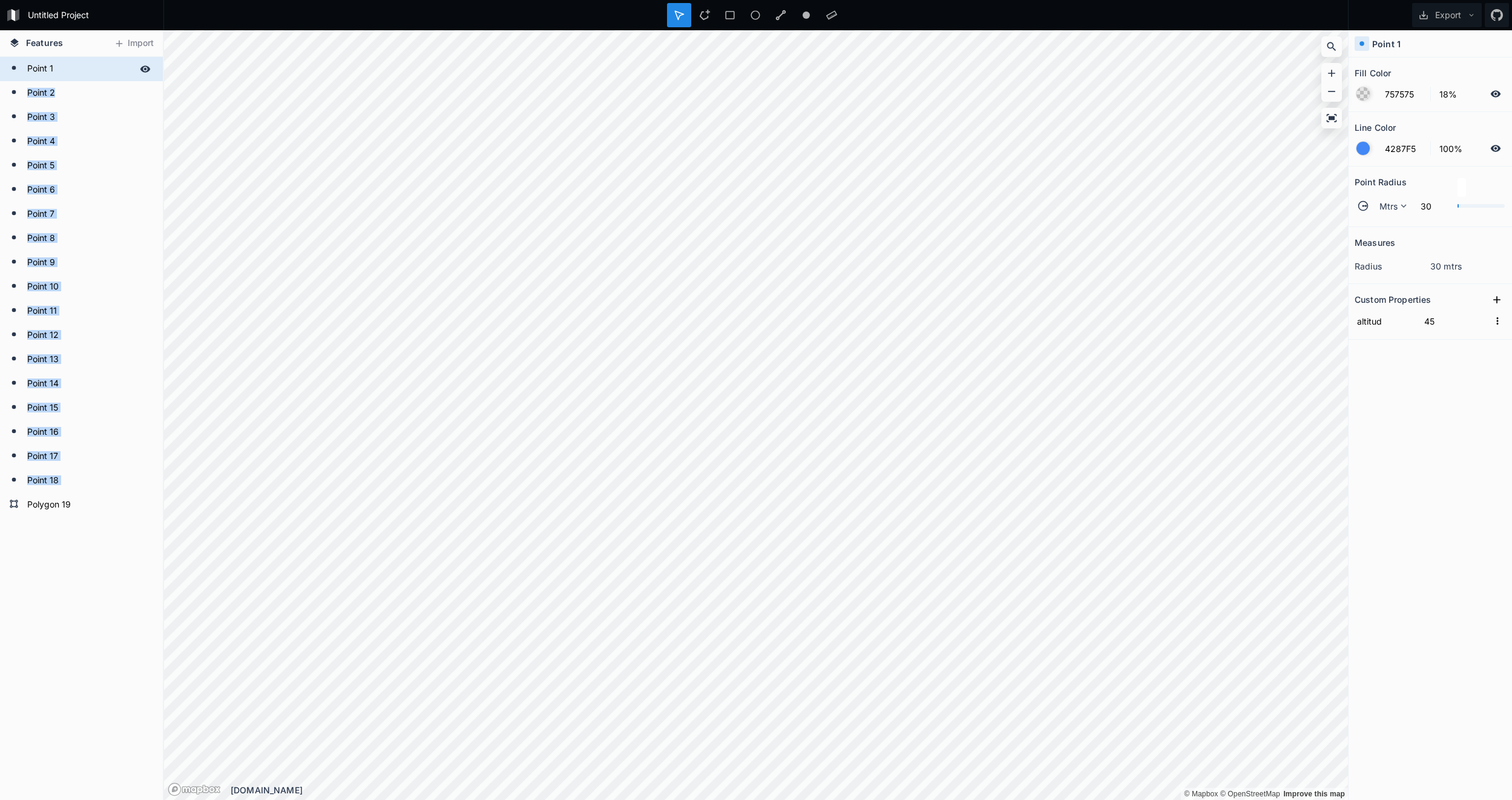
drag, startPoint x: 6, startPoint y: 484, endPoint x: 65, endPoint y: 78, distance: 410.3
click at [65, 78] on div "Polygon [GEOGRAPHIC_DATA] [GEOGRAPHIC_DATA] [GEOGRAPHIC_DATA] [GEOGRAPHIC_DATA]…" at bounding box center [81, 287] width 162 height 460
click at [99, 160] on form "Point 5" at bounding box center [80, 166] width 114 height 18
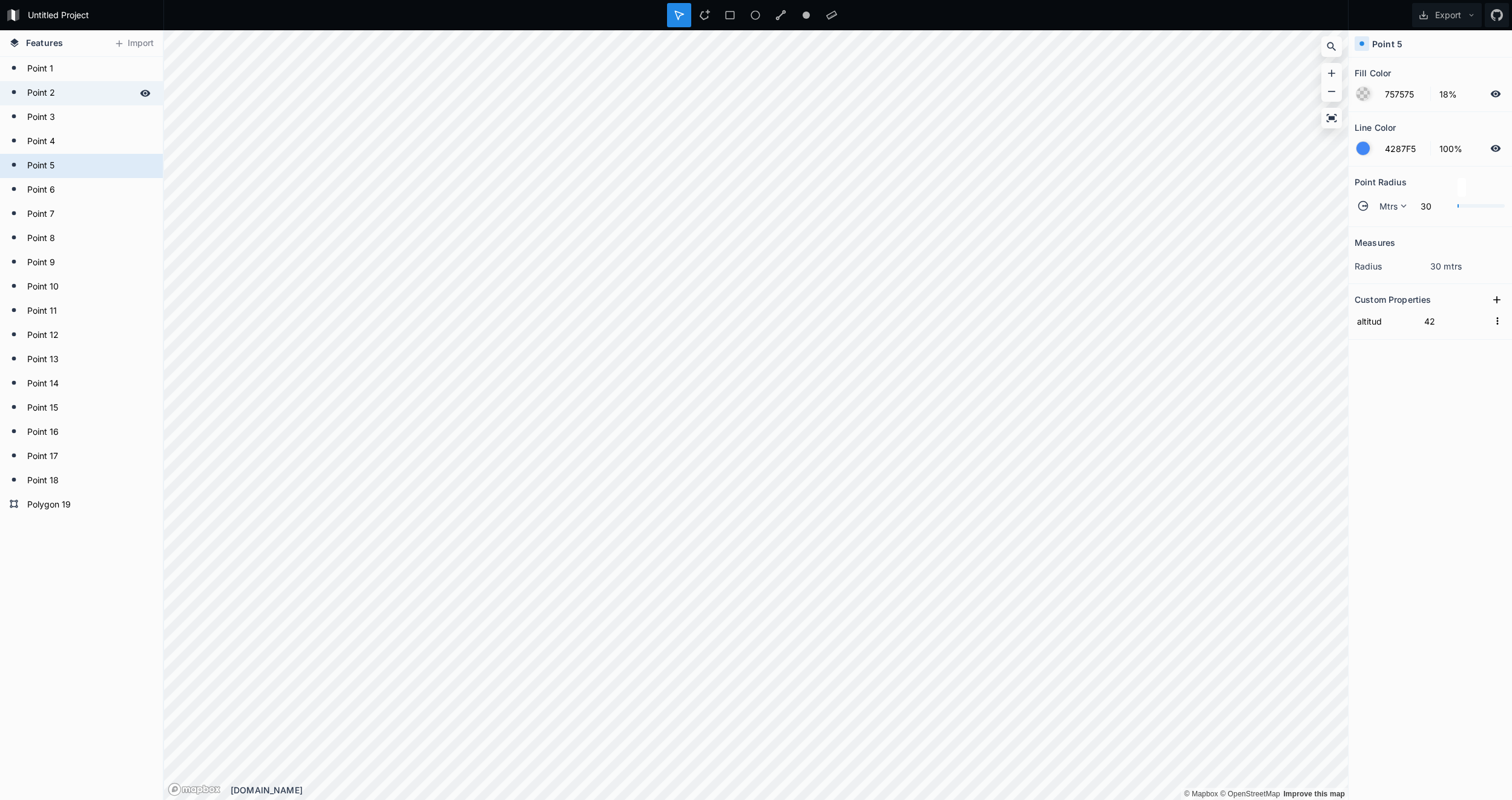
click at [87, 94] on form "Point 2" at bounding box center [80, 94] width 114 height 18
click at [84, 68] on form "Point 1" at bounding box center [80, 69] width 114 height 18
click at [87, 98] on form "Point 2" at bounding box center [80, 94] width 114 height 18
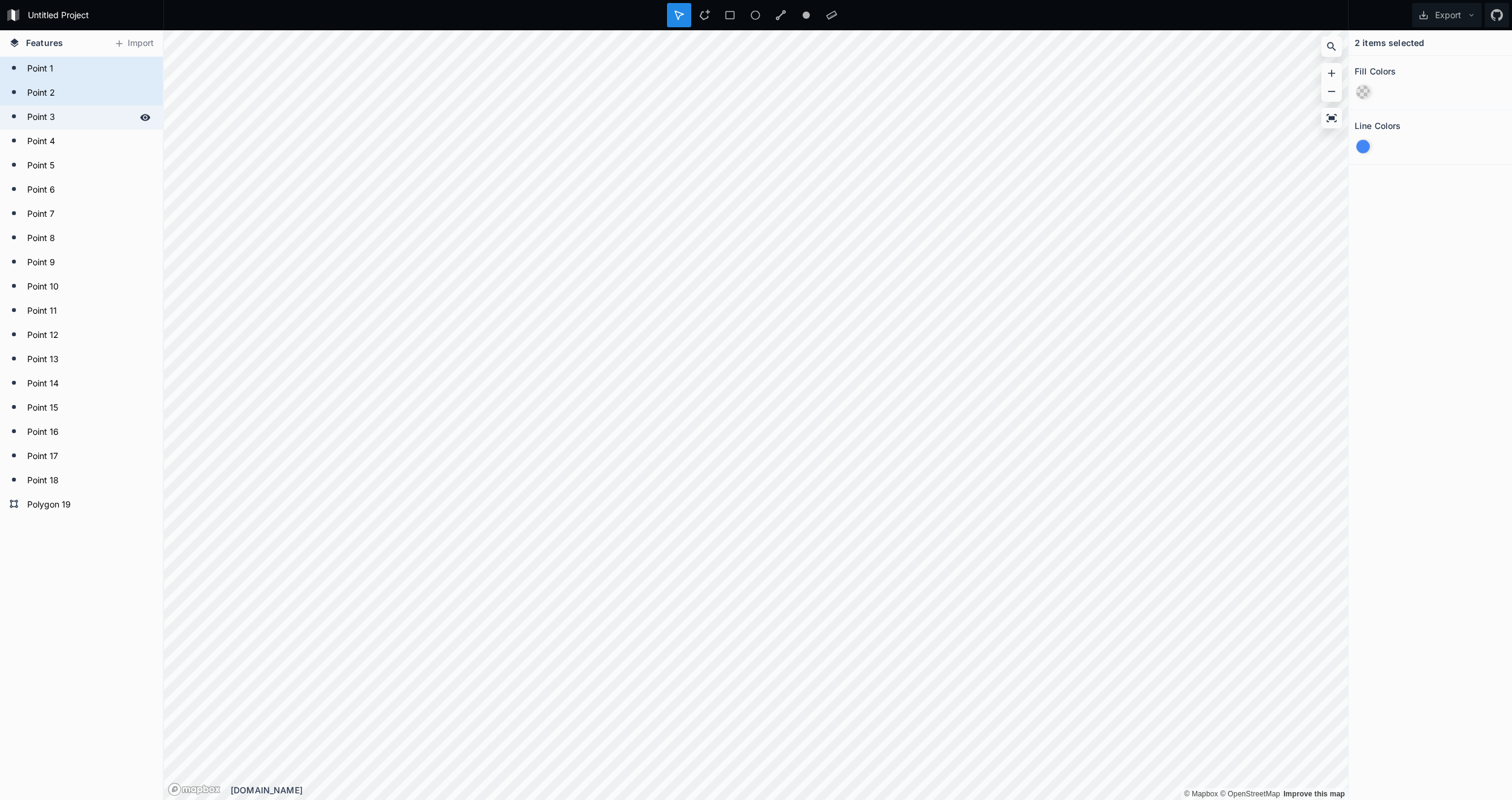
click at [89, 115] on form "Point 3" at bounding box center [80, 118] width 114 height 18
drag, startPoint x: 89, startPoint y: 138, endPoint x: 89, endPoint y: 150, distance: 12.0
click at [89, 139] on form "Point 4" at bounding box center [80, 142] width 114 height 18
click at [90, 165] on form "Point 5" at bounding box center [80, 166] width 114 height 18
click at [92, 178] on div "Point 6" at bounding box center [81, 190] width 162 height 24
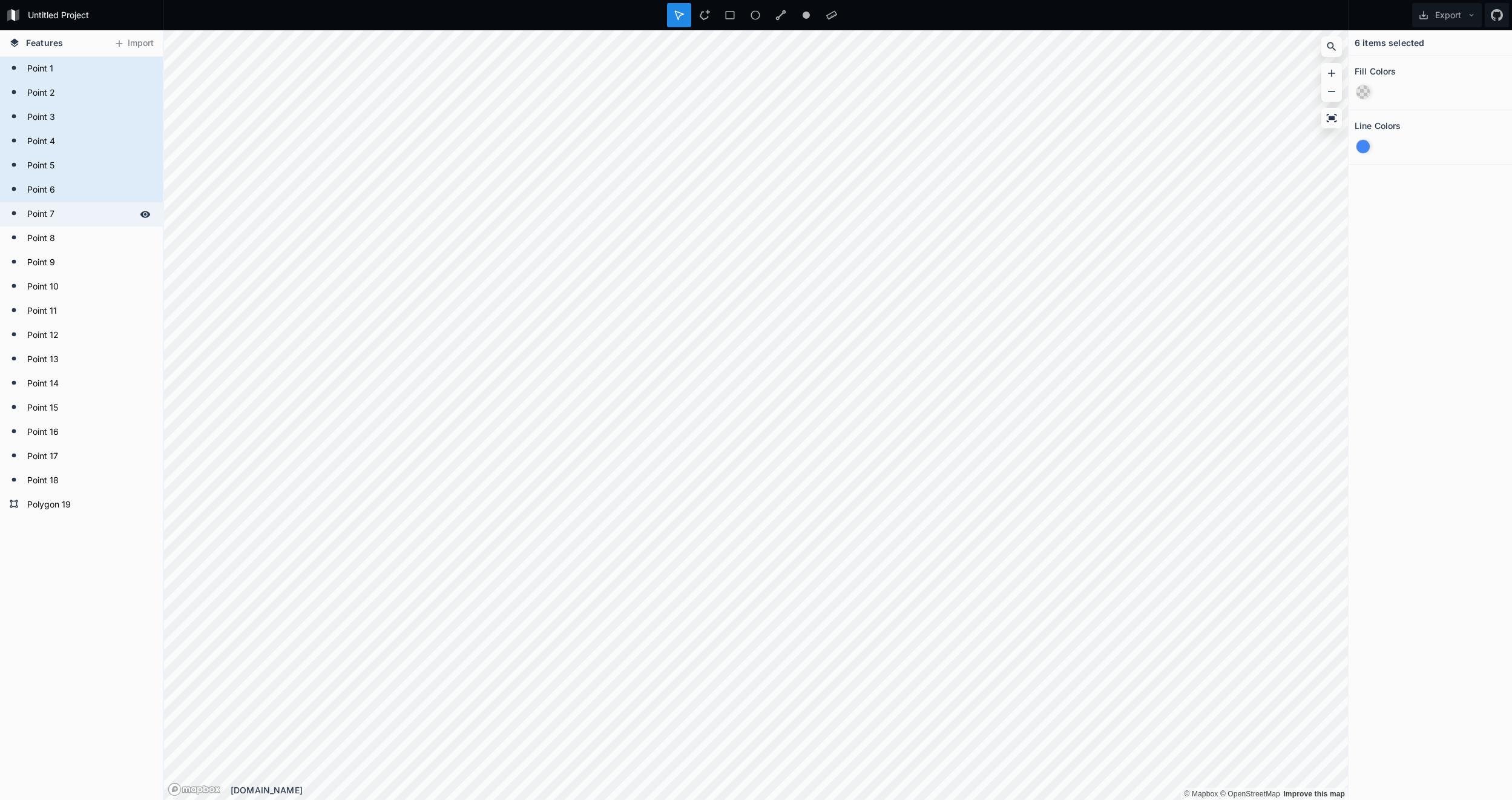
click at [96, 208] on form "Point 7" at bounding box center [80, 214] width 114 height 18
click at [101, 225] on div "Point 7" at bounding box center [81, 214] width 162 height 24
click at [101, 239] on form "Point 8" at bounding box center [80, 239] width 114 height 18
click at [94, 222] on form "Point 7" at bounding box center [80, 214] width 114 height 18
click at [99, 270] on form "Point 9" at bounding box center [80, 263] width 114 height 18
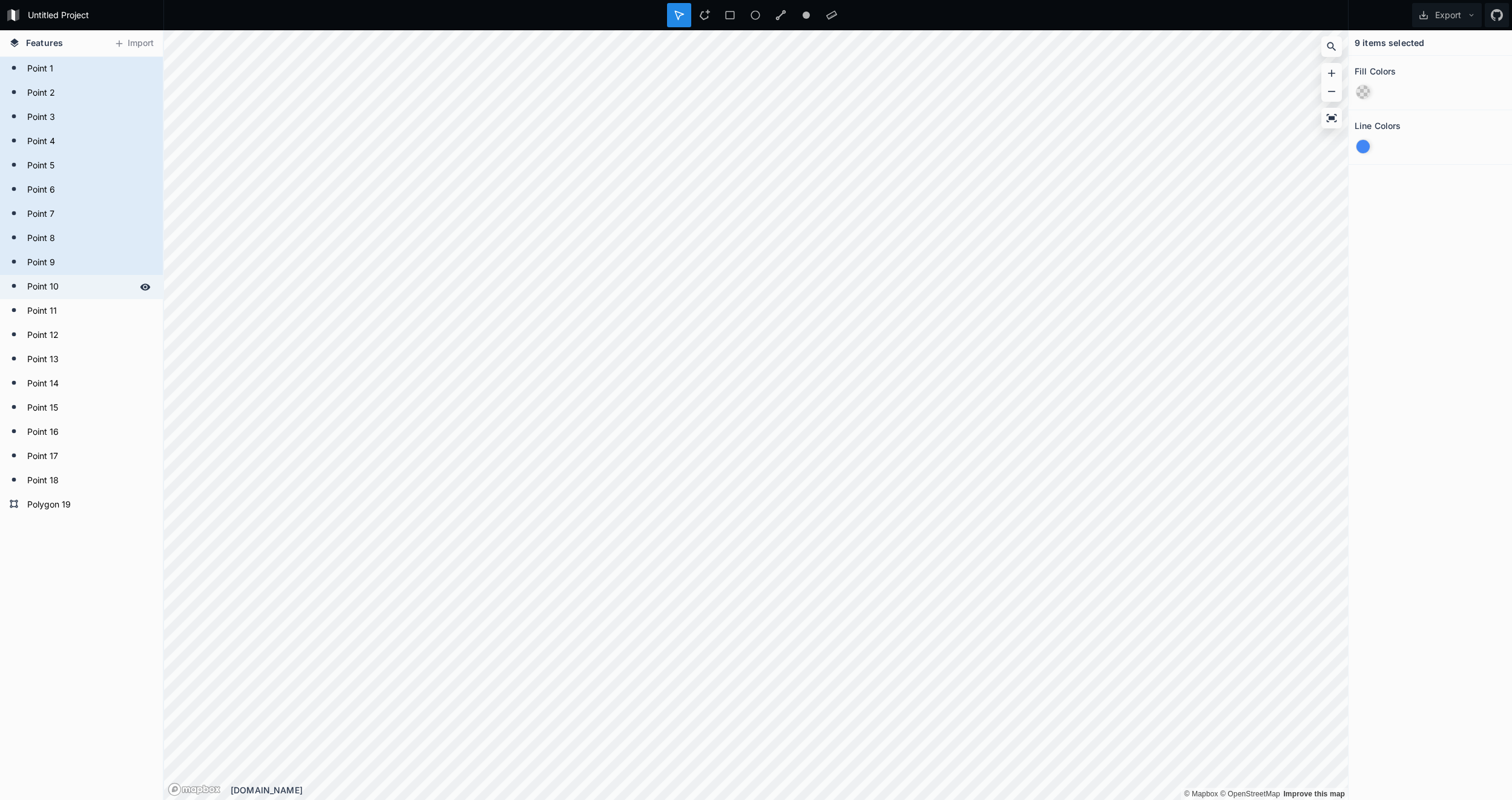
drag, startPoint x: 96, startPoint y: 290, endPoint x: 92, endPoint y: 312, distance: 22.4
click at [96, 290] on form "Point 10" at bounding box center [80, 287] width 114 height 18
click at [92, 314] on form "Point 11" at bounding box center [80, 312] width 114 height 18
click at [92, 332] on form "Point 12" at bounding box center [80, 336] width 114 height 18
click at [84, 356] on form "Point 13" at bounding box center [80, 360] width 114 height 18
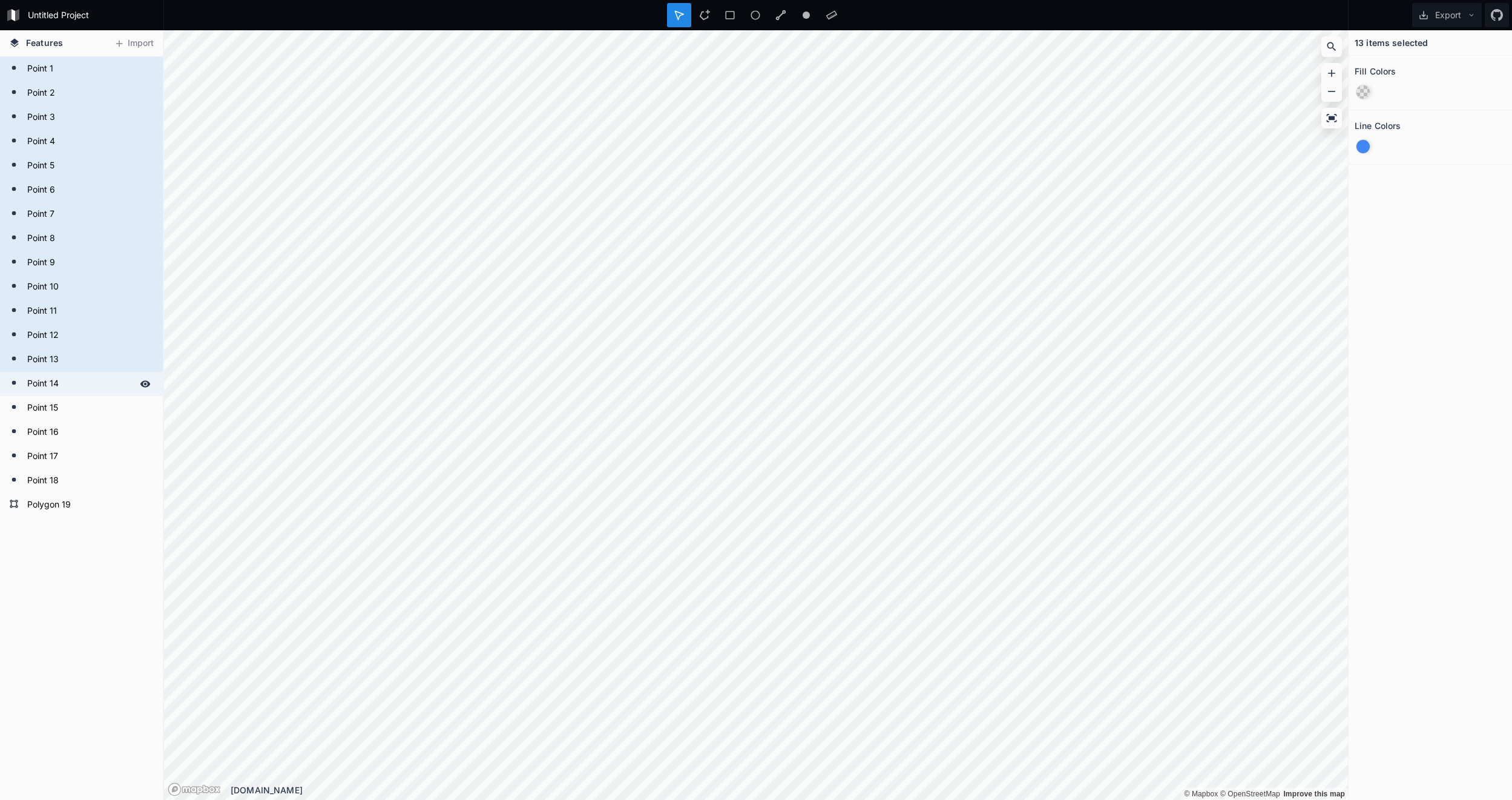
click at [84, 383] on form "Point 14" at bounding box center [80, 384] width 114 height 18
click at [70, 415] on form "Point 15" at bounding box center [80, 408] width 114 height 18
click at [71, 439] on form "Point 16" at bounding box center [80, 432] width 114 height 18
click at [72, 458] on form "Point 17" at bounding box center [80, 456] width 114 height 18
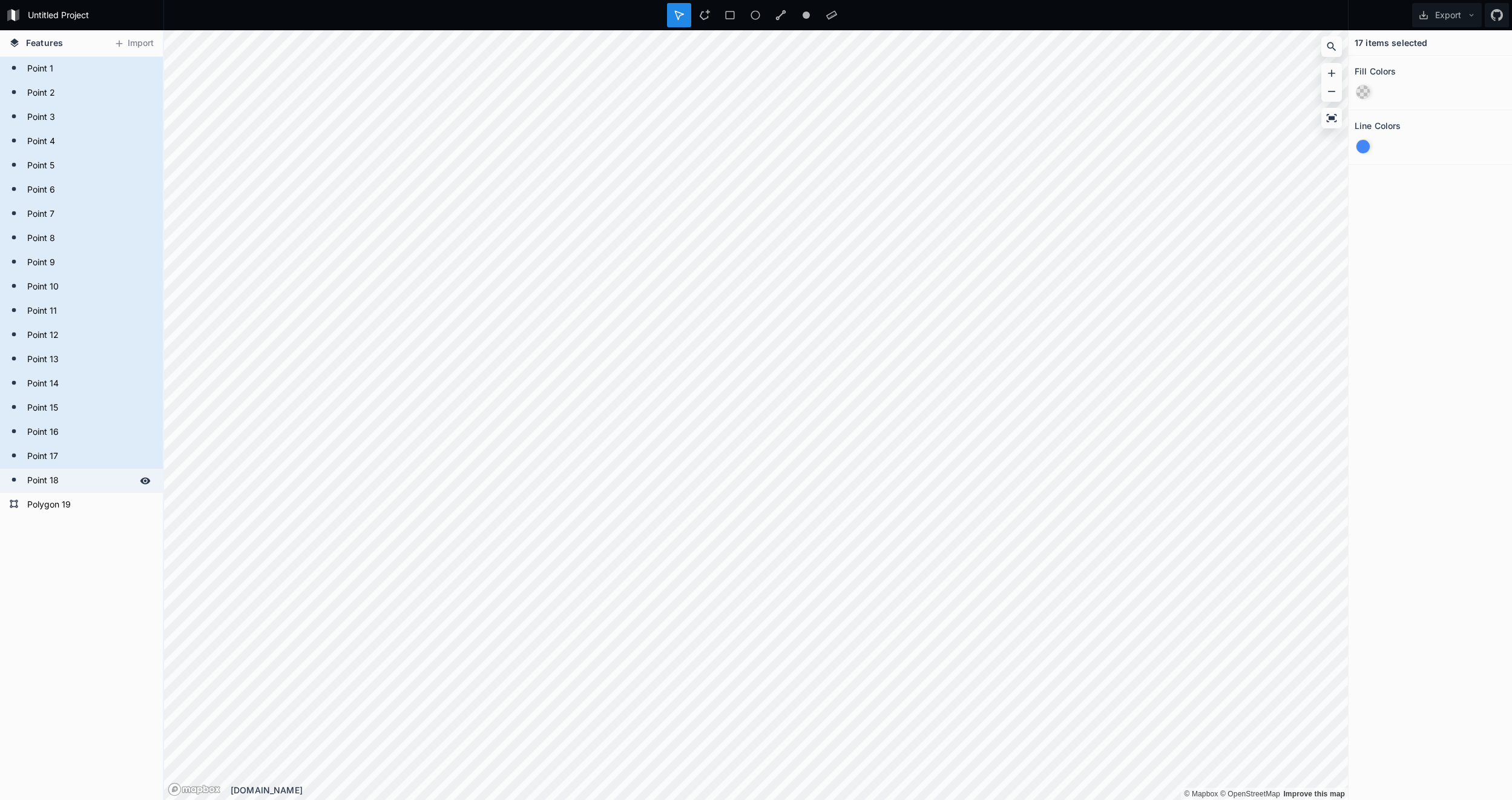
click at [76, 488] on form "Point 18" at bounding box center [80, 481] width 114 height 18
click at [1329, 121] on icon at bounding box center [1331, 118] width 12 height 12
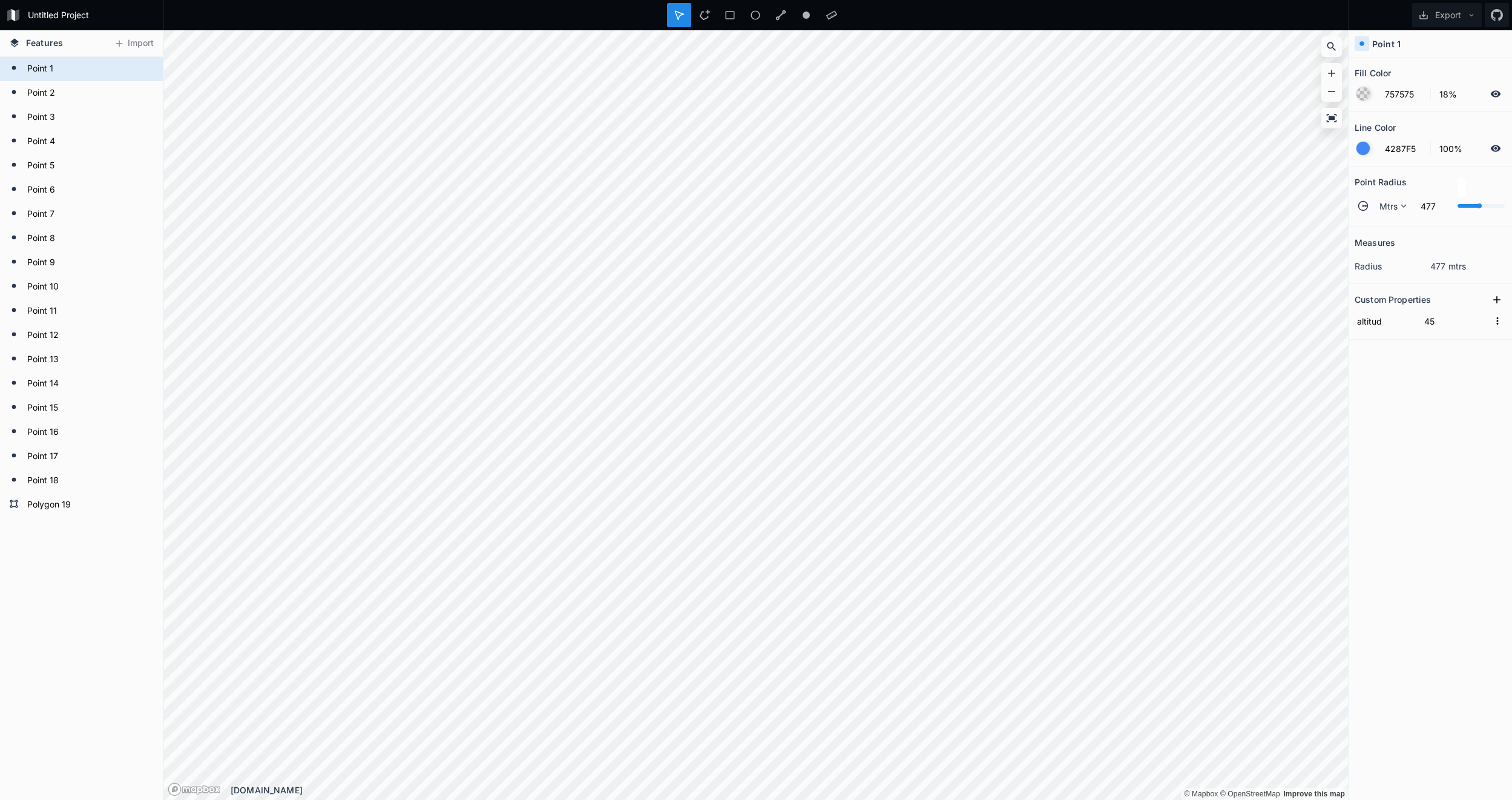
drag, startPoint x: 1460, startPoint y: 204, endPoint x: 1480, endPoint y: 204, distance: 20.0
click at [1480, 204] on div at bounding box center [1479, 206] width 5 height 5
drag, startPoint x: 1481, startPoint y: 201, endPoint x: 1472, endPoint y: 203, distance: 9.2
click at [1472, 203] on div "Mtrs 477" at bounding box center [1430, 206] width 151 height 29
drag, startPoint x: 1477, startPoint y: 207, endPoint x: 1450, endPoint y: 210, distance: 27.2
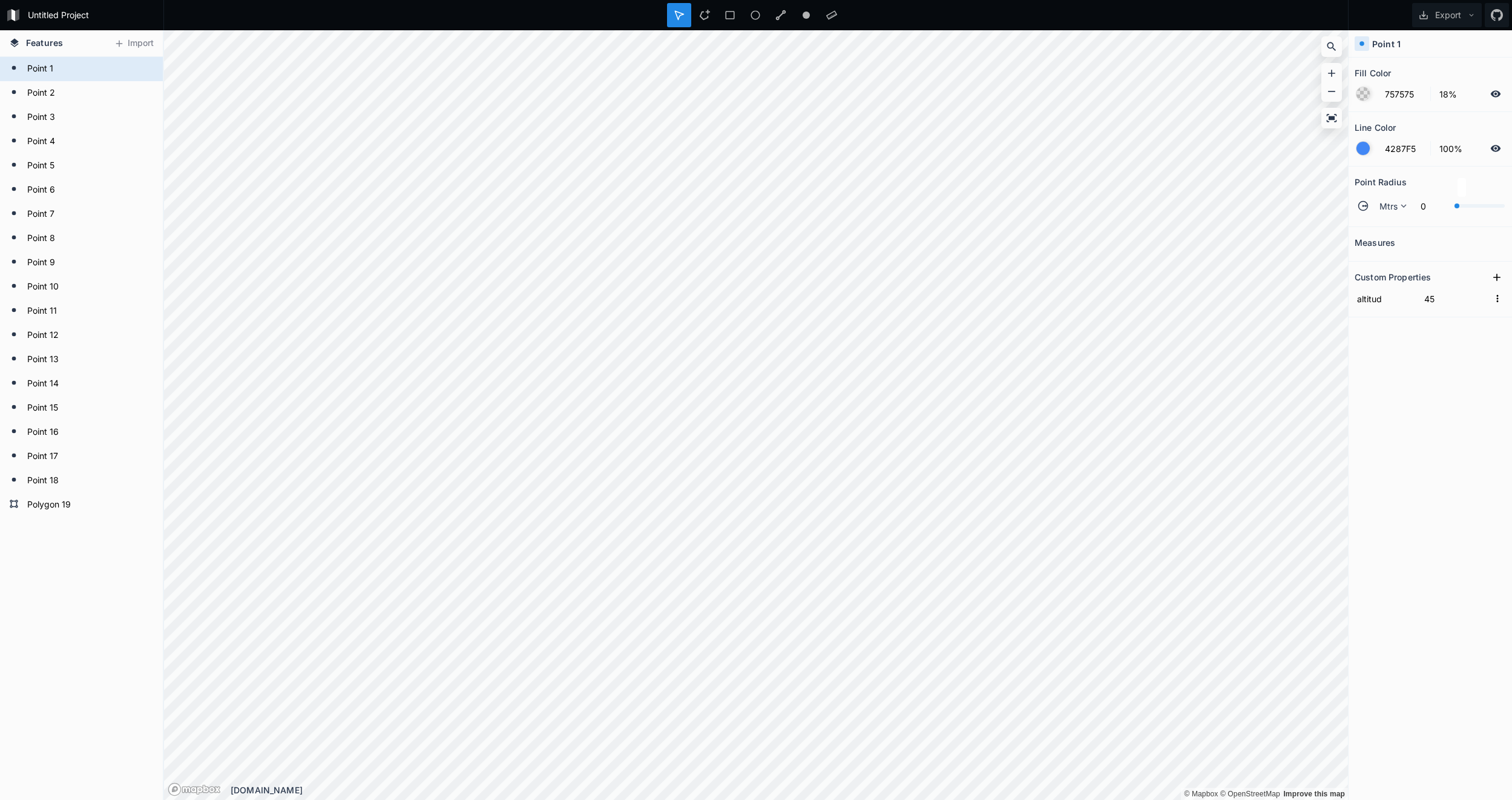
click at [1450, 210] on div "Mtrs 0" at bounding box center [1430, 206] width 151 height 29
drag, startPoint x: 1461, startPoint y: 204, endPoint x: 1469, endPoint y: 206, distance: 8.2
click at [1469, 206] on div at bounding box center [1481, 206] width 48 height 4
click at [1457, 270] on dd "234 mtrs" at bounding box center [1468, 266] width 76 height 13
click at [1362, 92] on div at bounding box center [1363, 94] width 13 height 13
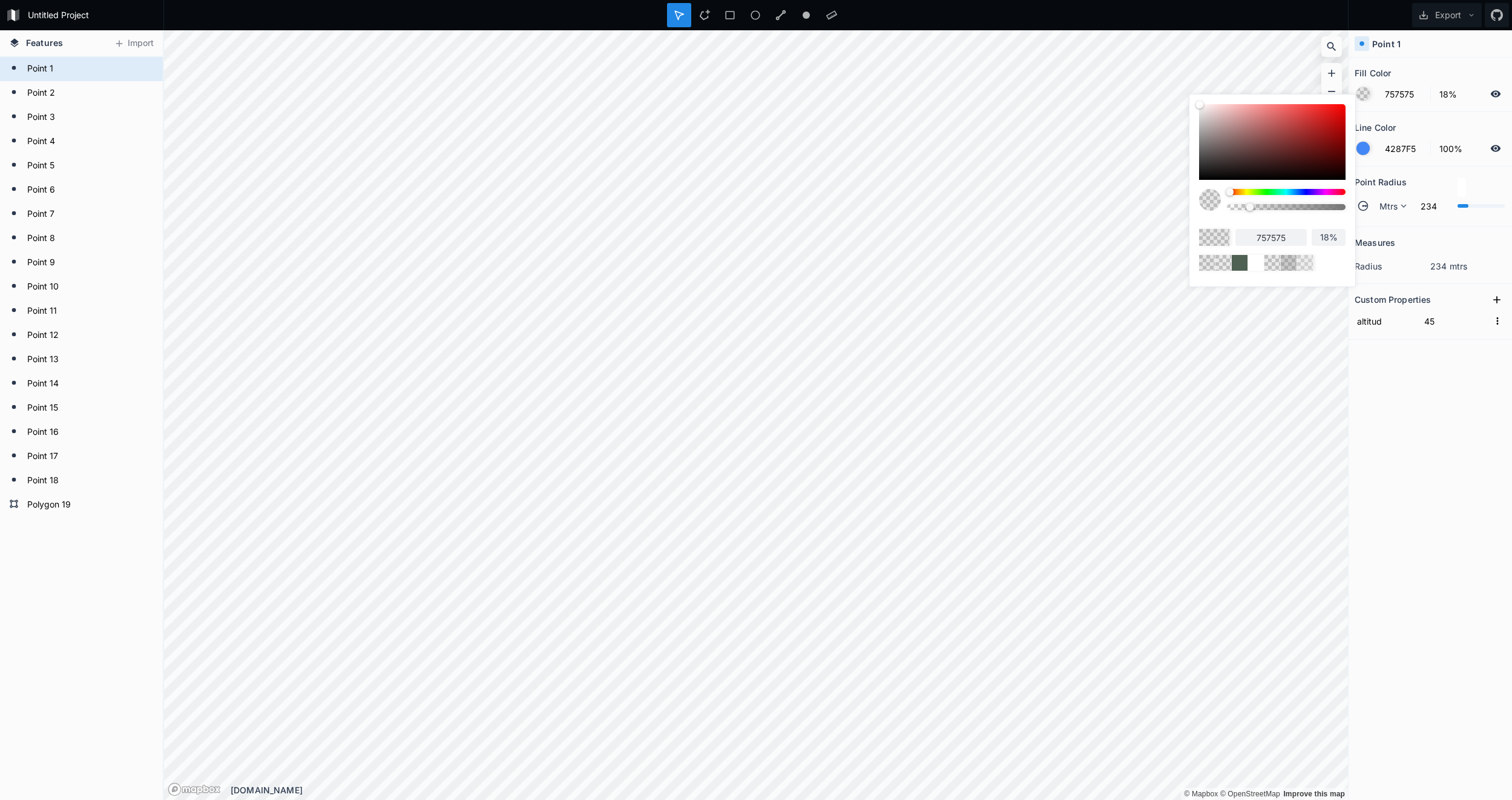
drag, startPoint x: 1340, startPoint y: 124, endPoint x: 1357, endPoint y: 98, distance: 31.1
click at [1357, 98] on body "Untitled Project Export Features Import Polygon 19 Point 18 Point [GEOGRAPHIC_D…" at bounding box center [756, 400] width 1512 height 800
drag, startPoint x: 1248, startPoint y: 208, endPoint x: 1359, endPoint y: 203, distance: 111.1
click at [1359, 203] on body "Untitled Project Export Features Import Polygon 19 Point [GEOGRAPHIC_DATA] [GEO…" at bounding box center [756, 400] width 1512 height 800
drag, startPoint x: 1417, startPoint y: 369, endPoint x: 1423, endPoint y: 356, distance: 14.3
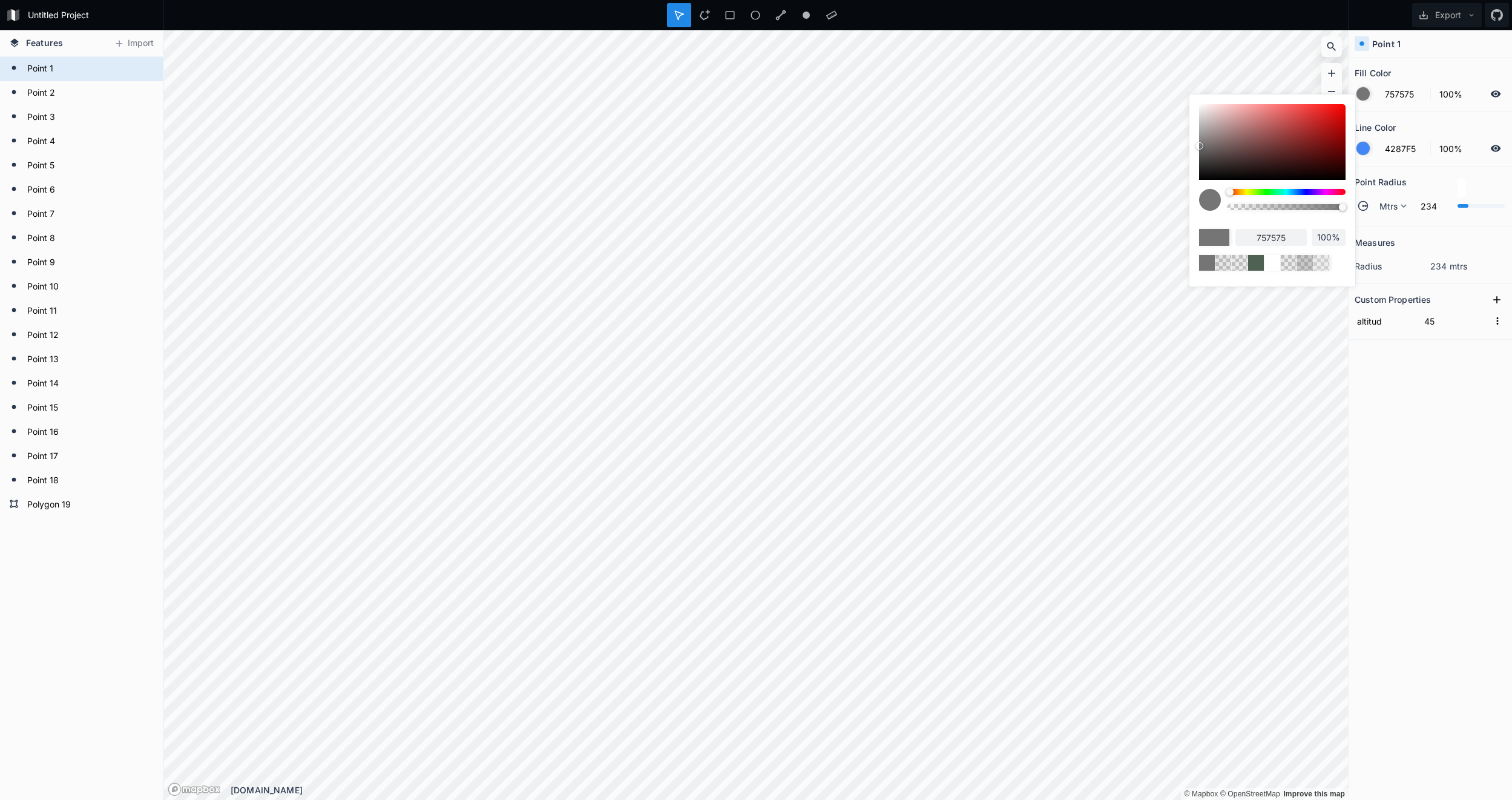
click at [1418, 369] on div "Measures radius 234 mtrs Custom Properties altitud 45" at bounding box center [1430, 483] width 163 height 513
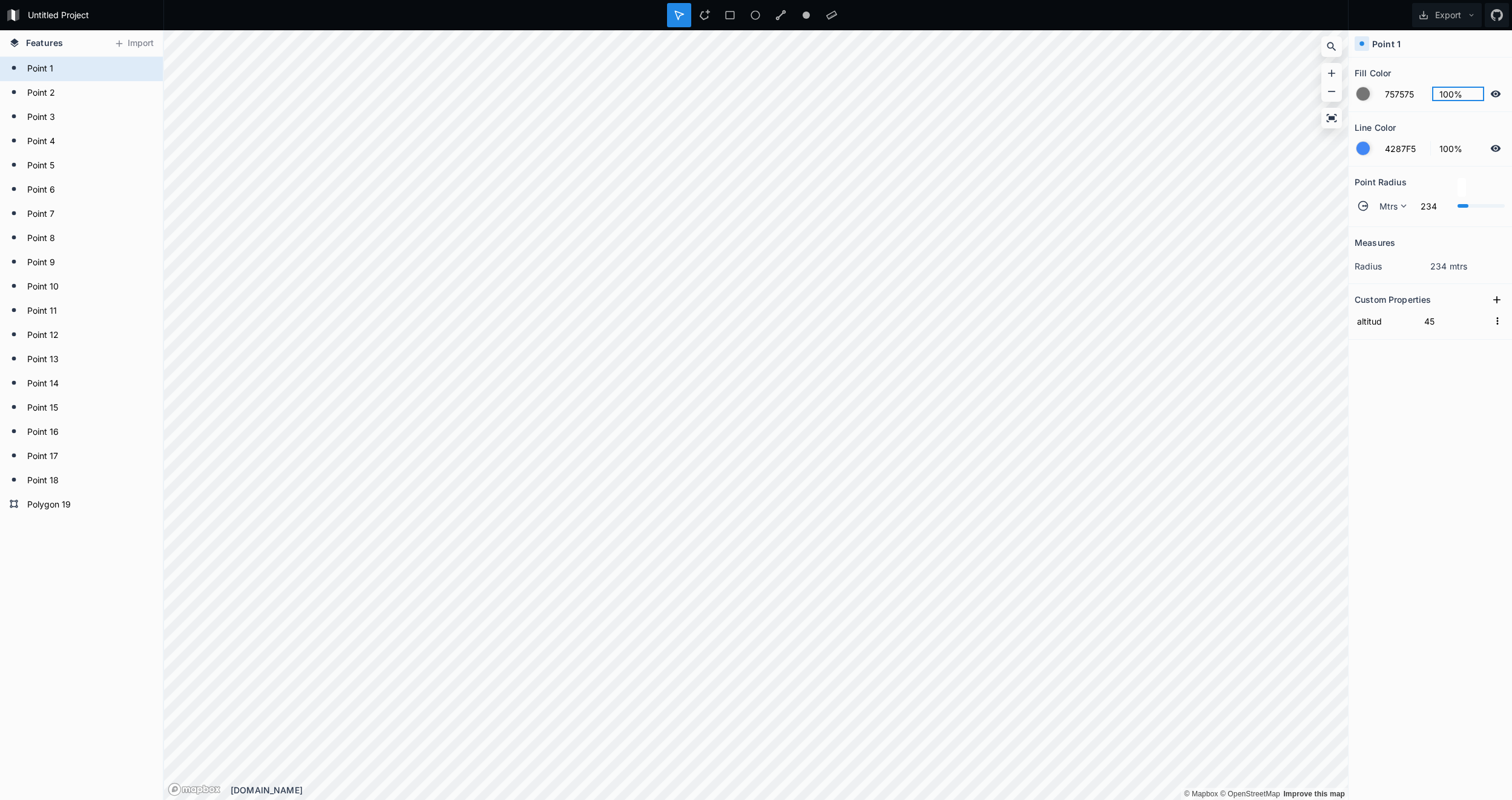
click at [1450, 97] on input "100%" at bounding box center [1458, 94] width 53 height 14
click at [1497, 95] on icon at bounding box center [1495, 94] width 11 height 11
click at [1497, 95] on icon at bounding box center [1496, 94] width 10 height 9
click at [1497, 95] on icon at bounding box center [1495, 94] width 11 height 11
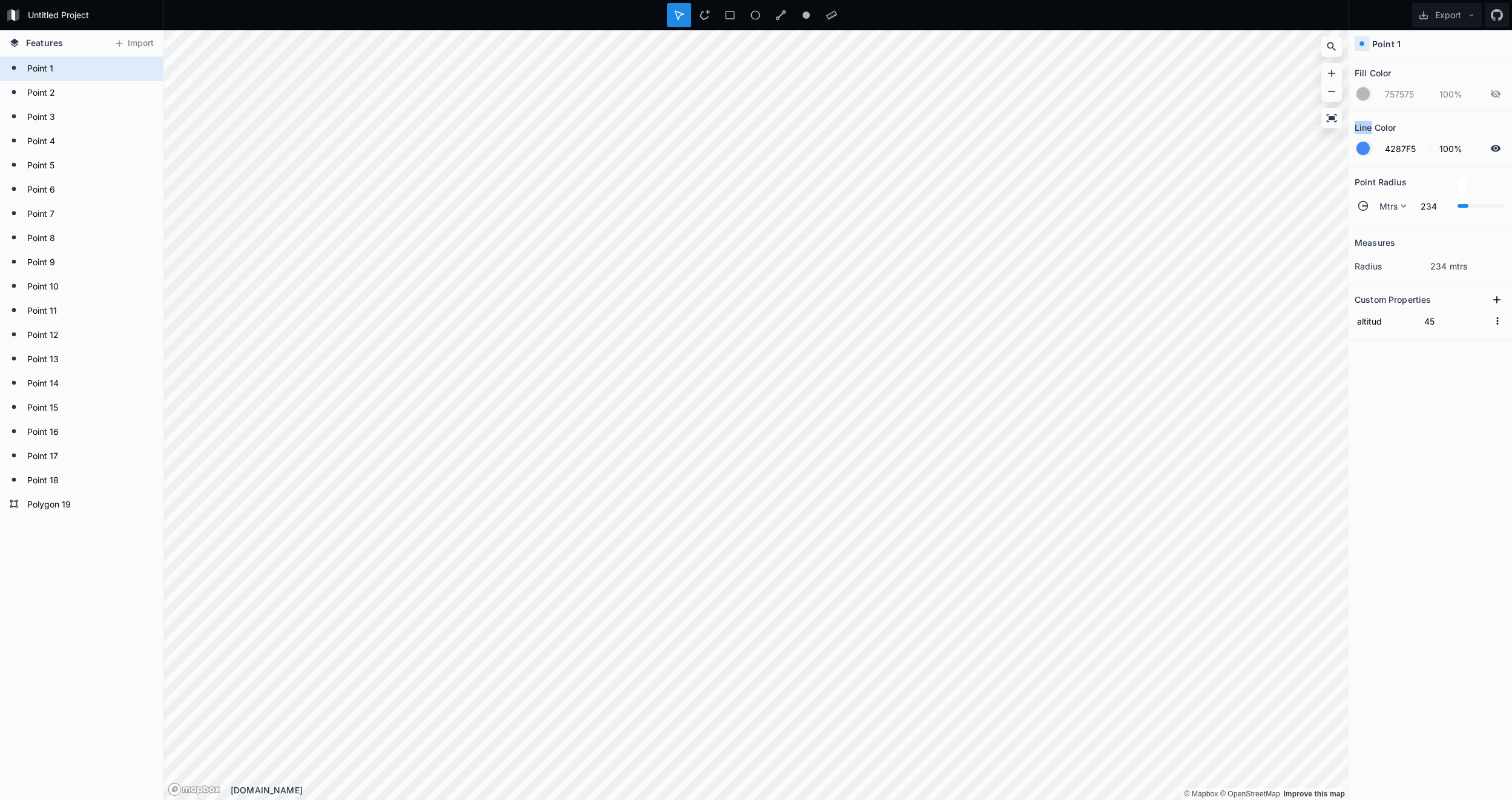
click at [1497, 95] on icon at bounding box center [1496, 94] width 10 height 9
click at [1435, 125] on div "Line Color" at bounding box center [1430, 127] width 151 height 18
